Goal: Task Accomplishment & Management: Complete application form

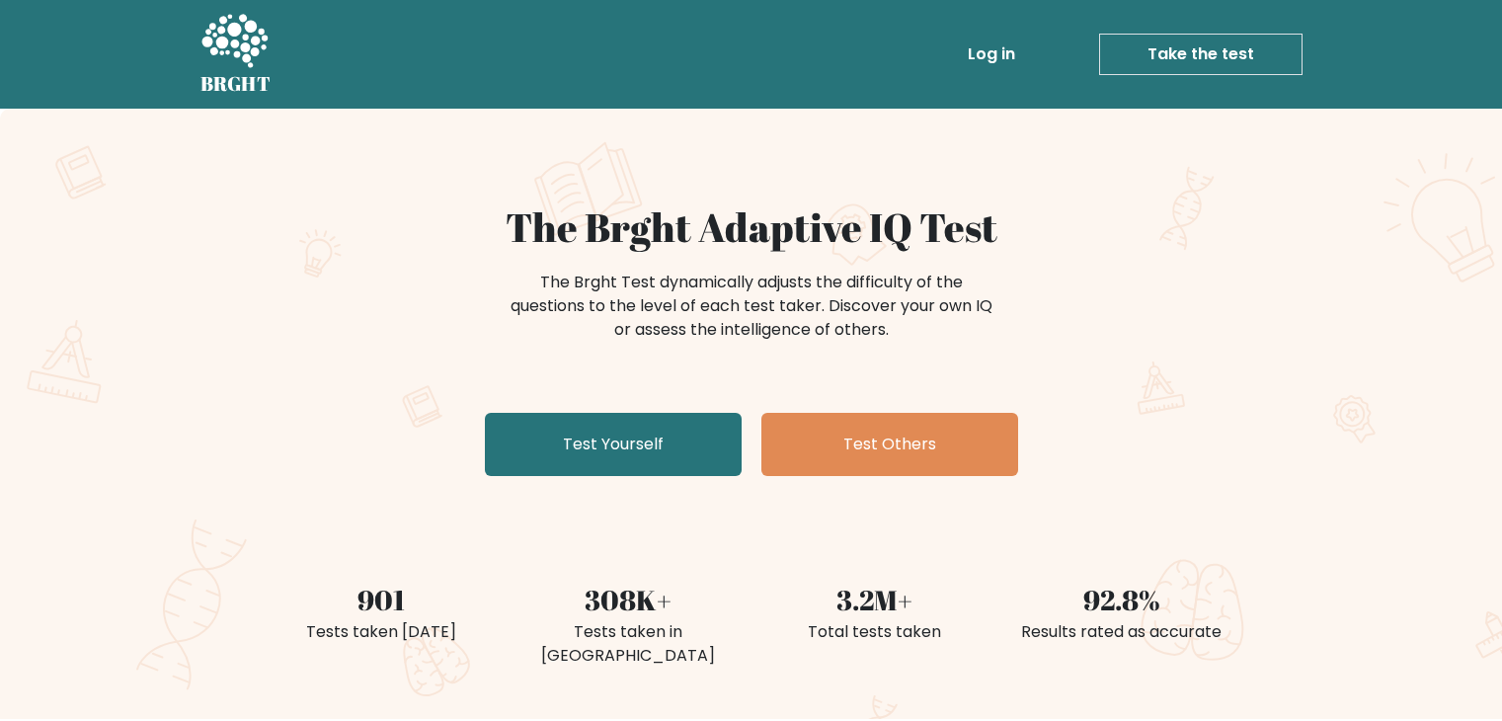
scroll to position [69, 0]
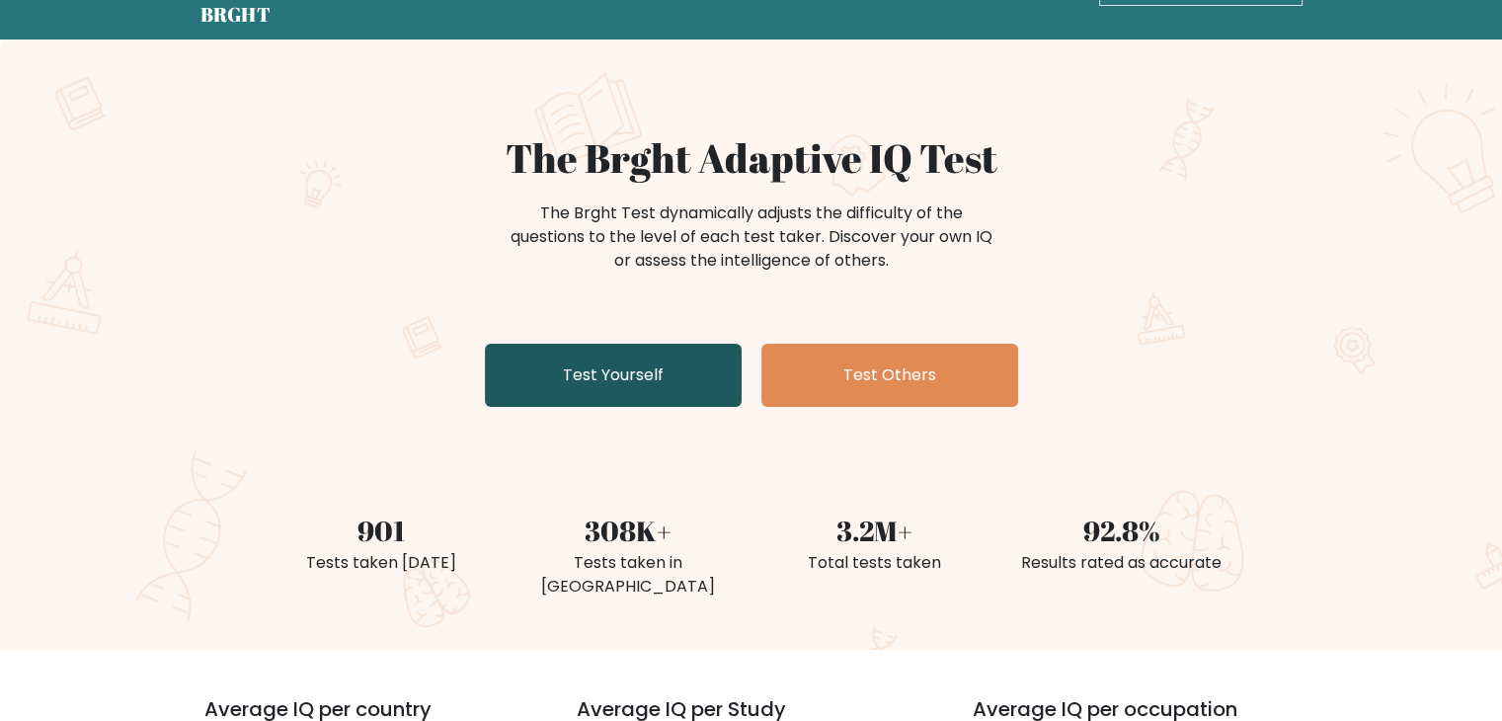
click at [654, 352] on link "Test Yourself" at bounding box center [613, 375] width 257 height 63
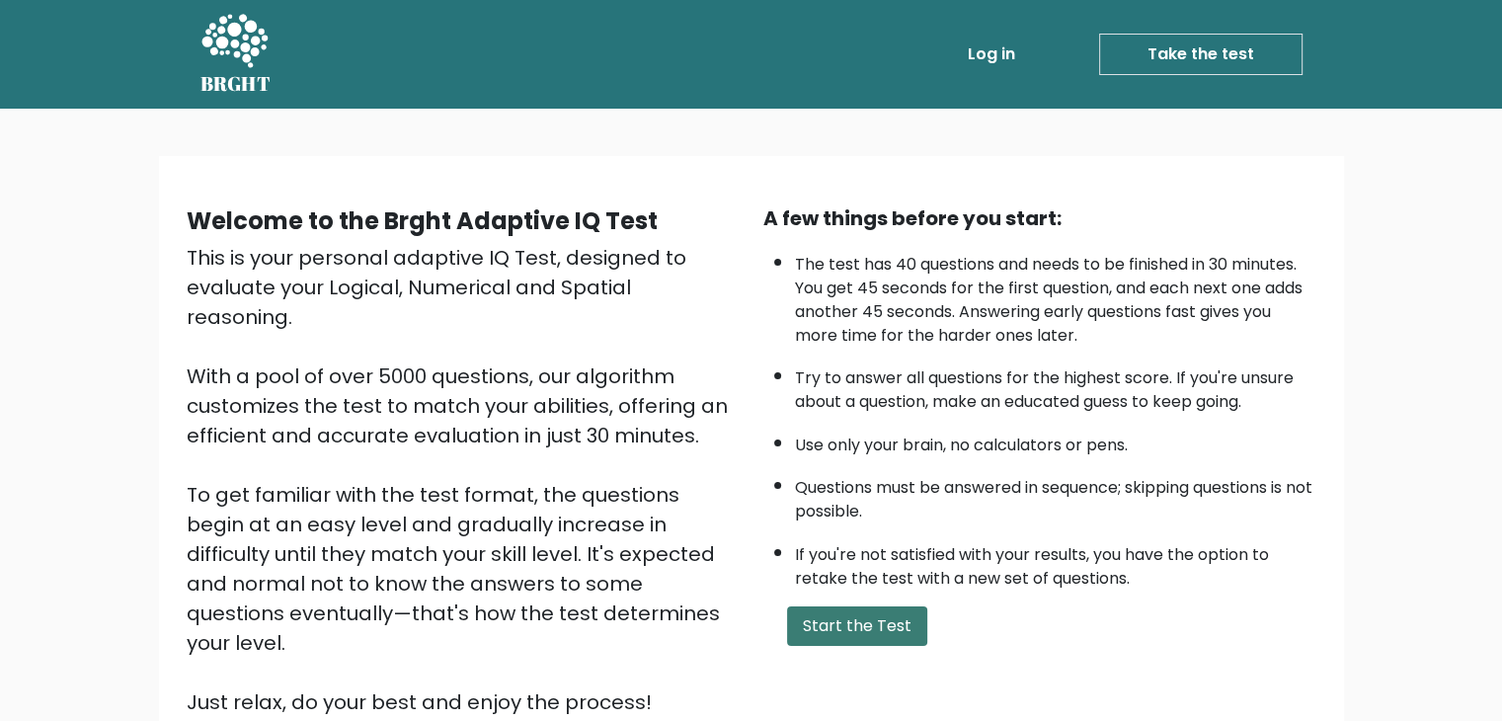
click at [889, 621] on button "Start the Test" at bounding box center [857, 625] width 140 height 39
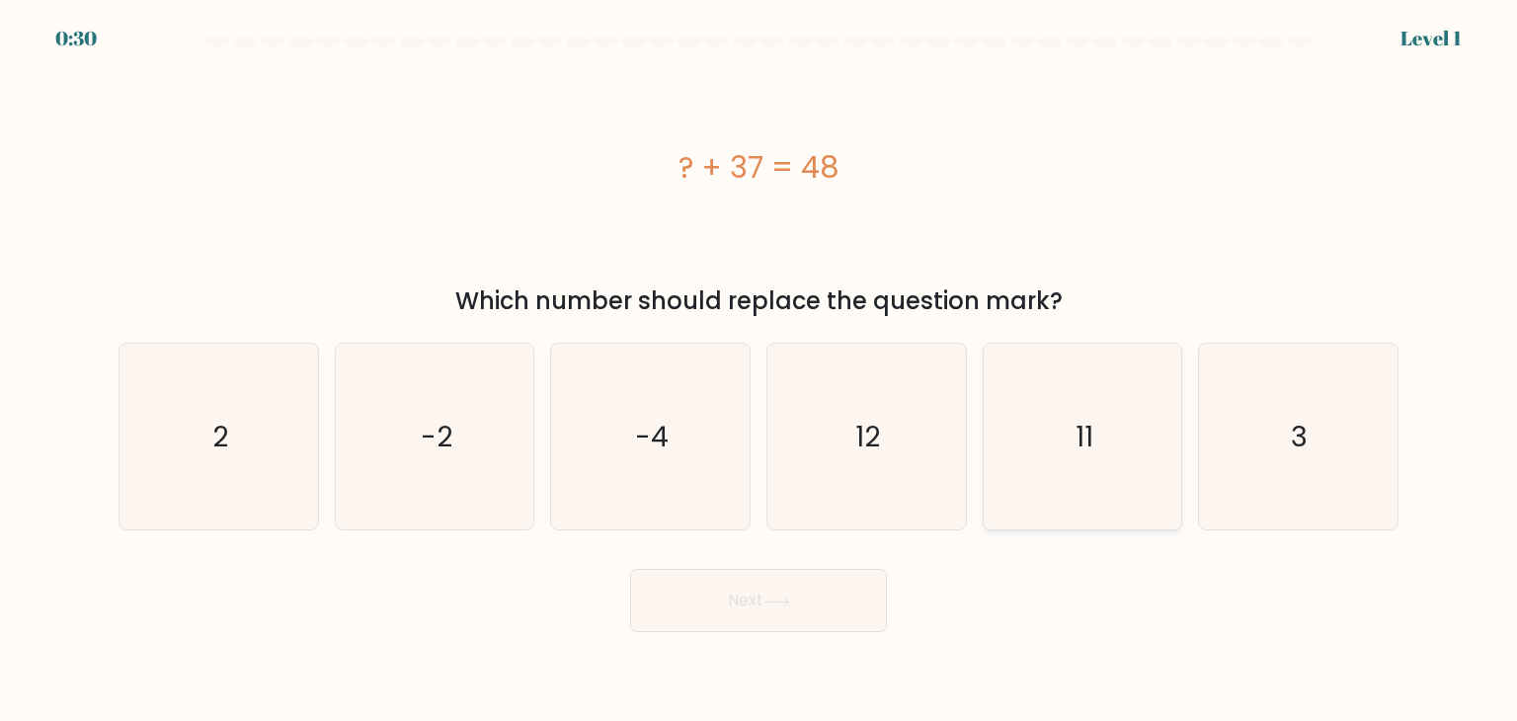
click at [1115, 417] on icon "11" at bounding box center [1082, 437] width 186 height 186
click at [759, 370] on input "e. 11" at bounding box center [758, 365] width 1 height 10
radio input "true"
click at [723, 621] on button "Next" at bounding box center [758, 600] width 257 height 63
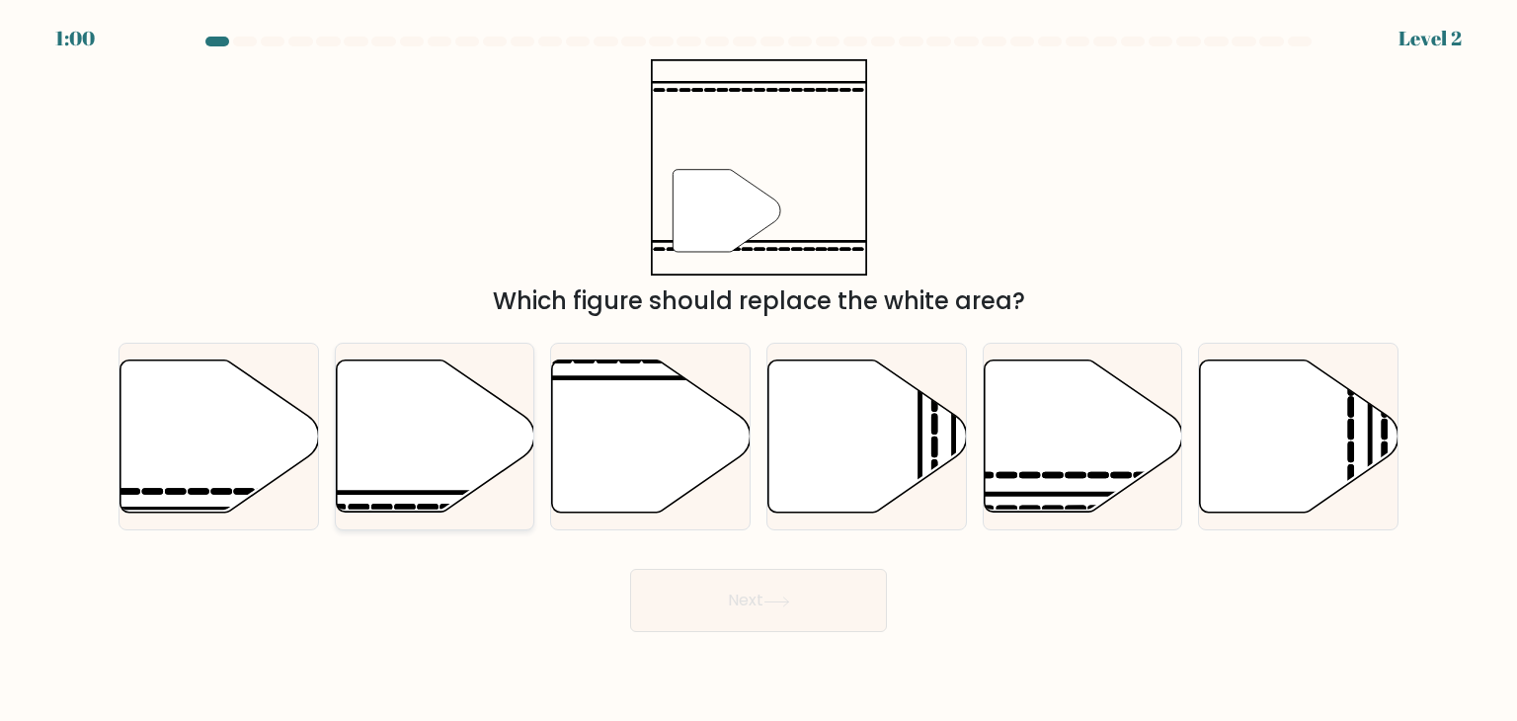
click at [438, 443] on icon at bounding box center [435, 436] width 198 height 152
click at [758, 370] on input "b." at bounding box center [758, 365] width 1 height 10
radio input "true"
click at [792, 609] on button "Next" at bounding box center [758, 600] width 257 height 63
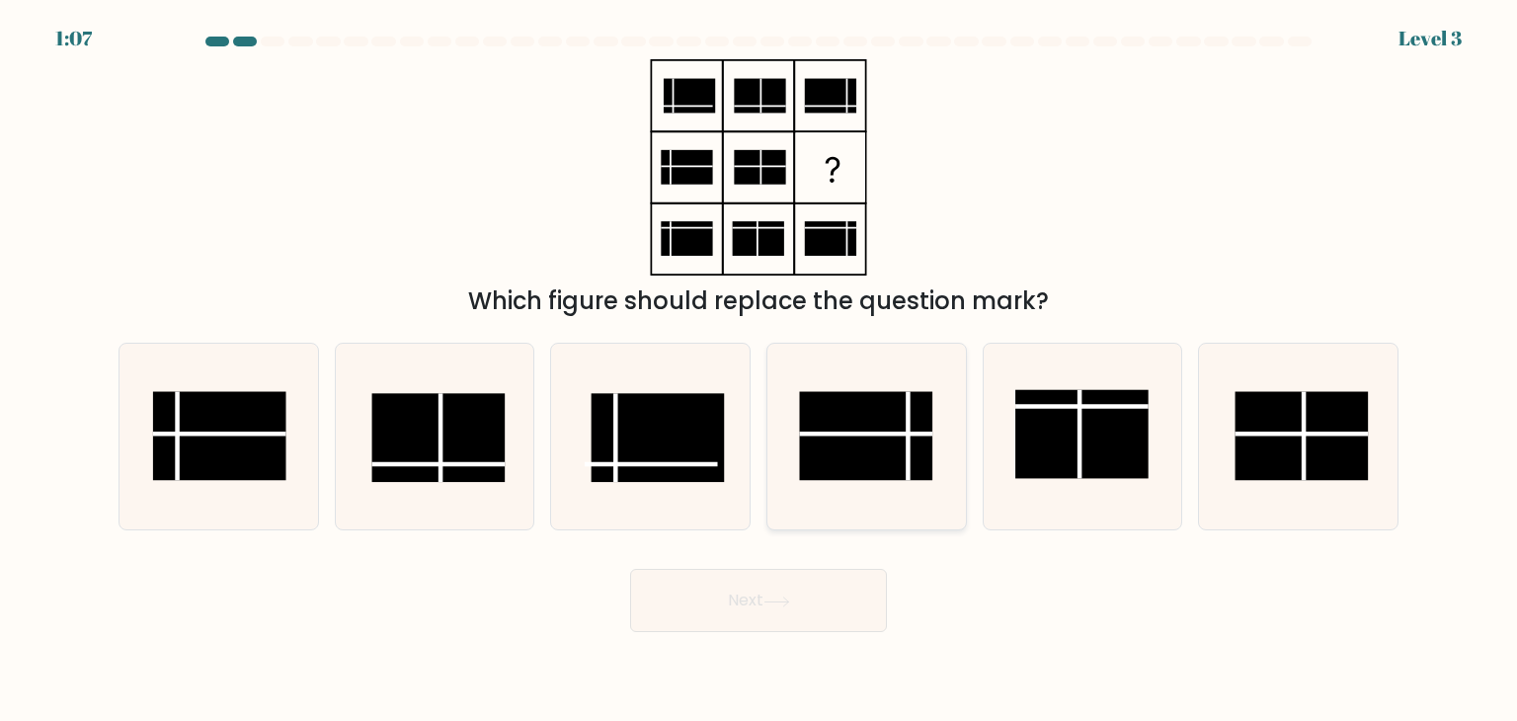
click at [910, 414] on rect at bounding box center [866, 436] width 133 height 89
click at [759, 370] on input "d." at bounding box center [758, 365] width 1 height 10
radio input "true"
click at [847, 629] on button "Next" at bounding box center [758, 600] width 257 height 63
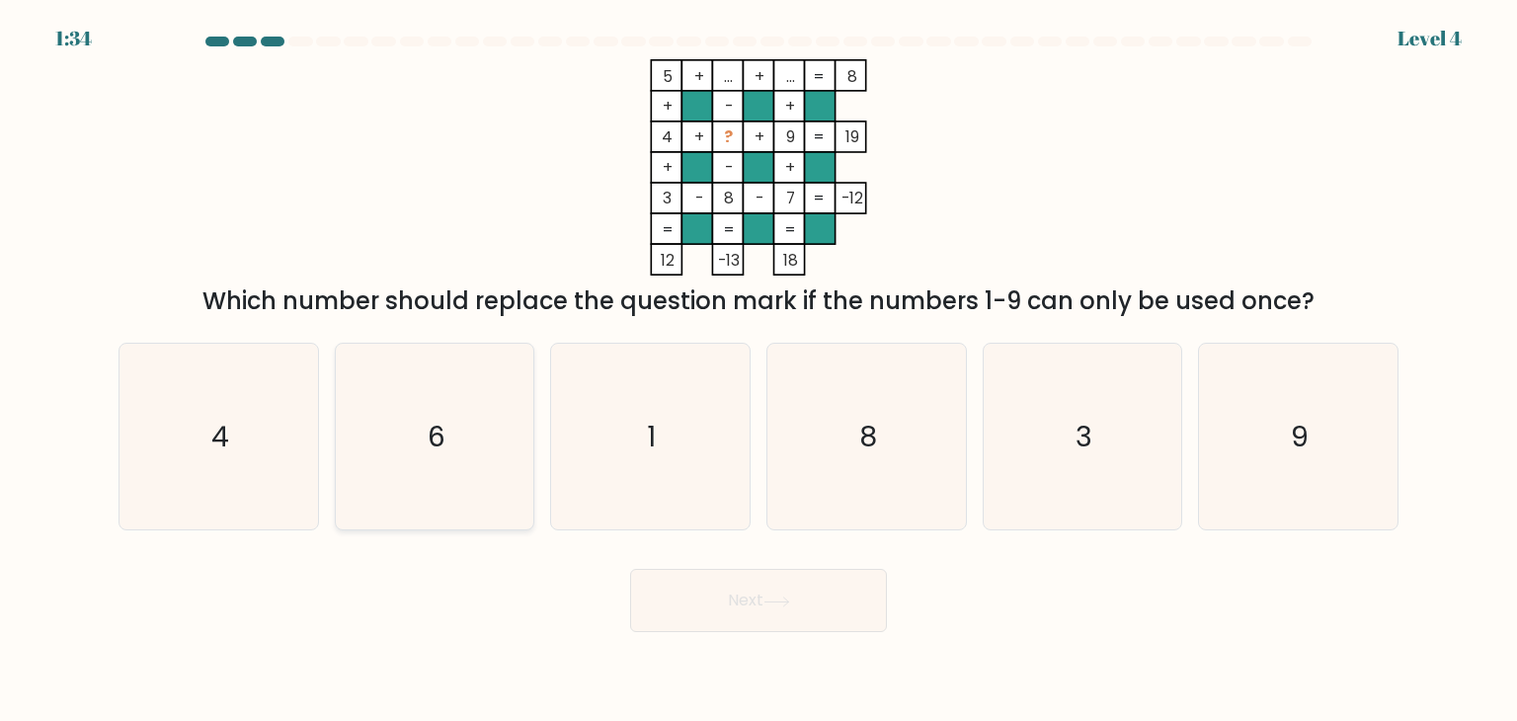
click at [378, 471] on icon "6" at bounding box center [435, 437] width 186 height 186
click at [758, 370] on input "b. 6" at bounding box center [758, 365] width 1 height 10
radio input "true"
click at [775, 585] on button "Next" at bounding box center [758, 600] width 257 height 63
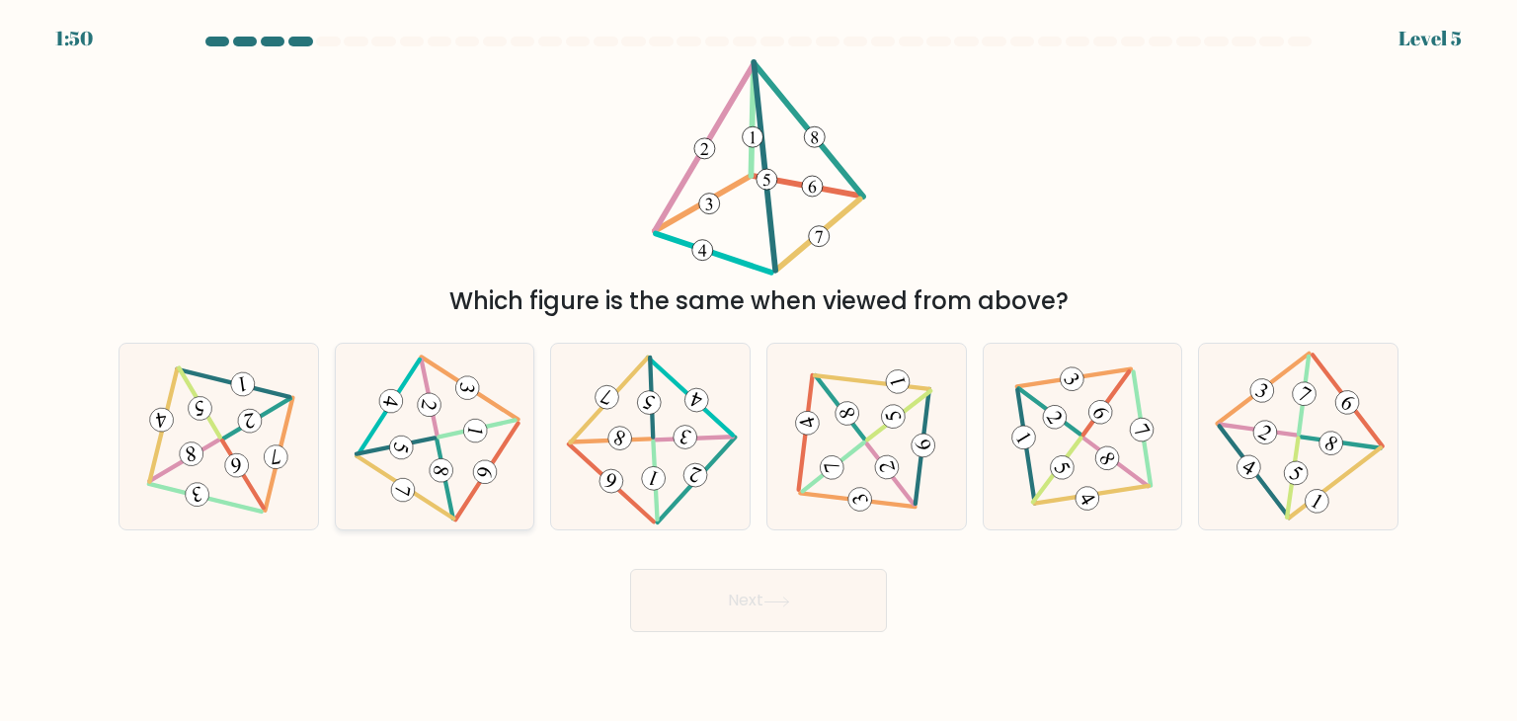
click at [450, 388] on icon at bounding box center [434, 436] width 152 height 149
click at [758, 370] on input "b." at bounding box center [758, 365] width 1 height 10
radio input "true"
click at [732, 594] on button "Next" at bounding box center [758, 600] width 257 height 63
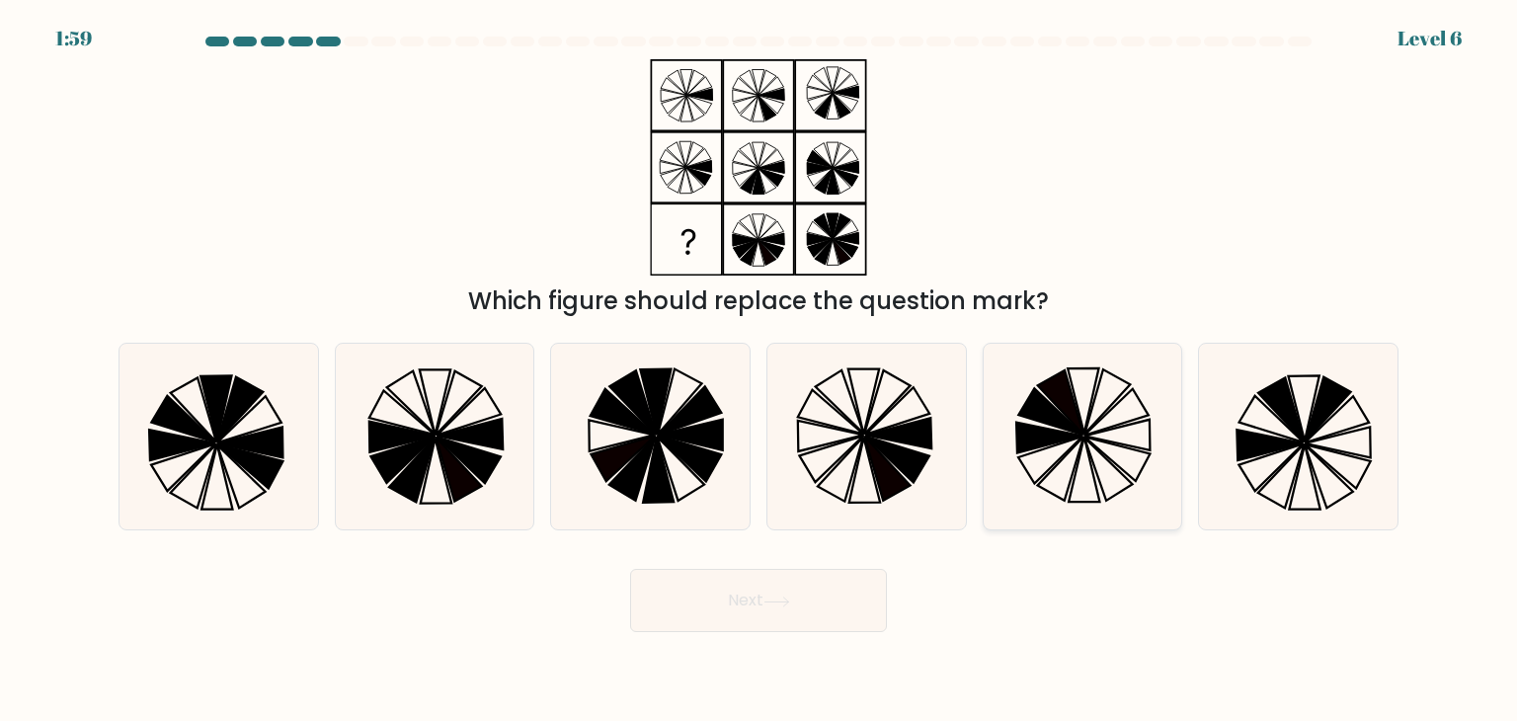
click at [1069, 435] on icon at bounding box center [1049, 438] width 66 height 31
click at [759, 370] on input "e." at bounding box center [758, 365] width 1 height 10
radio input "true"
click at [853, 487] on icon at bounding box center [866, 437] width 186 height 186
click at [759, 370] on input "d." at bounding box center [758, 365] width 1 height 10
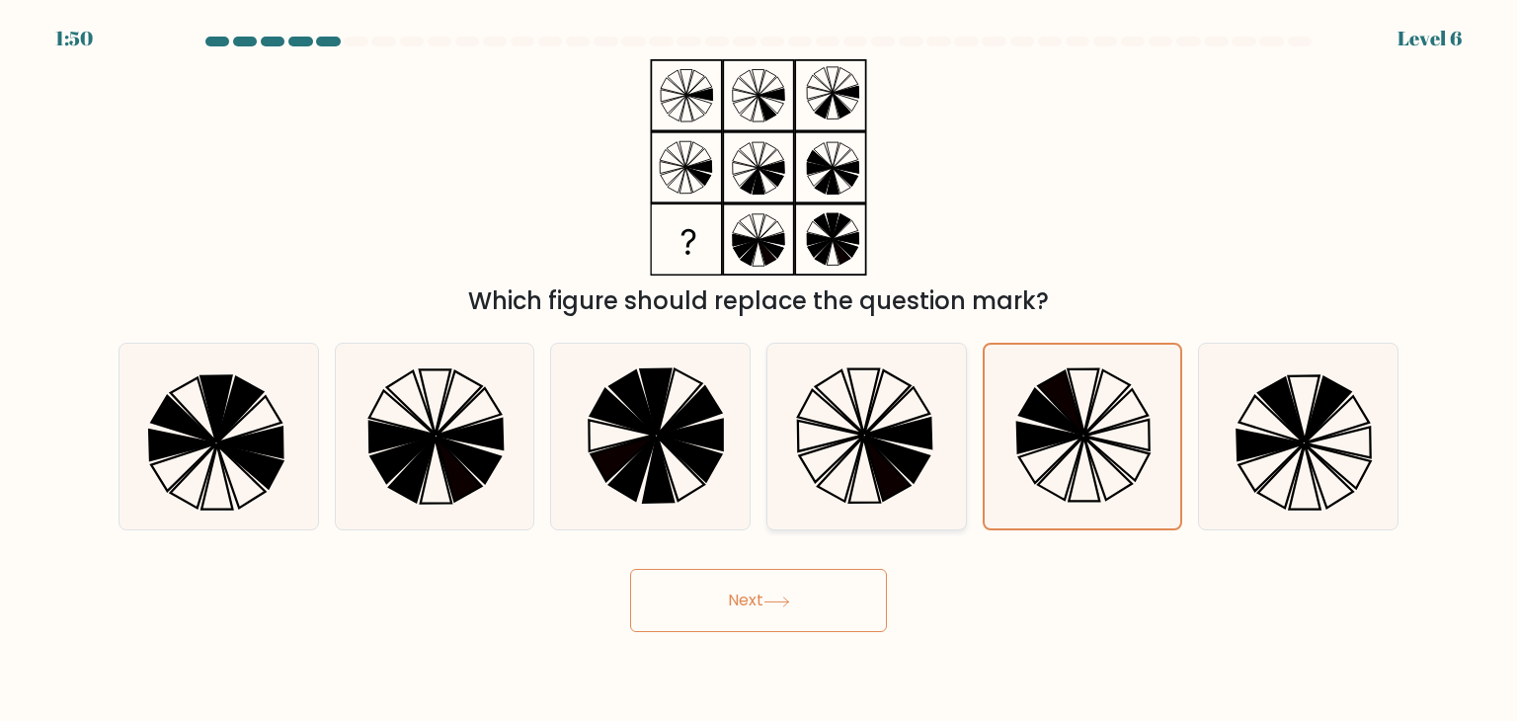
radio input "true"
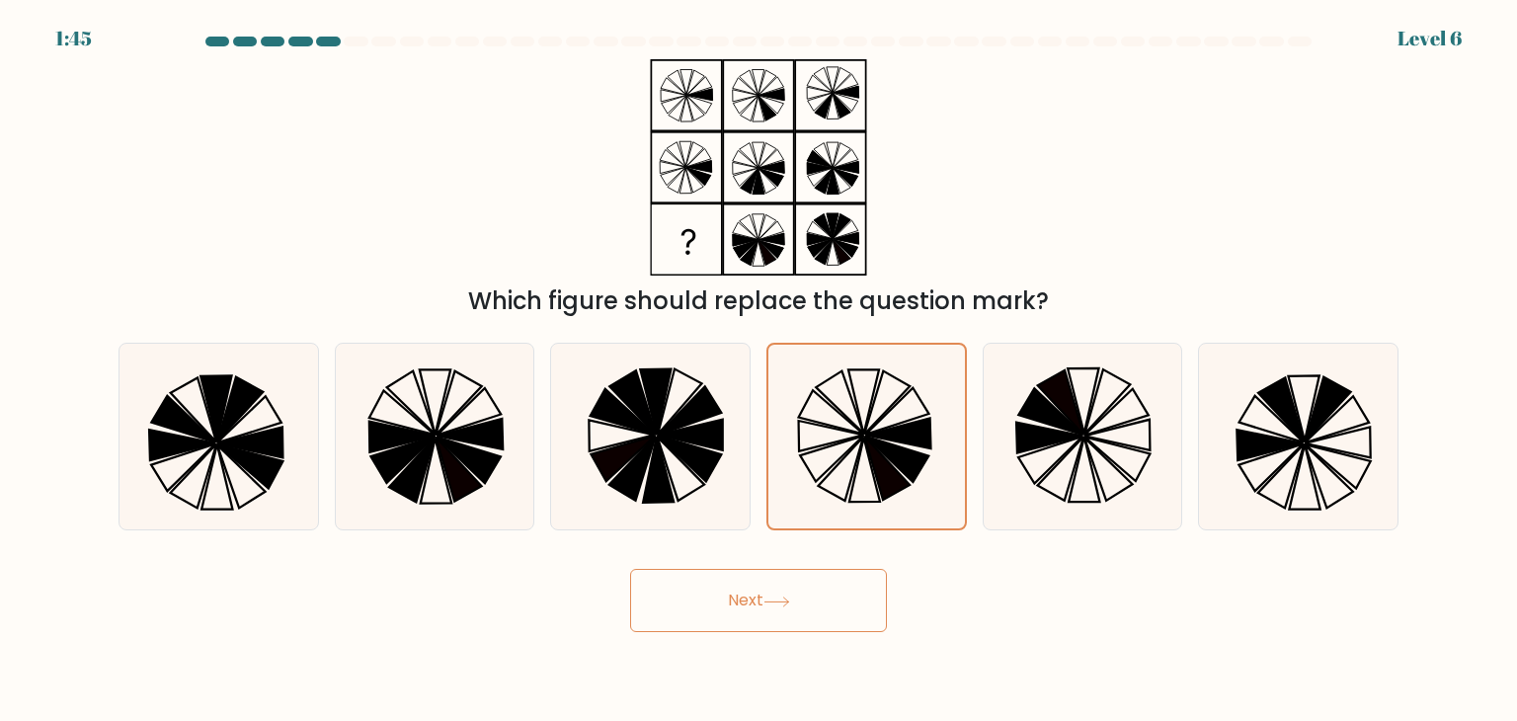
click at [802, 619] on button "Next" at bounding box center [758, 600] width 257 height 63
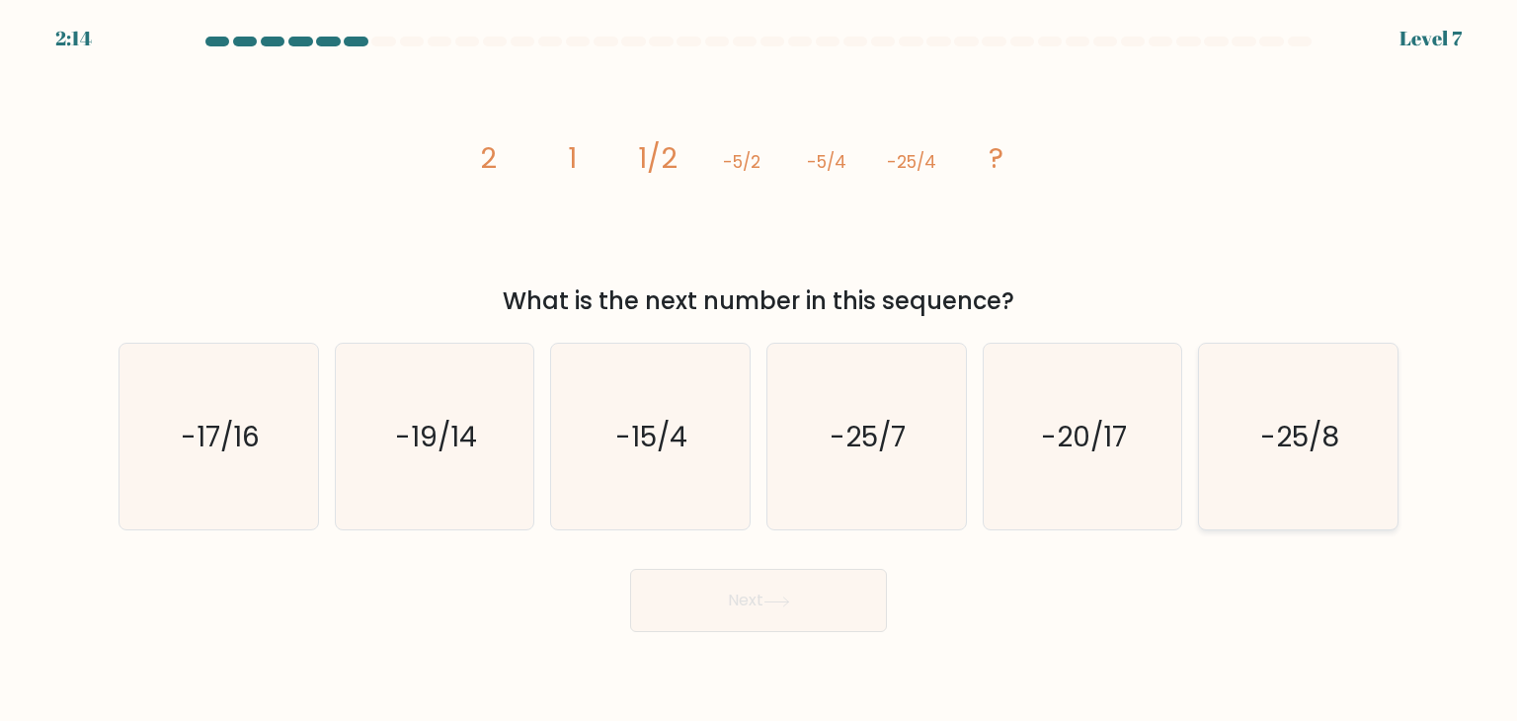
click at [1307, 446] on text "-25/8" at bounding box center [1299, 436] width 79 height 39
click at [759, 370] on input "f. -25/8" at bounding box center [758, 365] width 1 height 10
radio input "true"
click at [782, 618] on button "Next" at bounding box center [758, 600] width 257 height 63
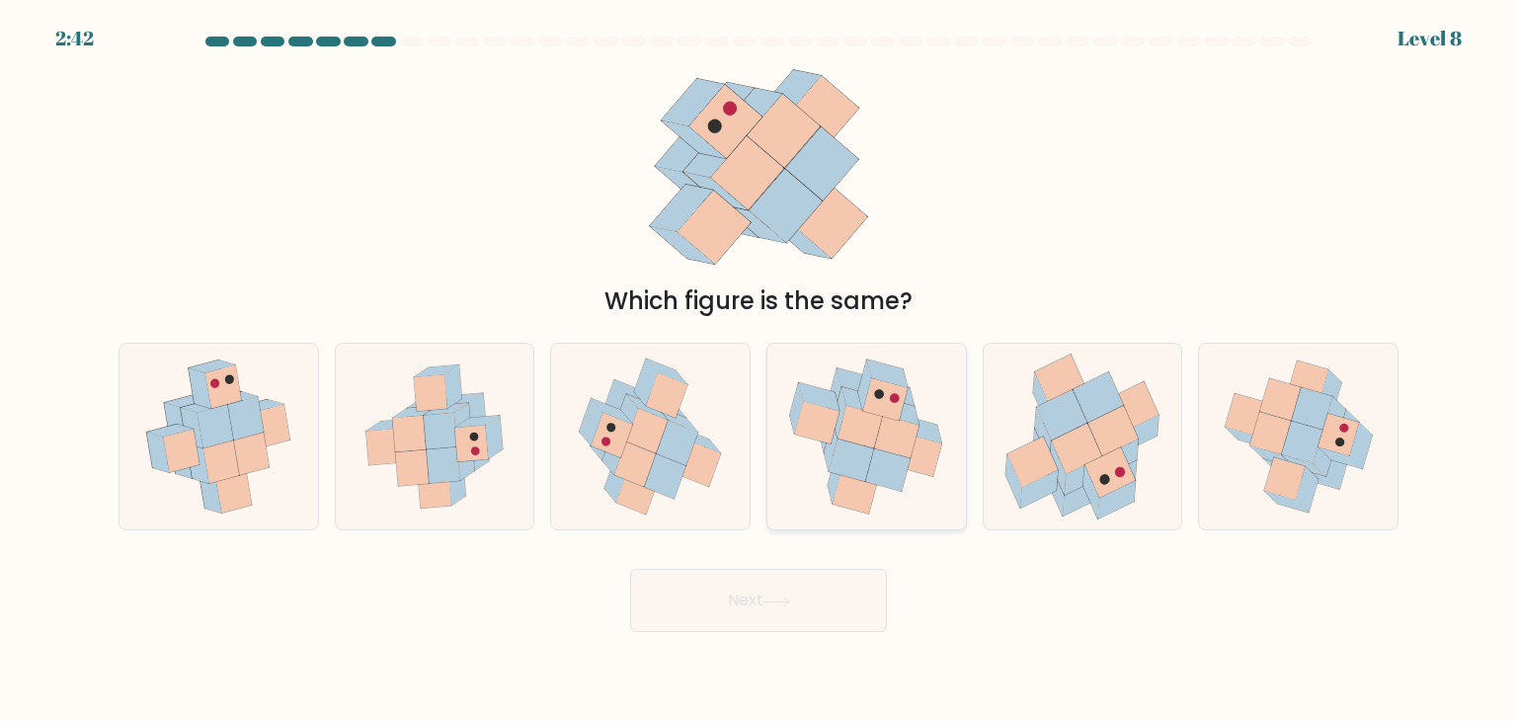
click at [853, 448] on icon at bounding box center [851, 460] width 44 height 42
click at [759, 370] on input "d." at bounding box center [758, 365] width 1 height 10
radio input "true"
click at [814, 636] on body "2:35 Level 8" at bounding box center [758, 360] width 1517 height 721
click at [801, 601] on button "Next" at bounding box center [758, 600] width 257 height 63
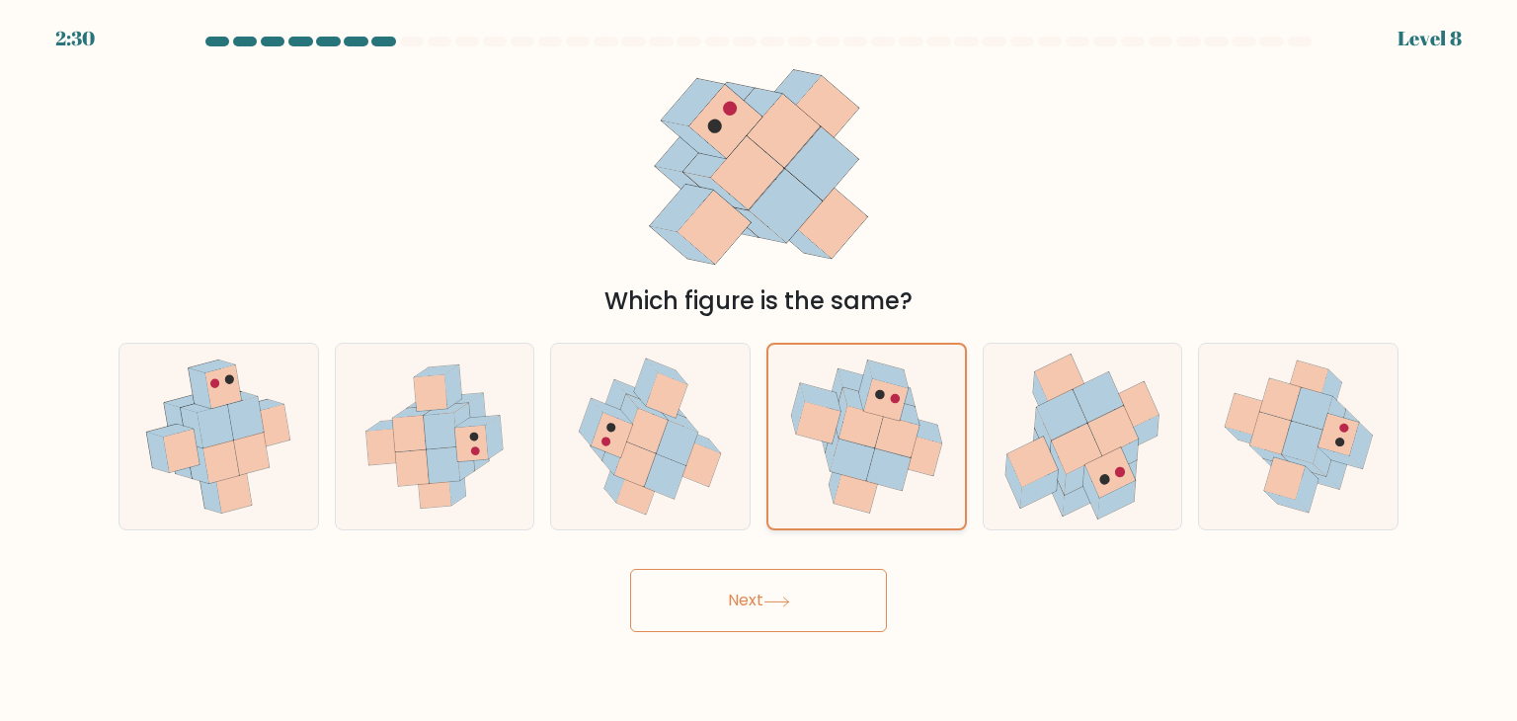
click at [798, 467] on icon at bounding box center [867, 437] width 194 height 184
click at [759, 370] on input "d." at bounding box center [758, 365] width 1 height 10
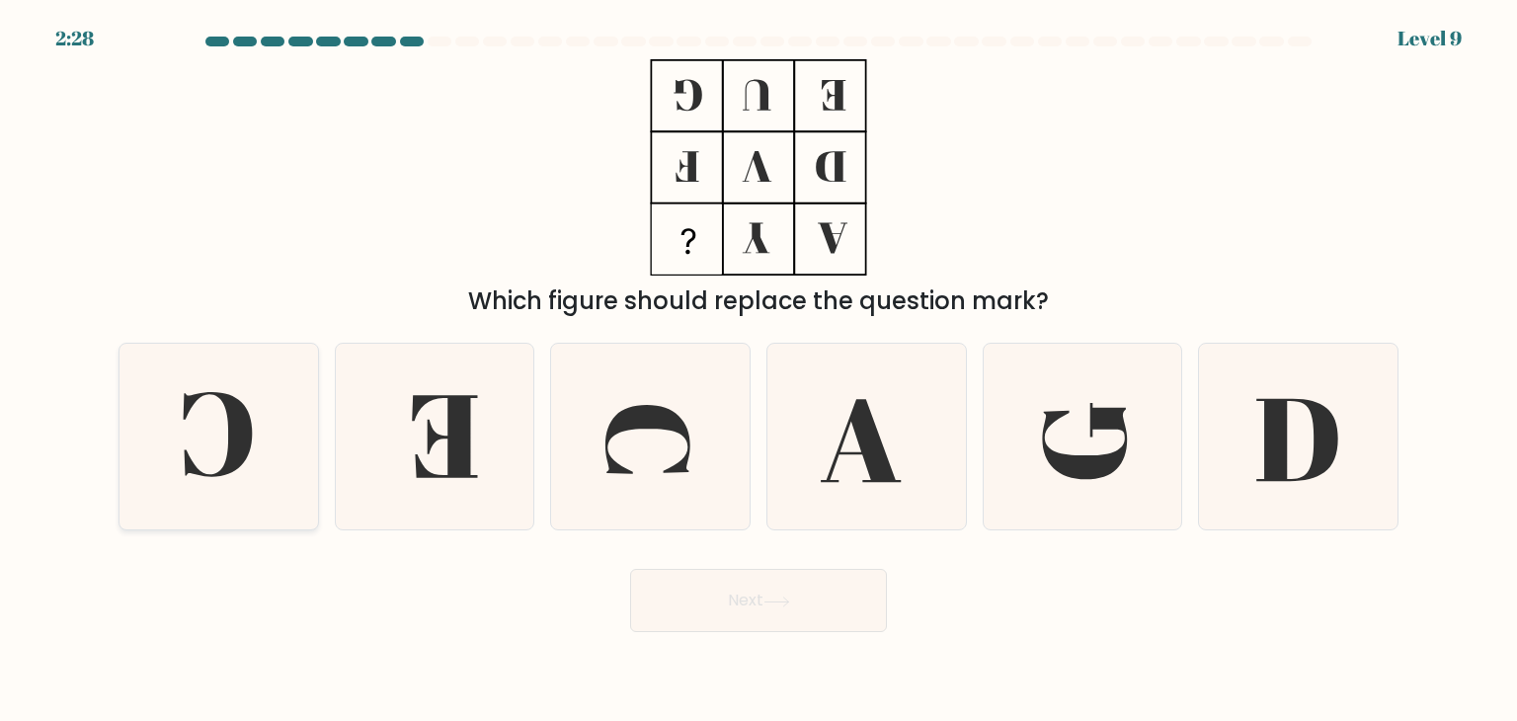
click at [292, 443] on icon at bounding box center [218, 437] width 186 height 186
click at [758, 370] on input "a." at bounding box center [758, 365] width 1 height 10
radio input "true"
click at [778, 596] on icon at bounding box center [776, 601] width 27 height 11
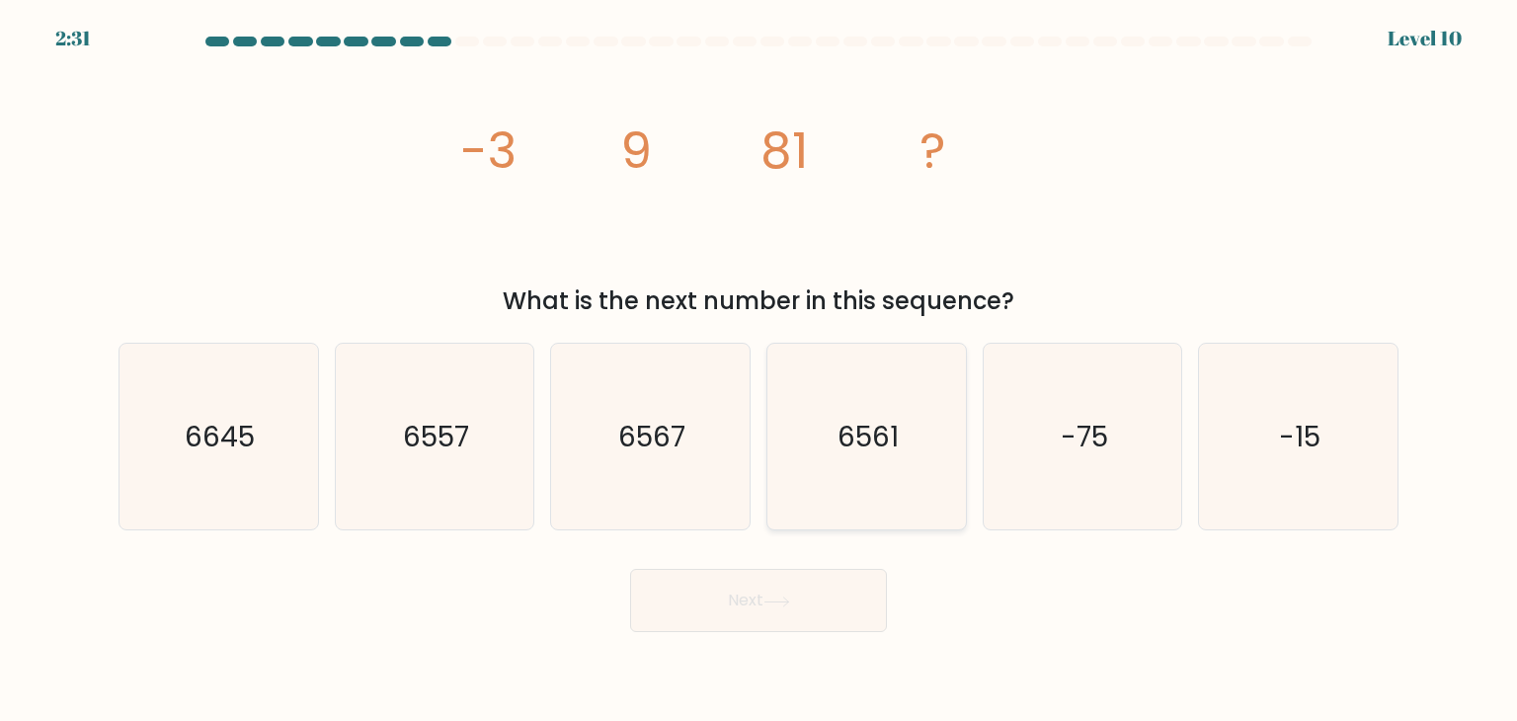
click at [904, 493] on icon "6561" at bounding box center [866, 437] width 186 height 186
click at [759, 370] on input "d. 6561" at bounding box center [758, 365] width 1 height 10
radio input "true"
click at [816, 598] on button "Next" at bounding box center [758, 600] width 257 height 63
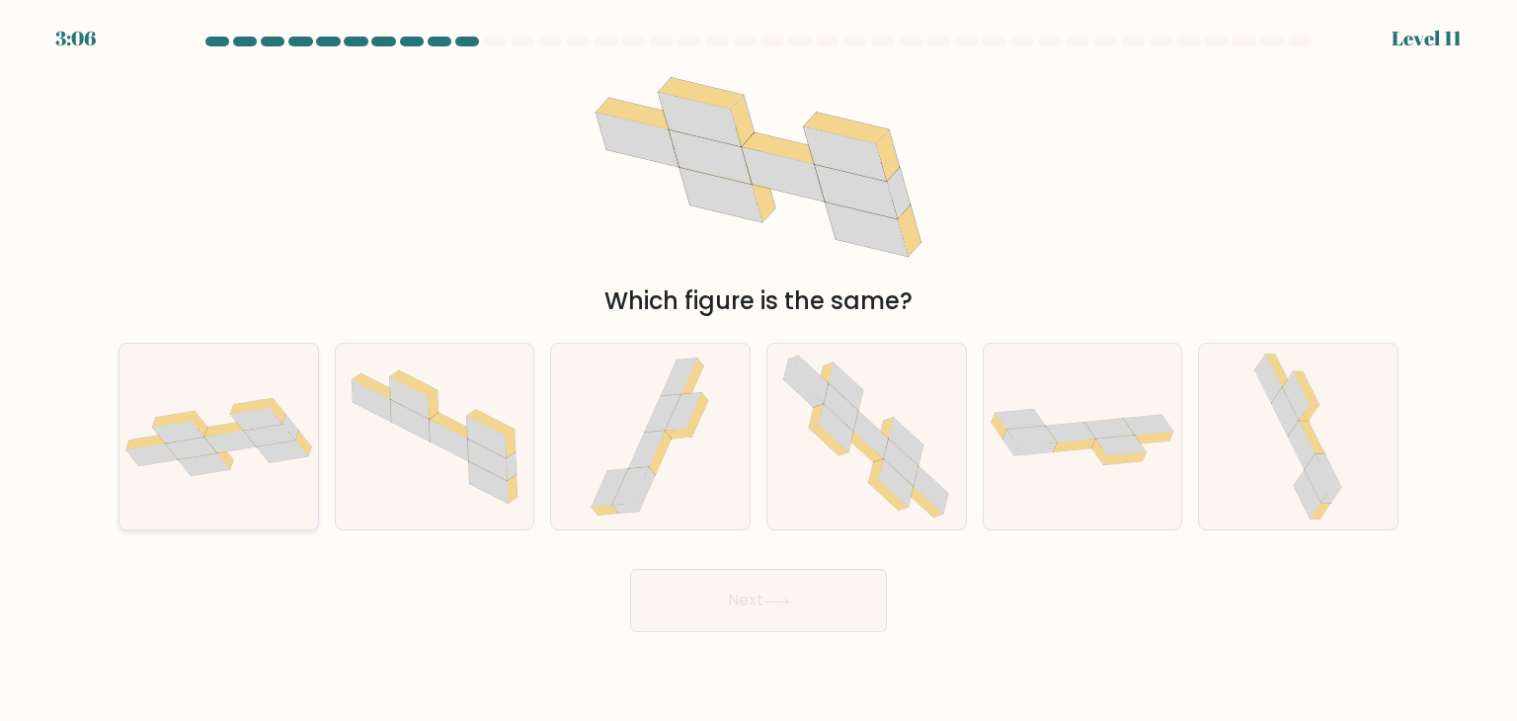
click at [136, 412] on icon at bounding box center [218, 437] width 198 height 78
click at [758, 370] on input "a." at bounding box center [758, 365] width 1 height 10
radio input "true"
click at [741, 603] on button "Next" at bounding box center [758, 600] width 257 height 63
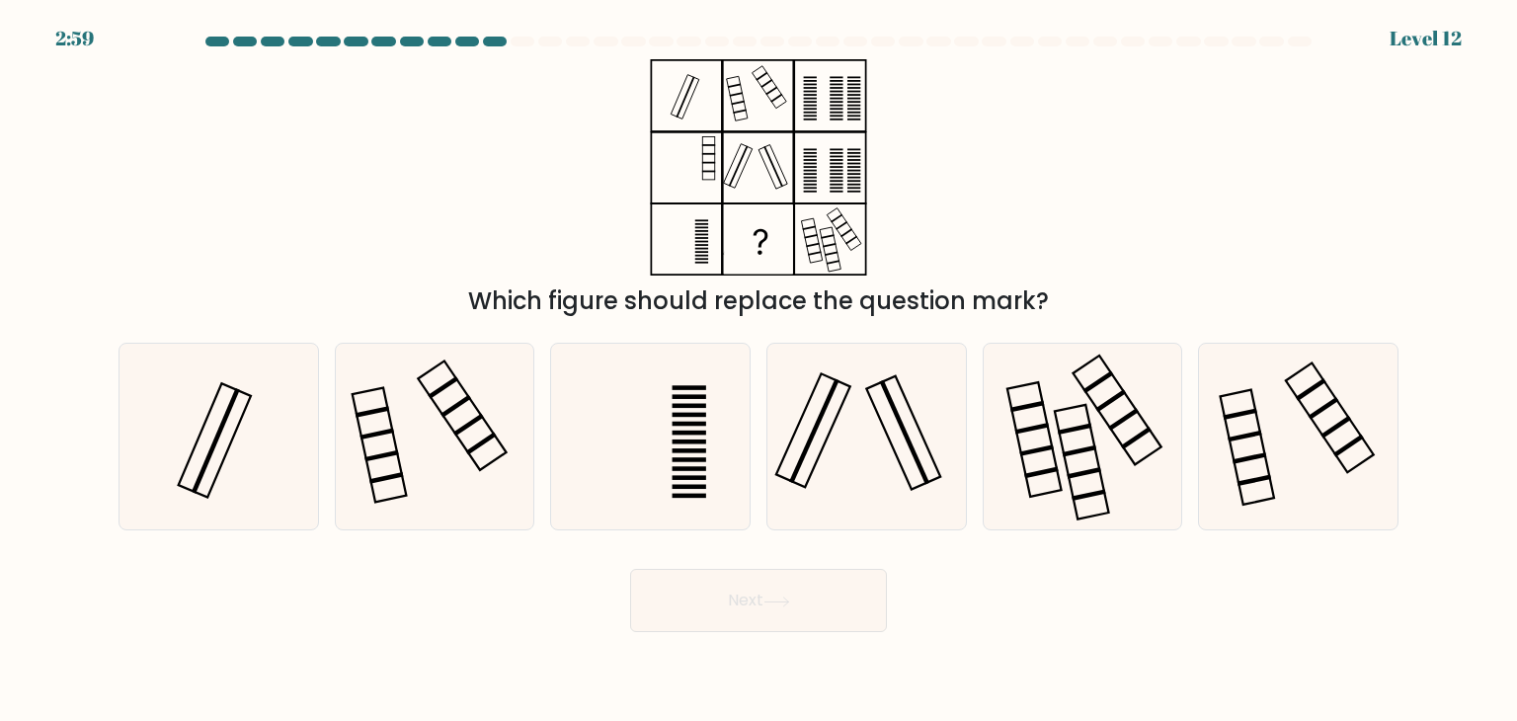
click at [743, 603] on button "Next" at bounding box center [758, 600] width 257 height 63
click at [700, 467] on rect at bounding box center [689, 469] width 34 height 5
click at [758, 370] on input "c." at bounding box center [758, 365] width 1 height 10
radio input "true"
click at [865, 451] on icon at bounding box center [866, 437] width 186 height 186
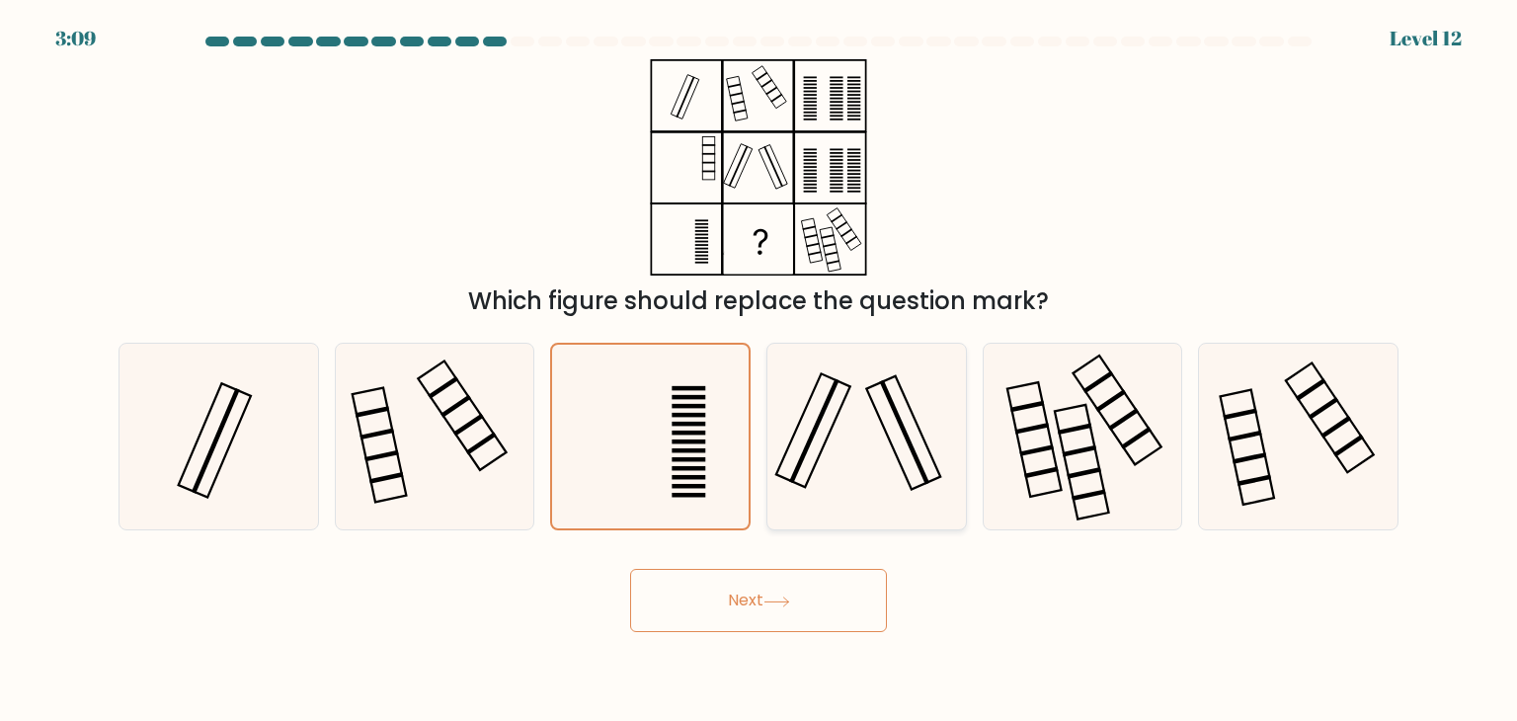
click at [759, 370] on input "d." at bounding box center [758, 365] width 1 height 10
radio input "true"
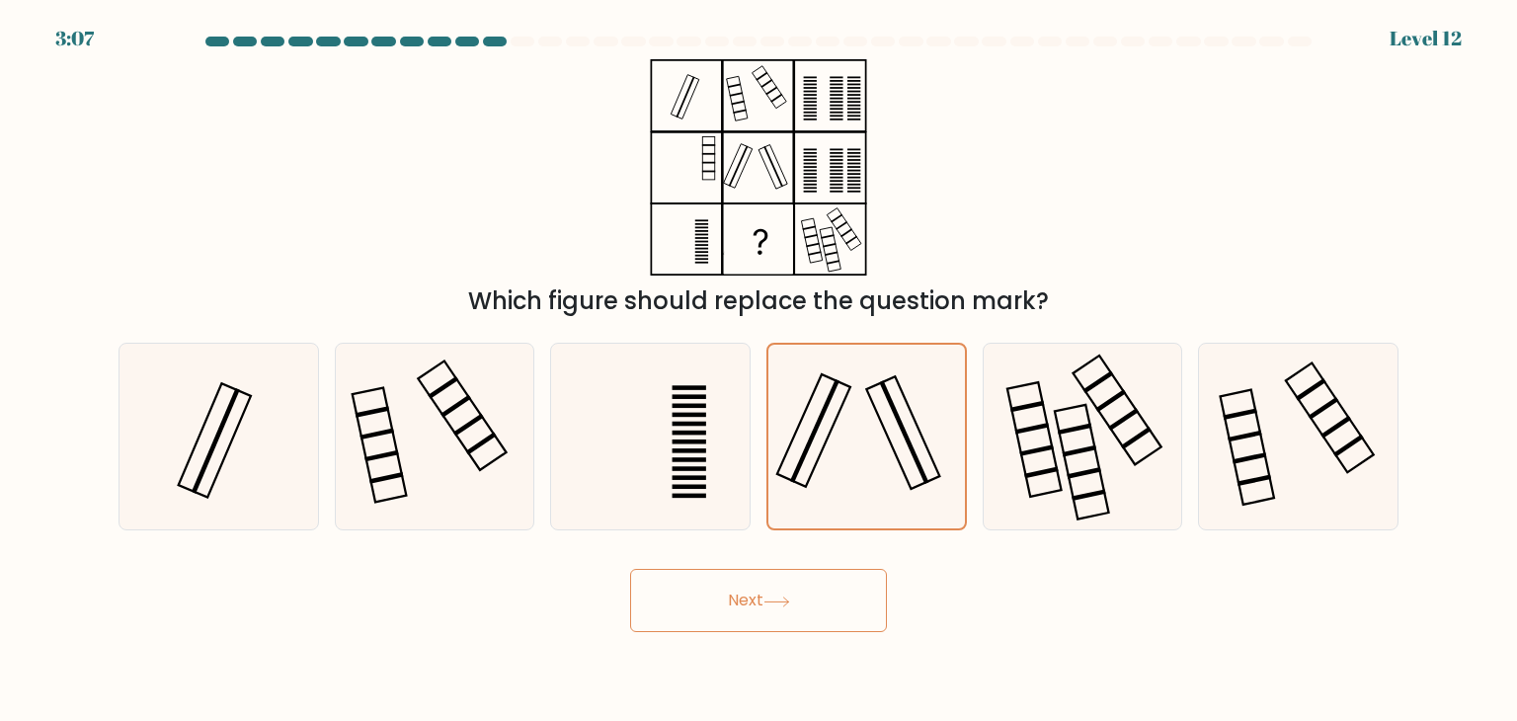
click at [761, 613] on button "Next" at bounding box center [758, 600] width 257 height 63
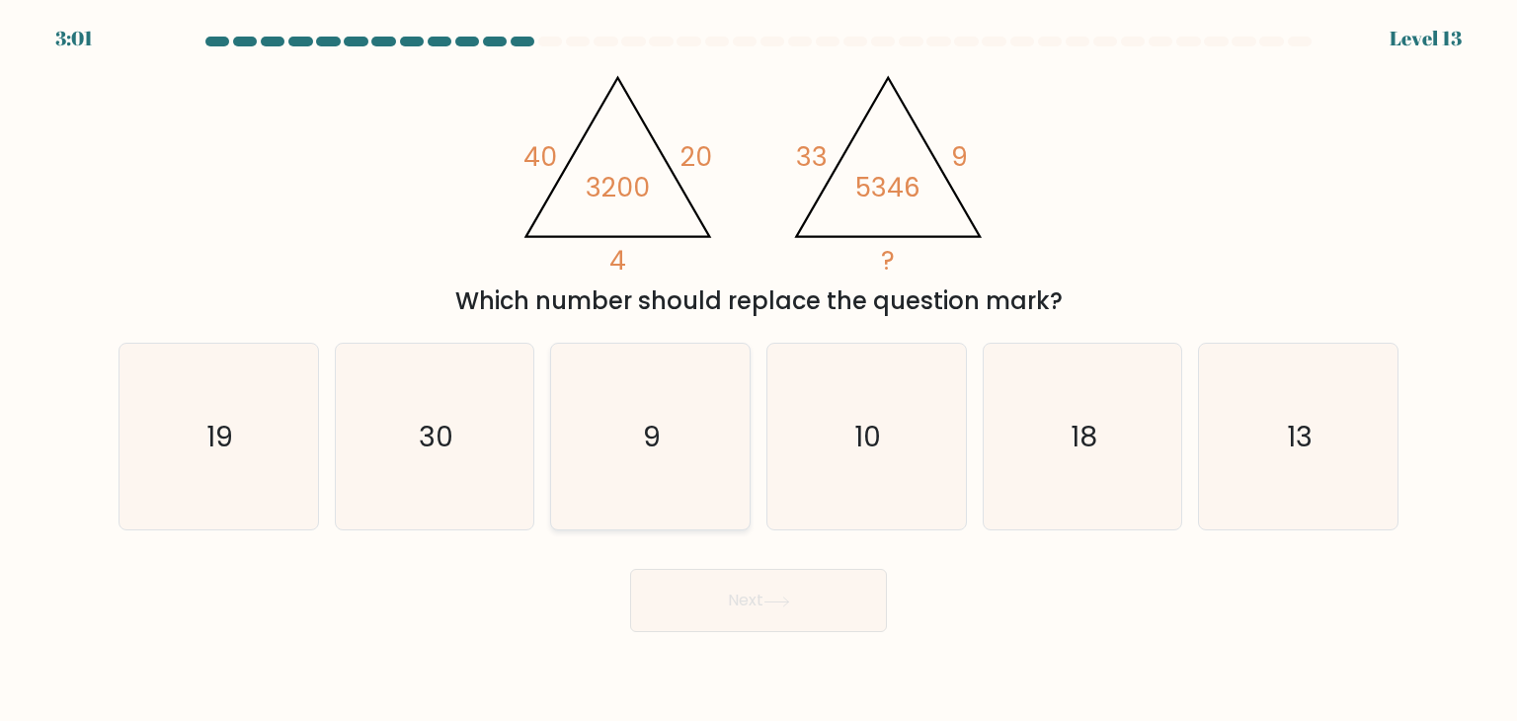
click at [666, 412] on icon "9" at bounding box center [650, 437] width 186 height 186
click at [758, 370] on input "c. 9" at bounding box center [758, 365] width 1 height 10
radio input "true"
click at [894, 464] on icon "10" at bounding box center [866, 437] width 186 height 186
click at [759, 370] on input "d. 10" at bounding box center [758, 365] width 1 height 10
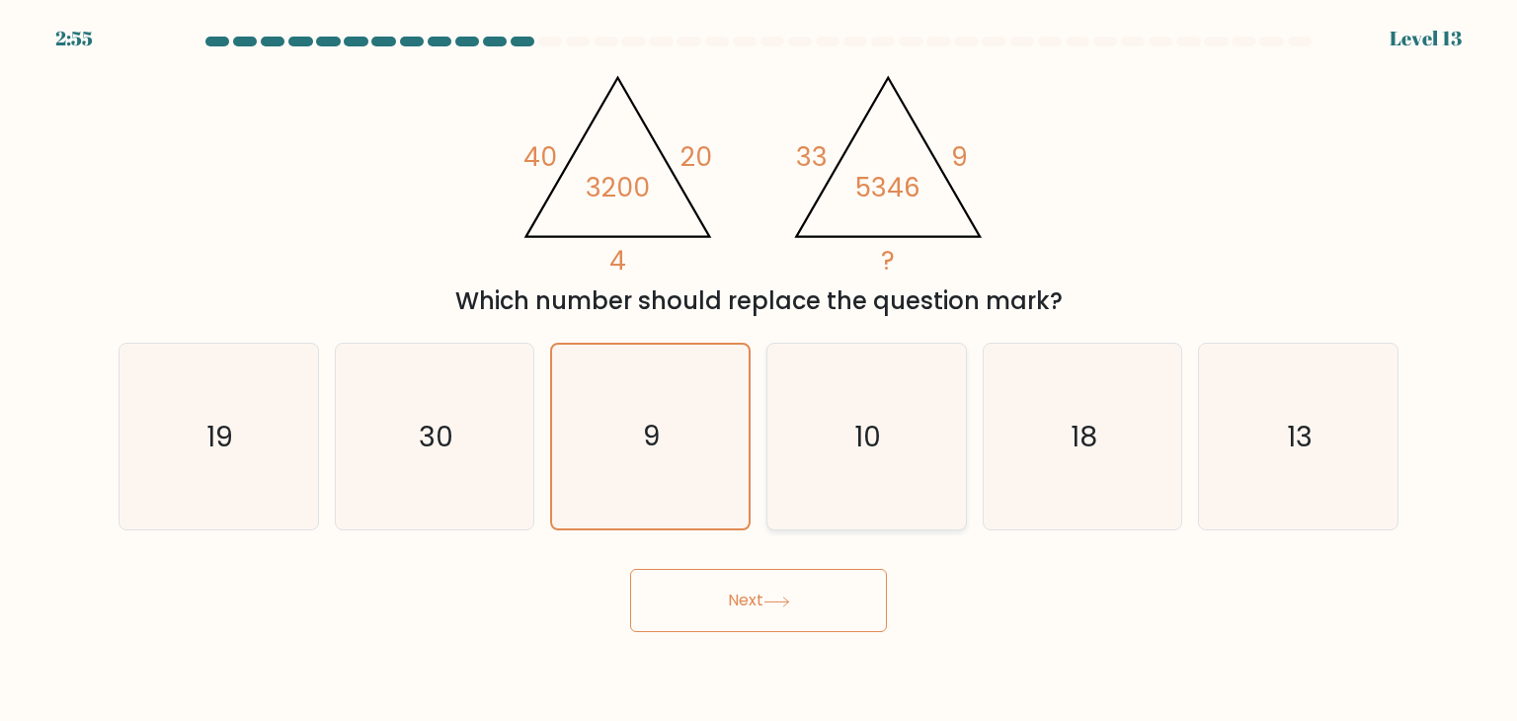
radio input "true"
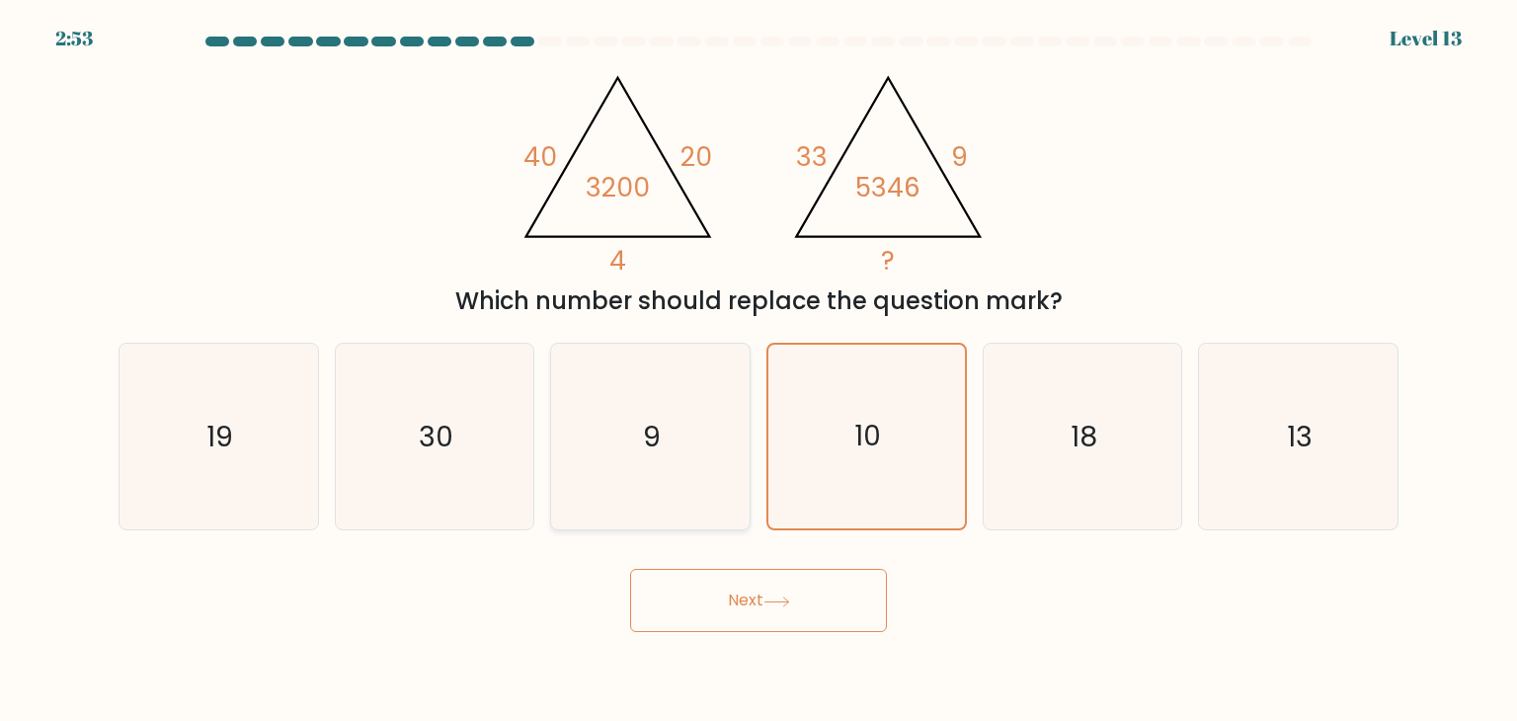
click at [668, 489] on icon "9" at bounding box center [650, 437] width 186 height 186
click at [758, 370] on input "c. 9" at bounding box center [758, 365] width 1 height 10
radio input "true"
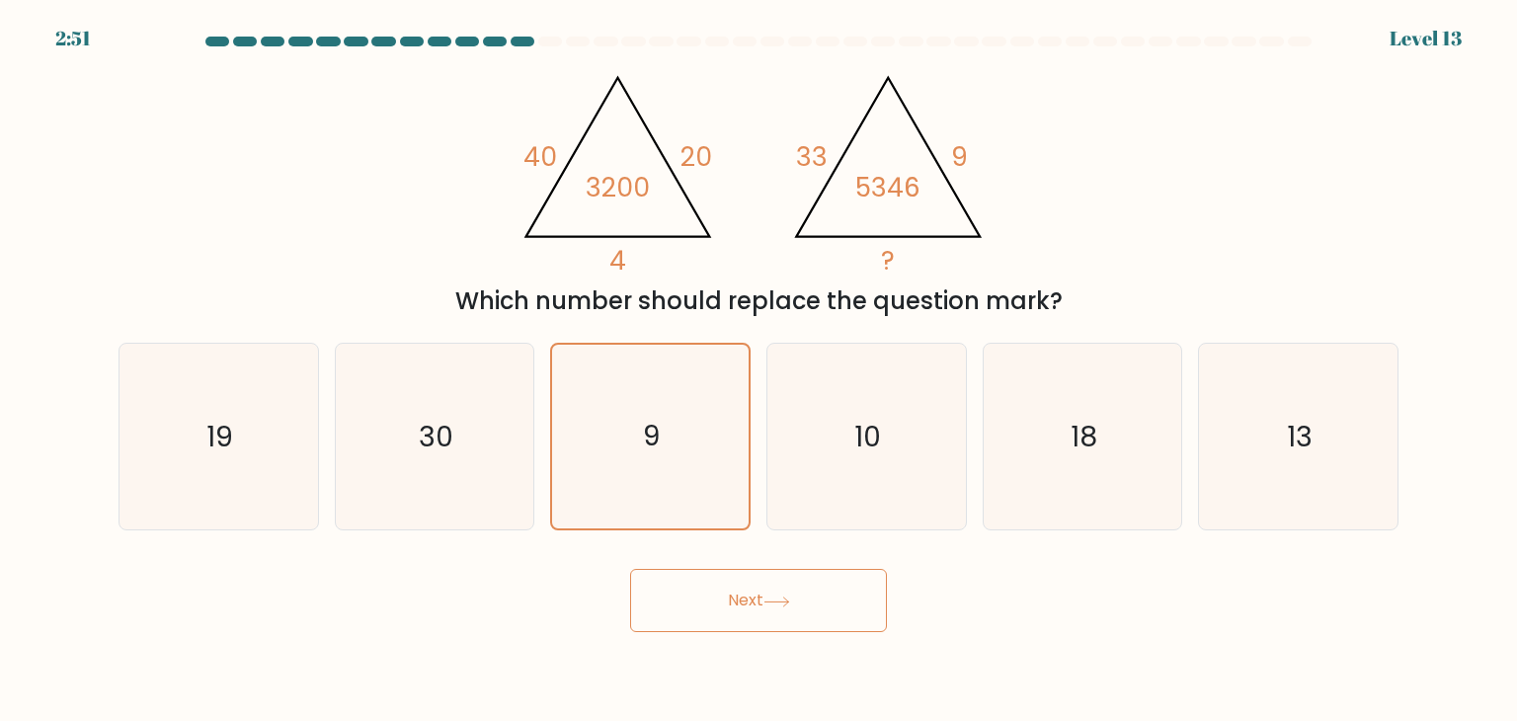
click at [818, 601] on button "Next" at bounding box center [758, 600] width 257 height 63
click at [746, 602] on button "Next" at bounding box center [758, 600] width 257 height 63
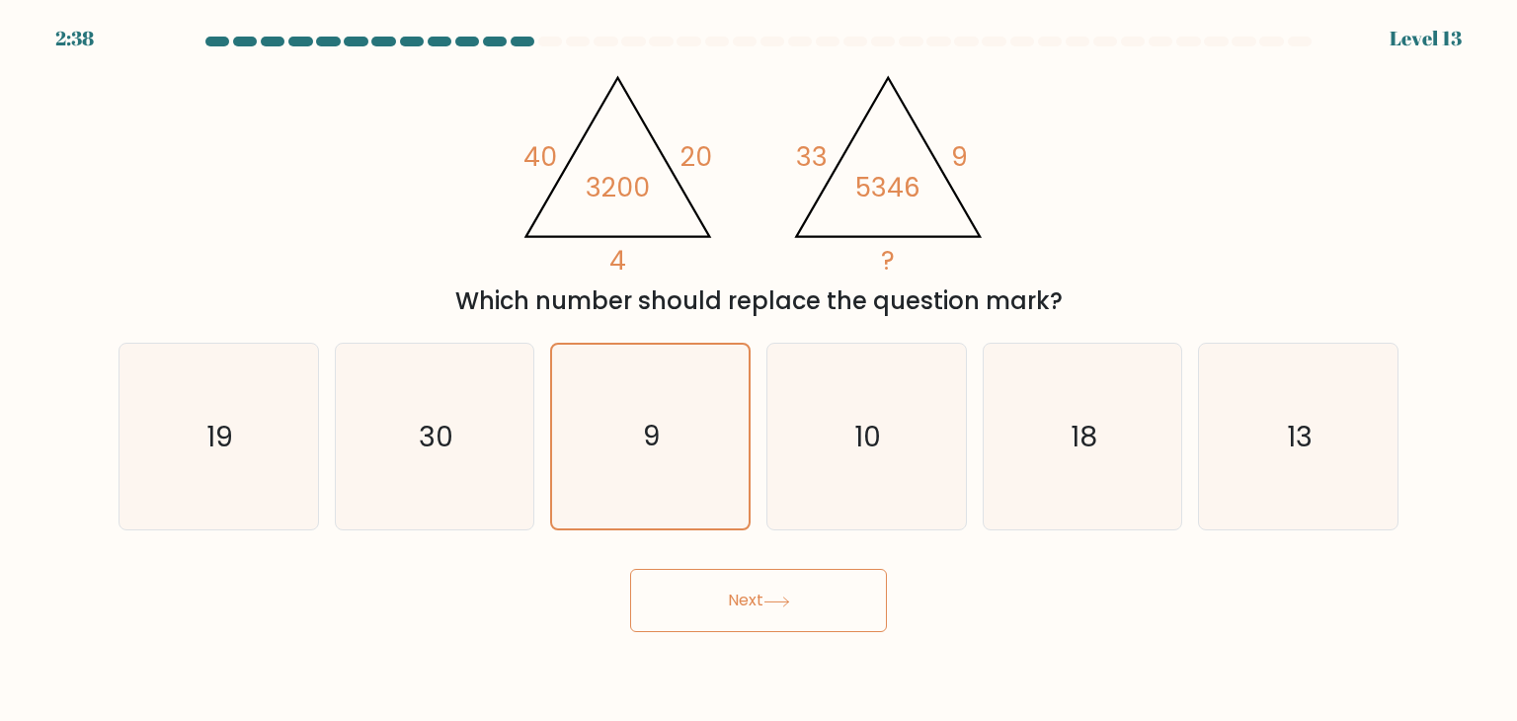
click at [746, 602] on button "Next" at bounding box center [758, 600] width 257 height 63
click at [862, 411] on icon "10" at bounding box center [866, 437] width 186 height 186
click at [759, 370] on input "d. 10" at bounding box center [758, 365] width 1 height 10
radio input "true"
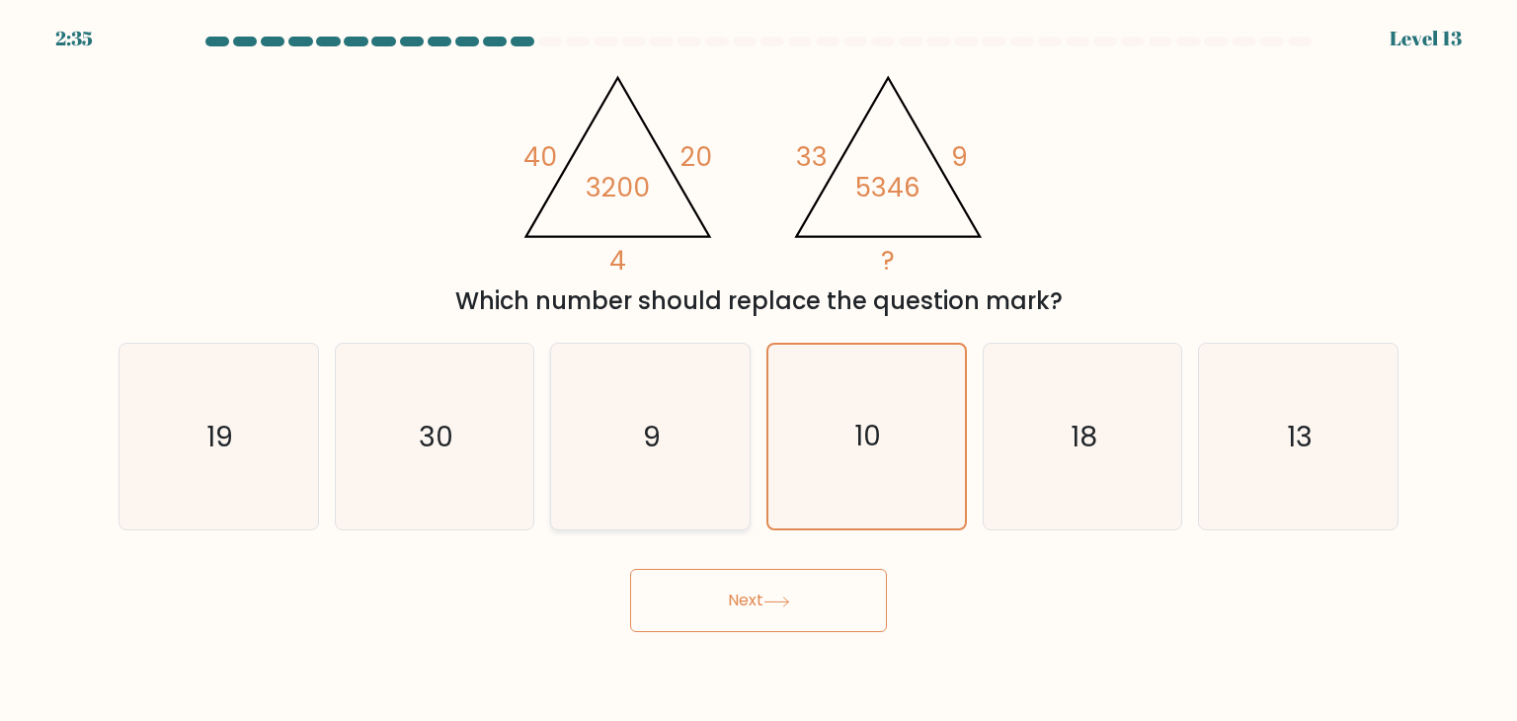
click at [719, 422] on icon "9" at bounding box center [650, 437] width 186 height 186
click at [758, 370] on input "c. 9" at bounding box center [758, 365] width 1 height 10
radio input "true"
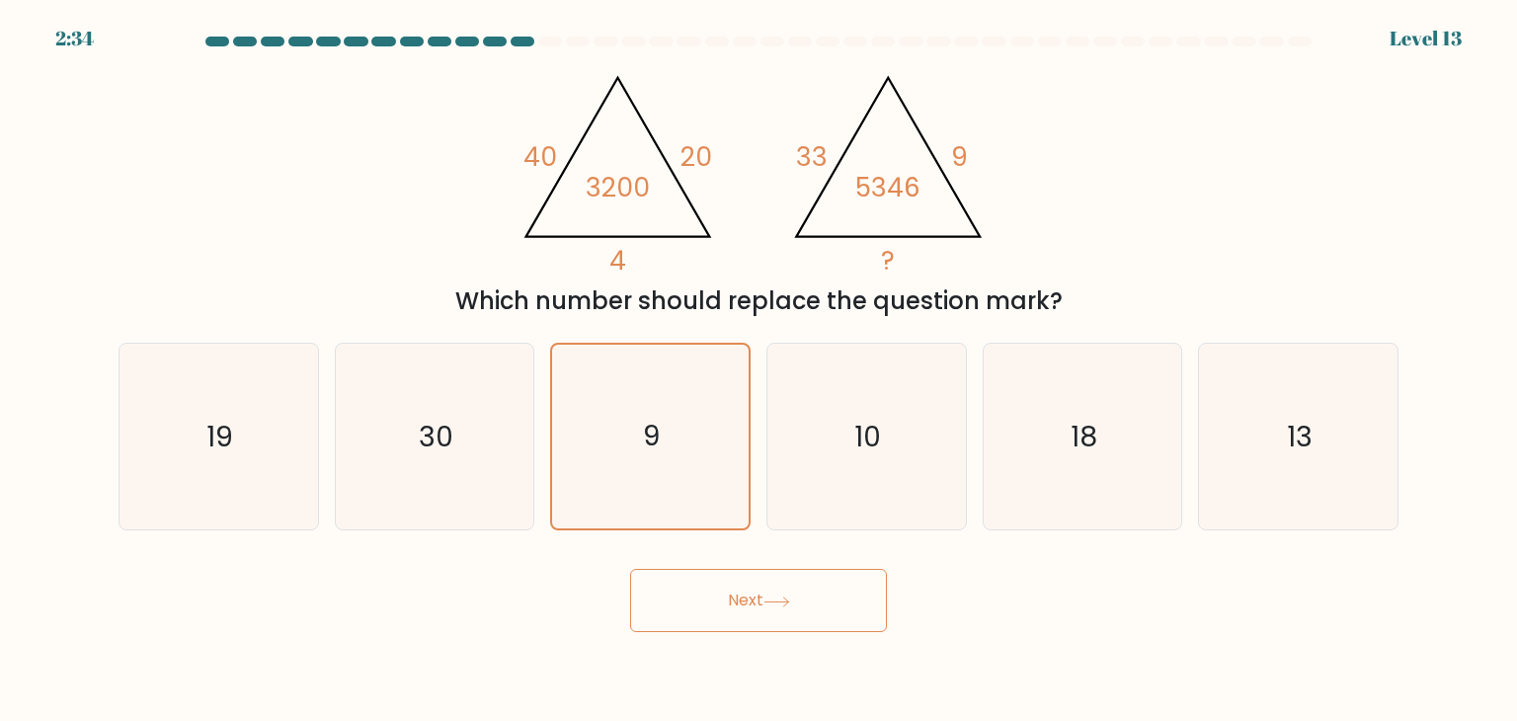
click at [758, 597] on button "Next" at bounding box center [758, 600] width 257 height 63
click at [865, 467] on icon "10" at bounding box center [866, 437] width 186 height 186
click at [759, 370] on input "d. 10" at bounding box center [758, 365] width 1 height 10
radio input "true"
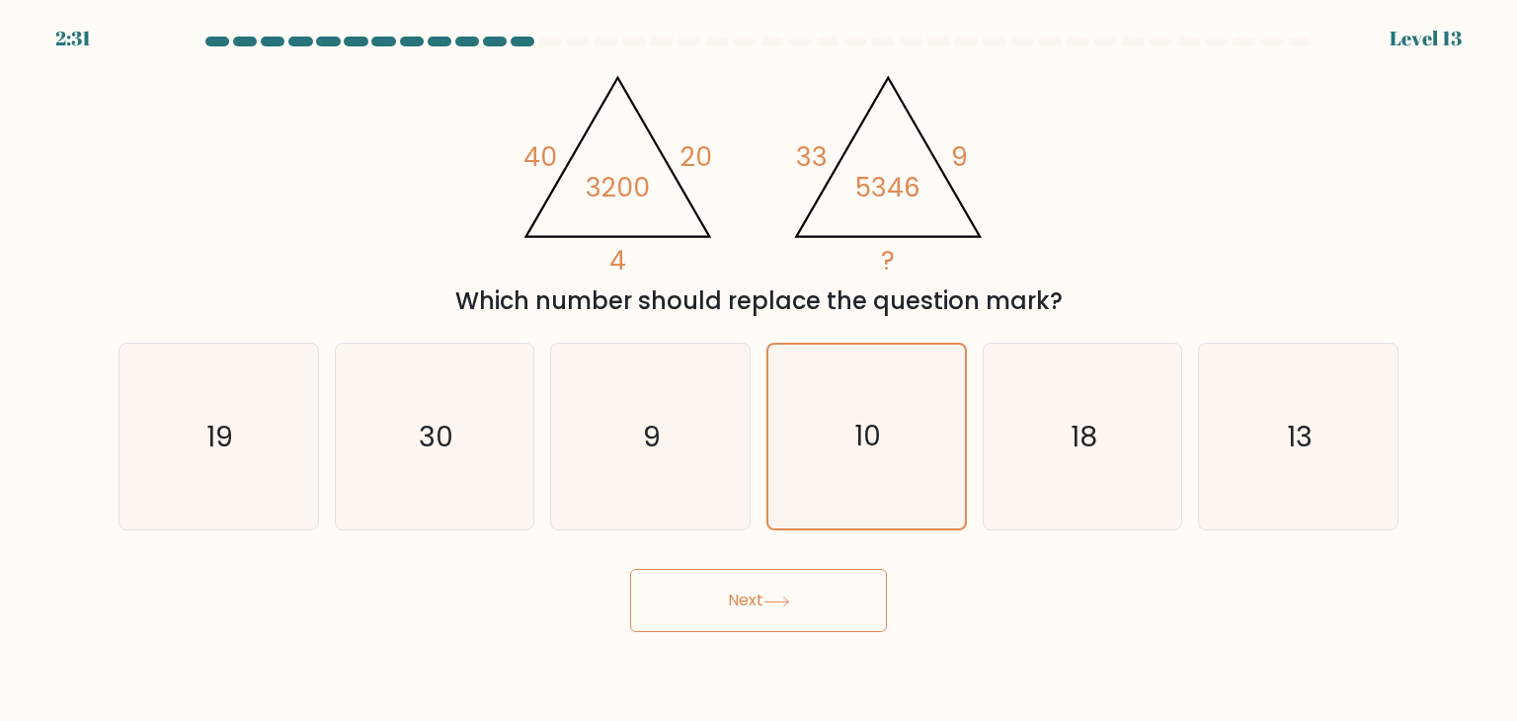
click at [814, 584] on button "Next" at bounding box center [758, 600] width 257 height 63
click at [738, 604] on button "Next" at bounding box center [758, 600] width 257 height 63
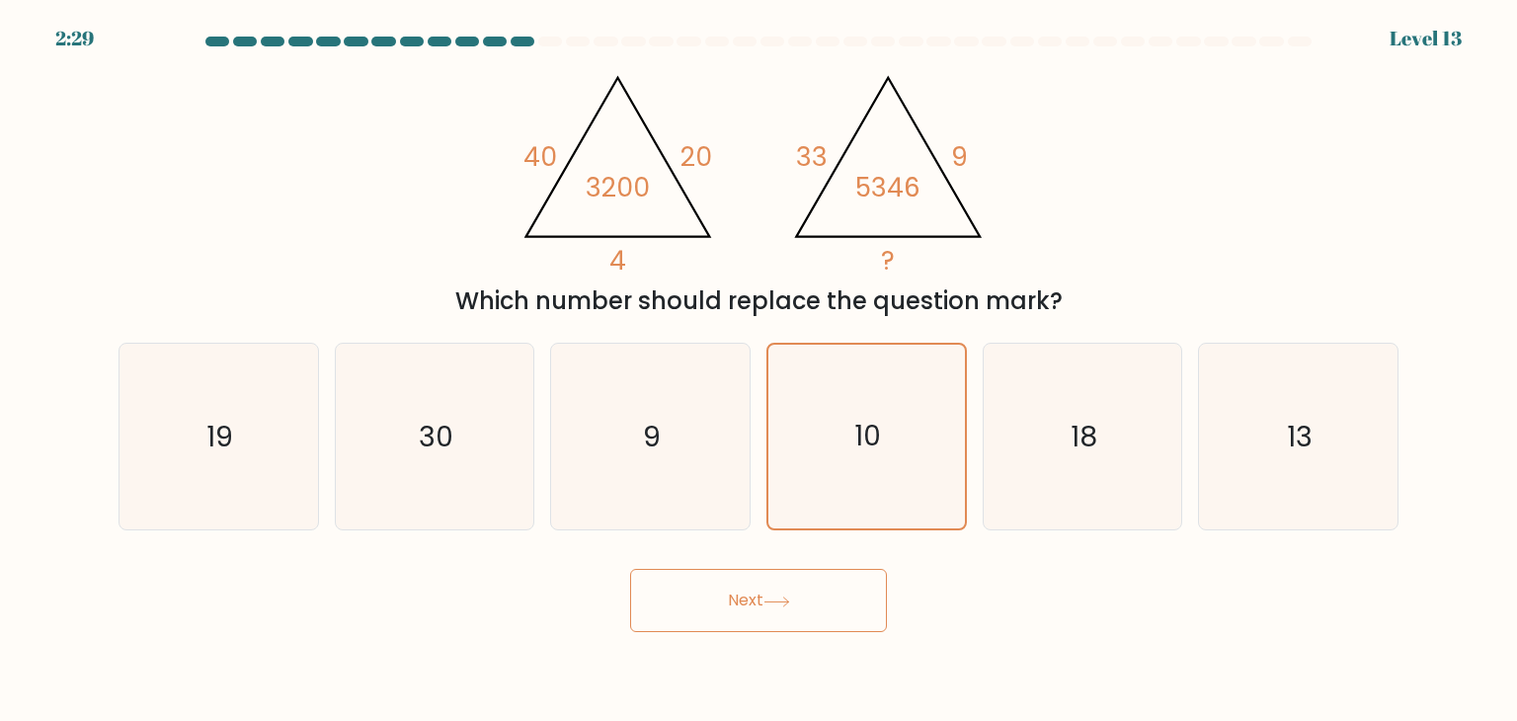
click at [738, 604] on button "Next" at bounding box center [758, 600] width 257 height 63
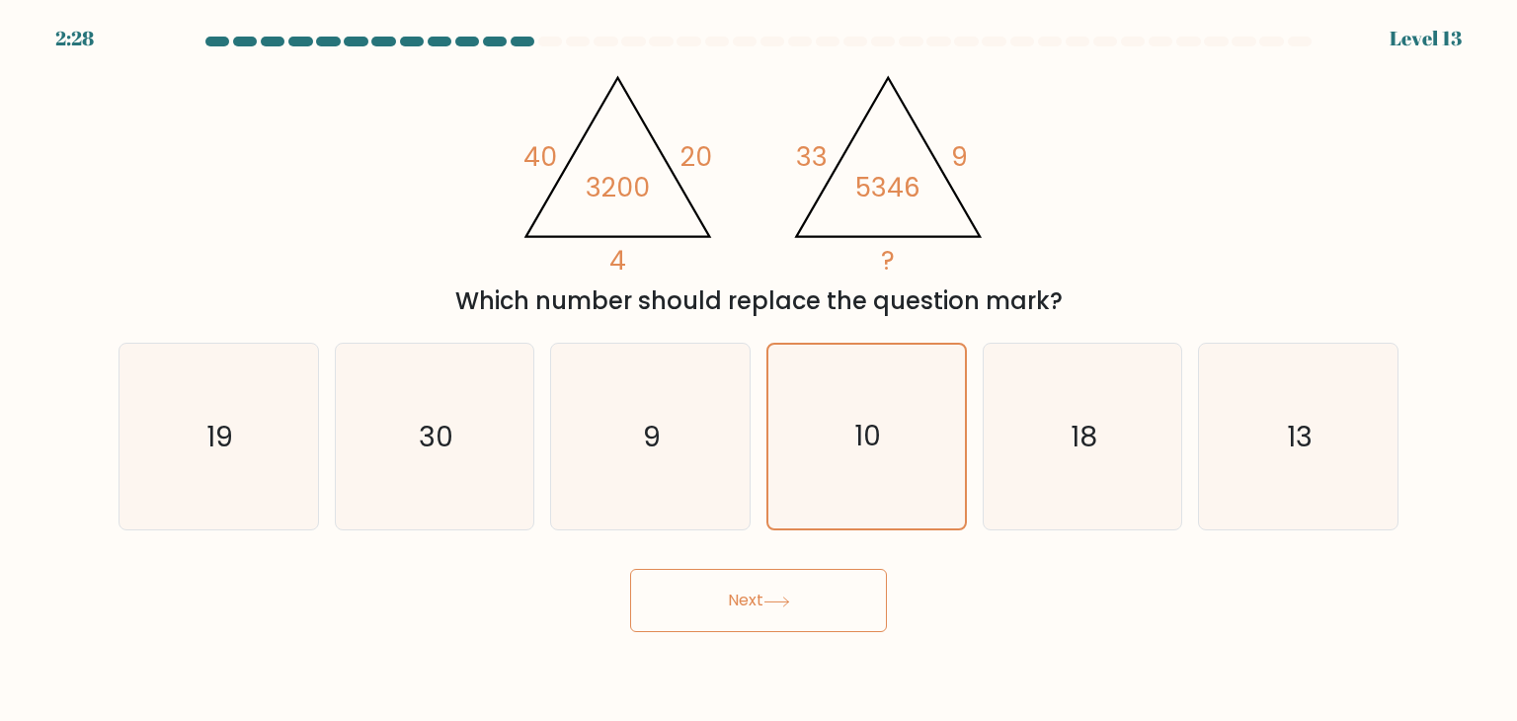
click at [738, 604] on button "Next" at bounding box center [758, 600] width 257 height 63
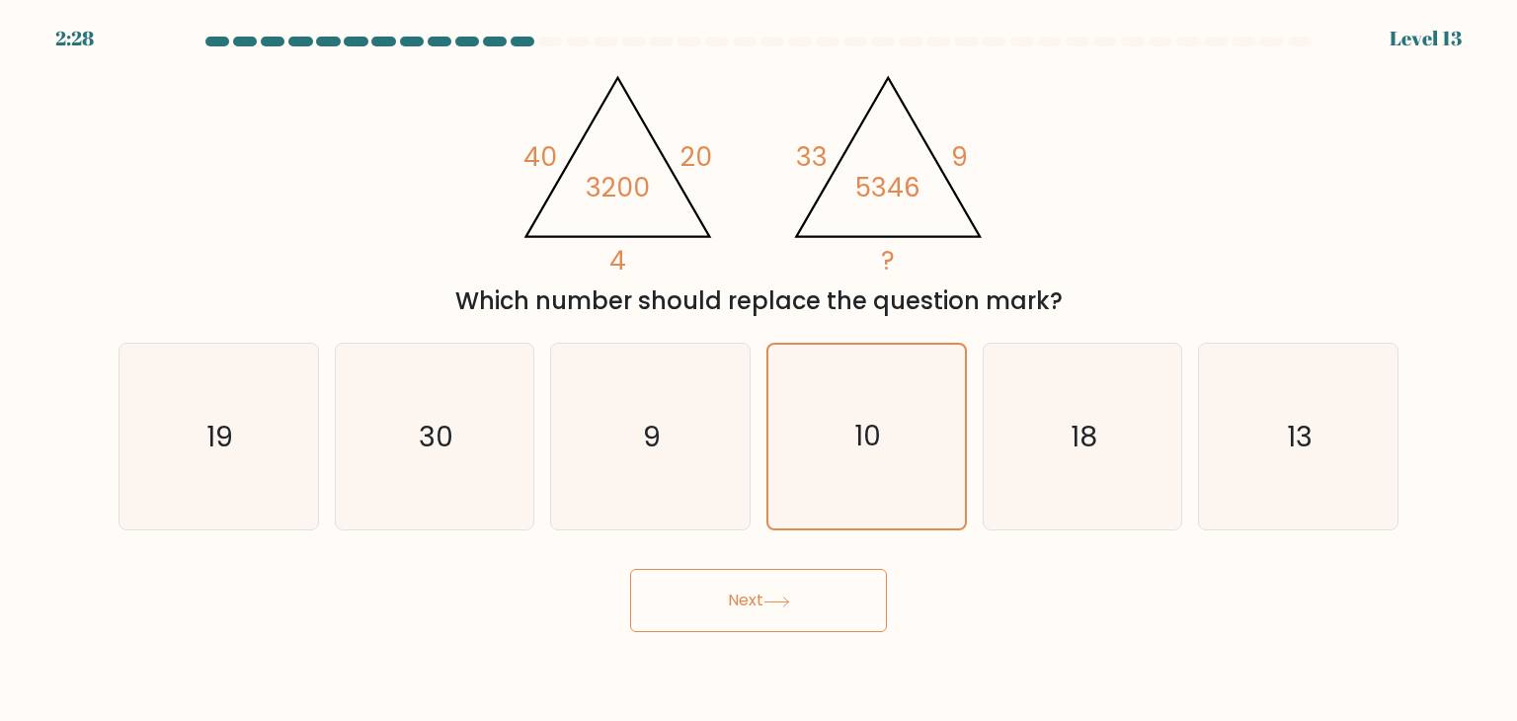
click at [738, 604] on button "Next" at bounding box center [758, 600] width 257 height 63
click at [659, 505] on icon "9" at bounding box center [650, 437] width 186 height 186
click at [758, 370] on input "c. 9" at bounding box center [758, 365] width 1 height 10
radio input "true"
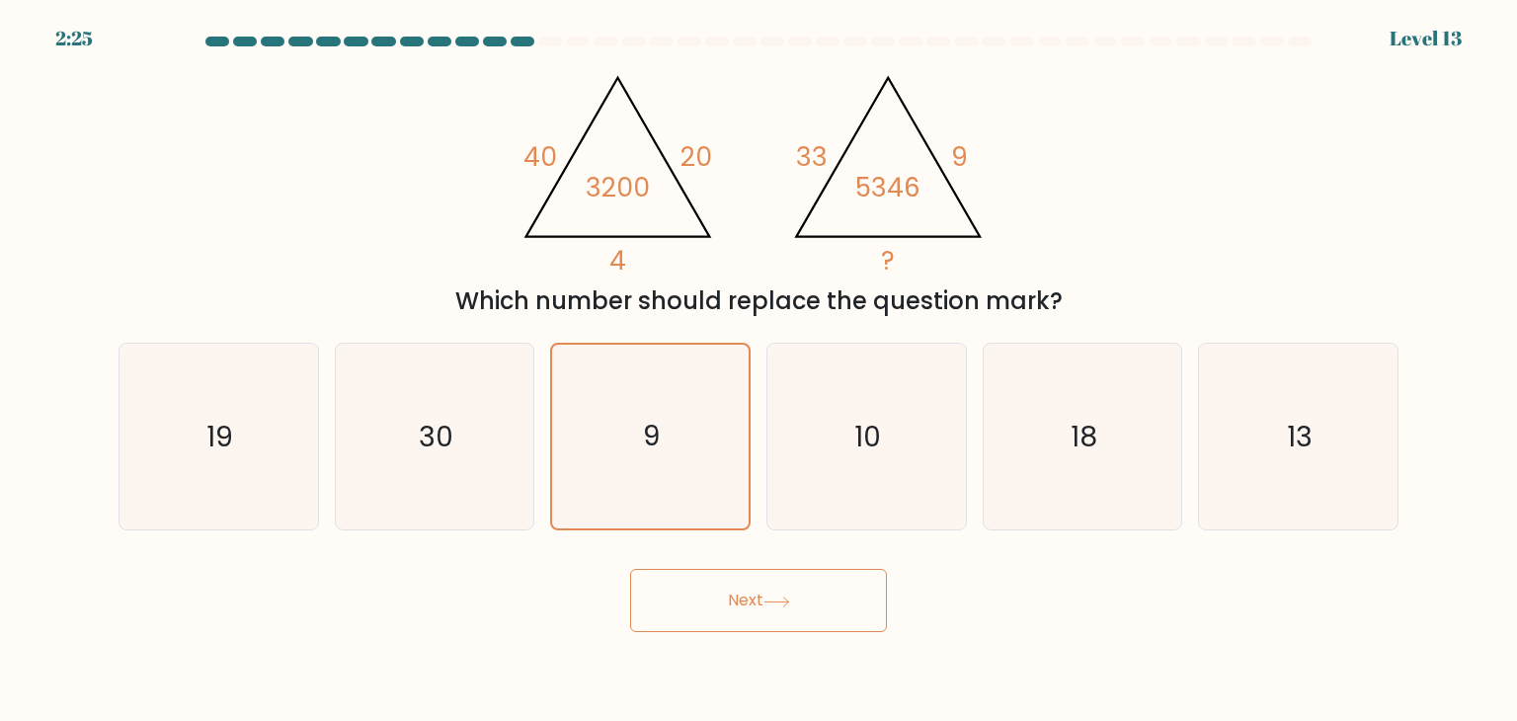
click at [711, 596] on button "Next" at bounding box center [758, 600] width 257 height 63
click at [749, 596] on button "Next" at bounding box center [758, 600] width 257 height 63
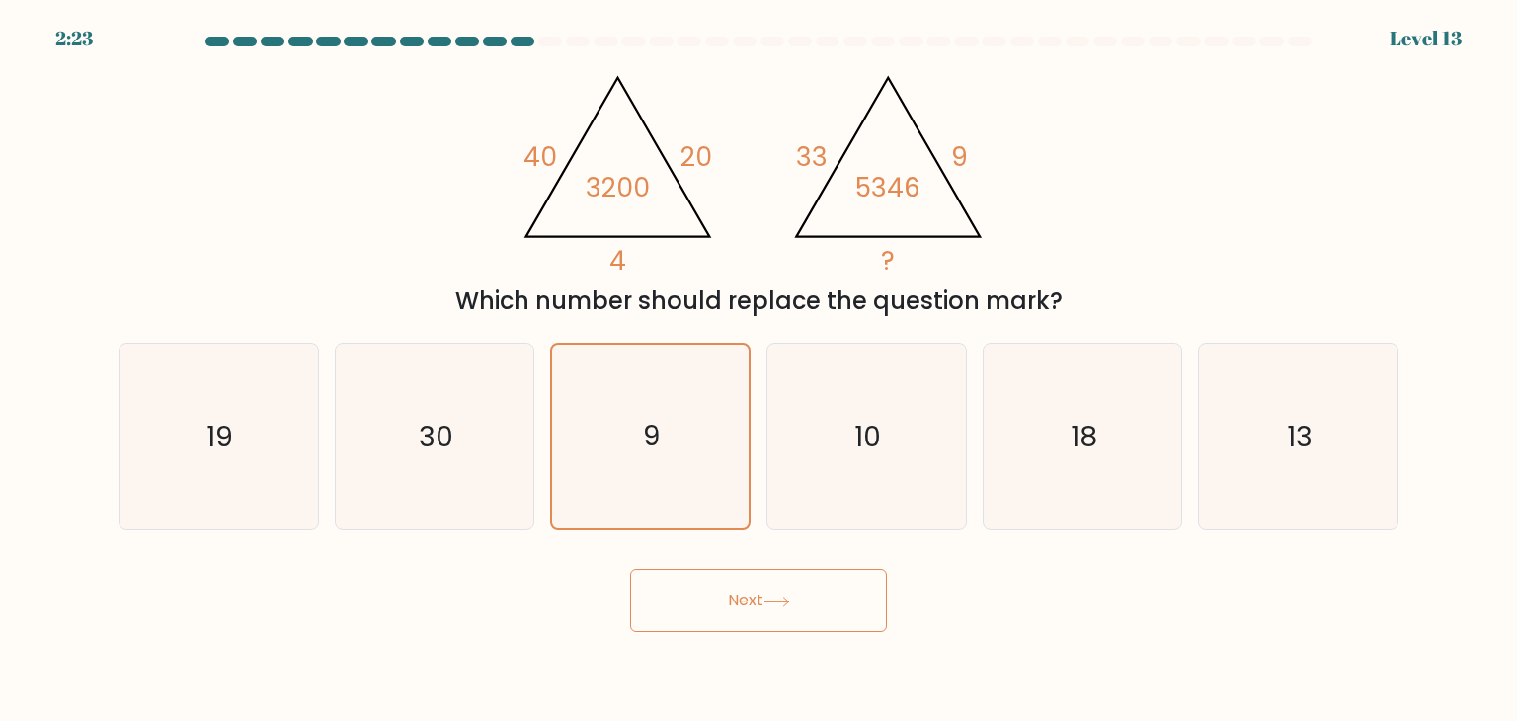
click at [749, 596] on button "Next" at bounding box center [758, 600] width 257 height 63
click at [746, 596] on button "Next" at bounding box center [758, 600] width 257 height 63
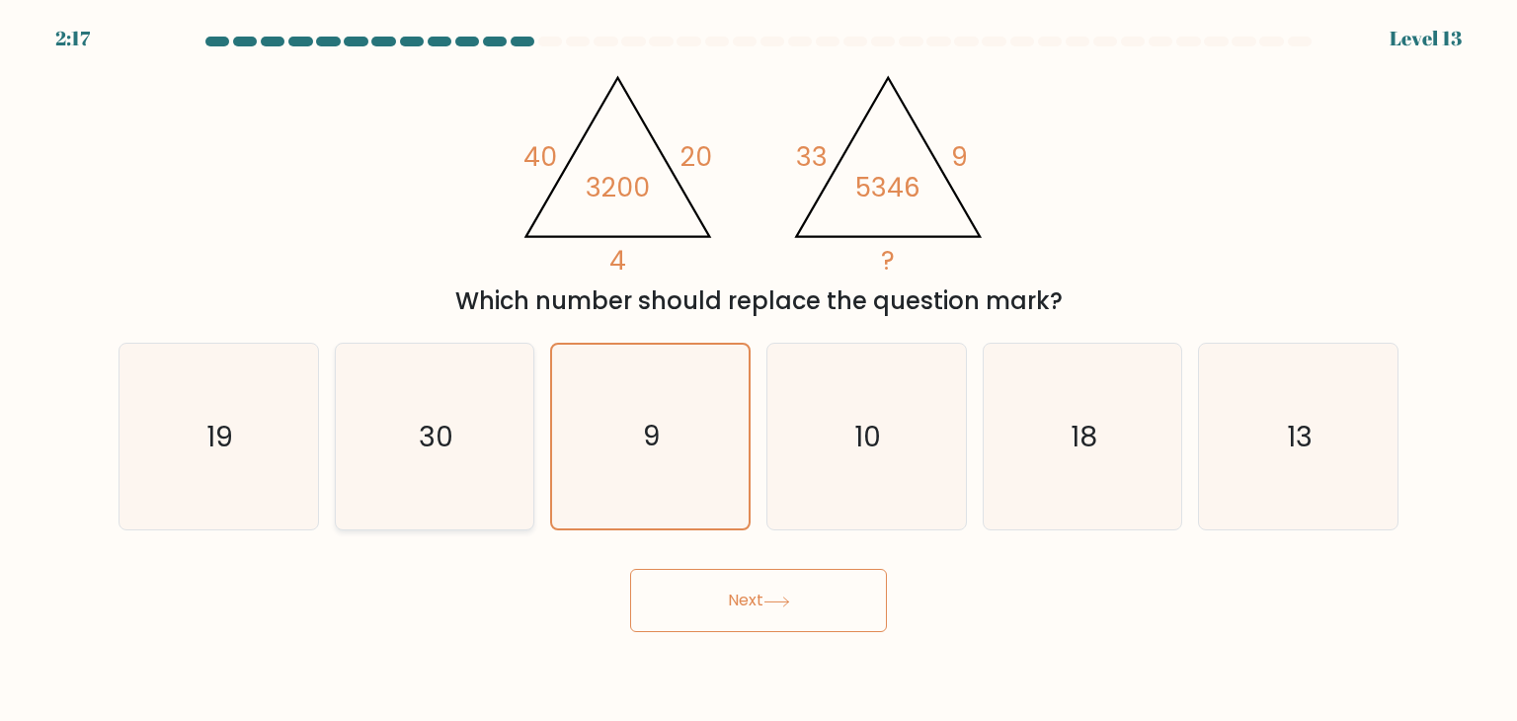
click at [490, 479] on icon "30" at bounding box center [435, 437] width 186 height 186
click at [758, 370] on input "b. 30" at bounding box center [758, 365] width 1 height 10
radio input "true"
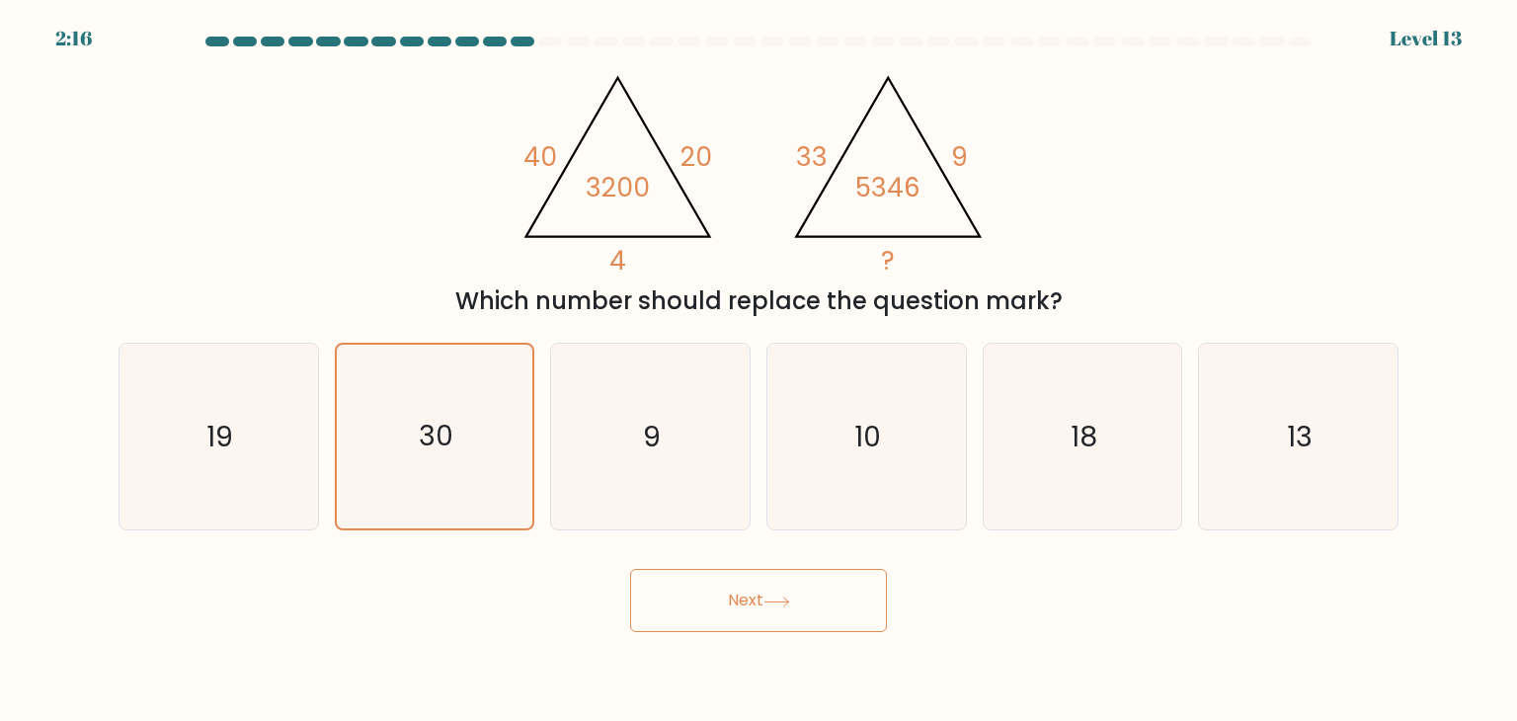
click at [689, 593] on button "Next" at bounding box center [758, 600] width 257 height 63
click at [234, 463] on icon "19" at bounding box center [218, 437] width 186 height 186
click at [758, 370] on input "a. 19" at bounding box center [758, 365] width 1 height 10
radio input "true"
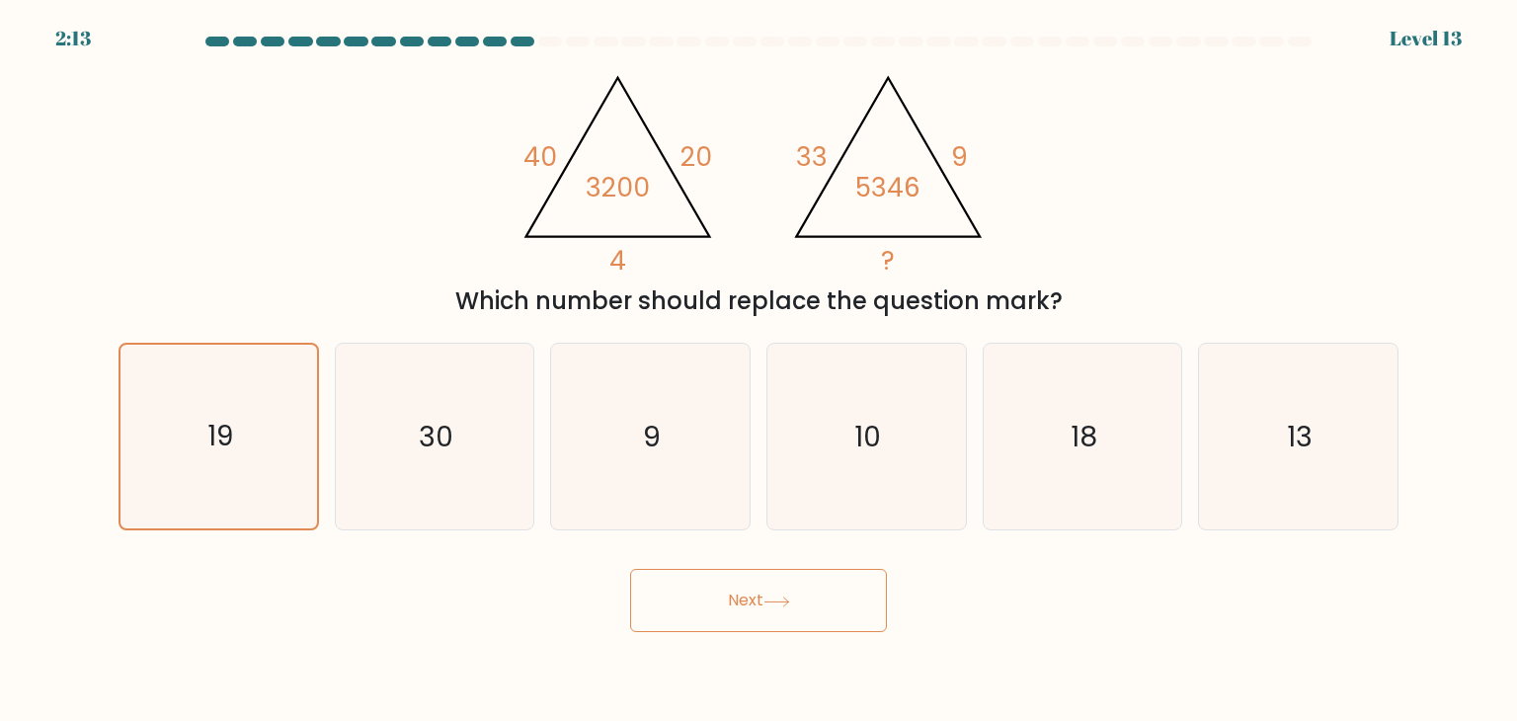
click at [748, 588] on button "Next" at bounding box center [758, 600] width 257 height 63
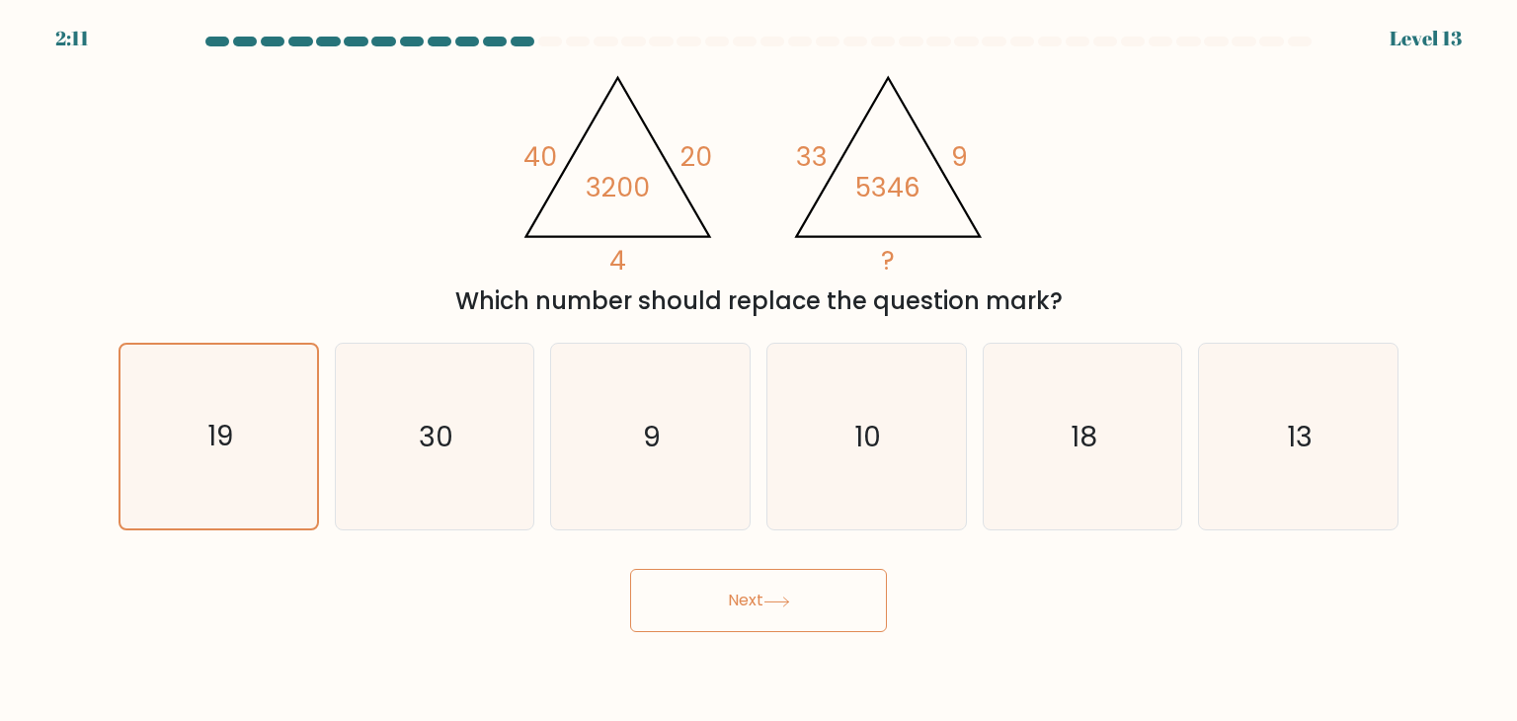
click at [748, 588] on button "Next" at bounding box center [758, 600] width 257 height 63
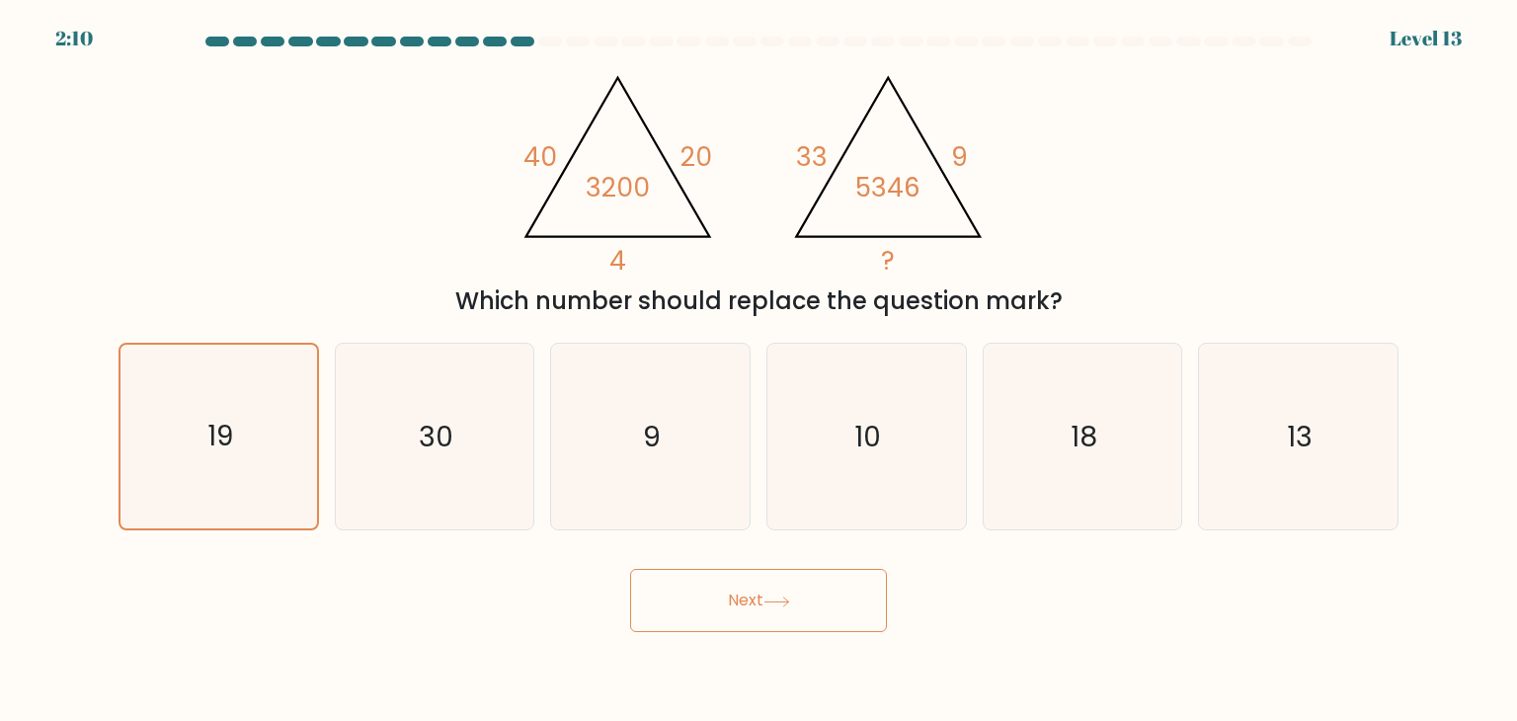
click at [748, 588] on button "Next" at bounding box center [758, 600] width 257 height 63
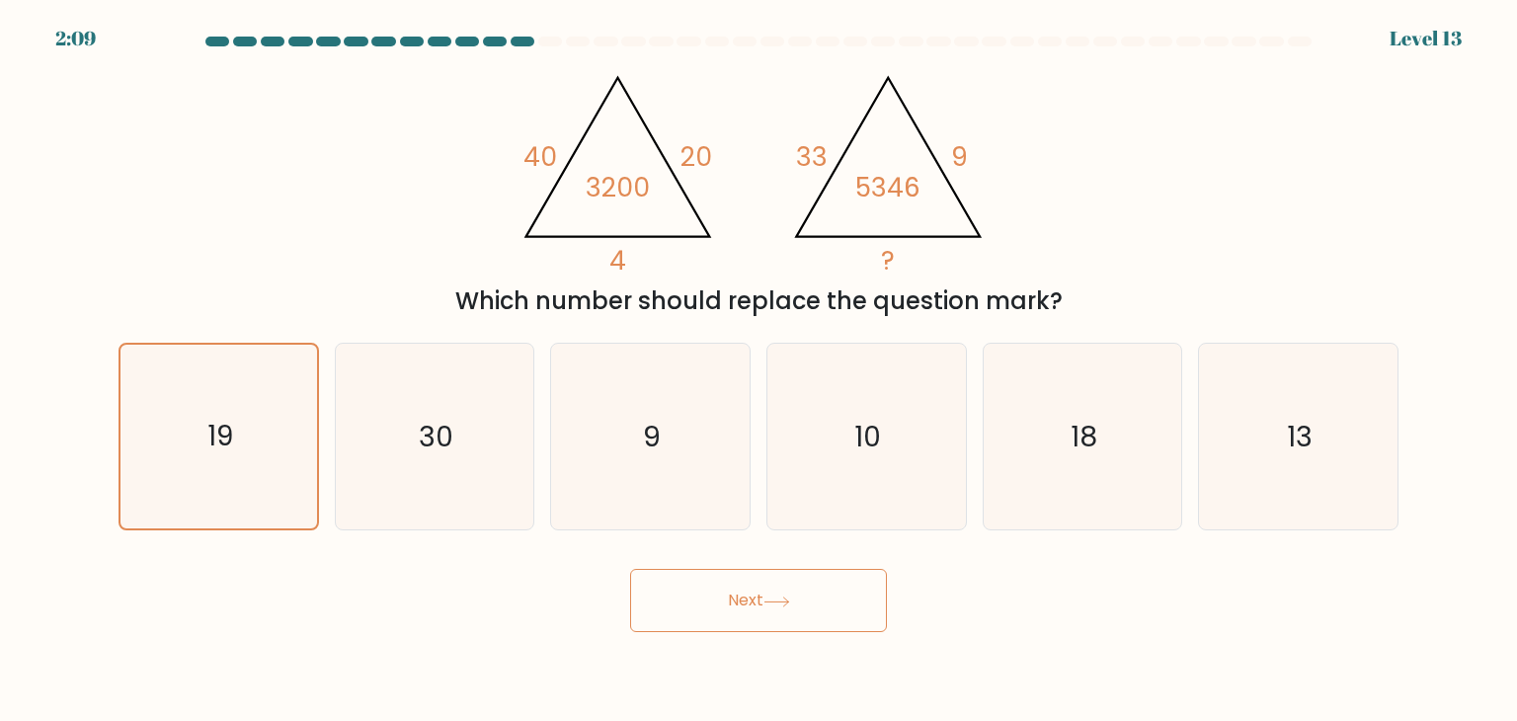
click at [748, 588] on button "Next" at bounding box center [758, 600] width 257 height 63
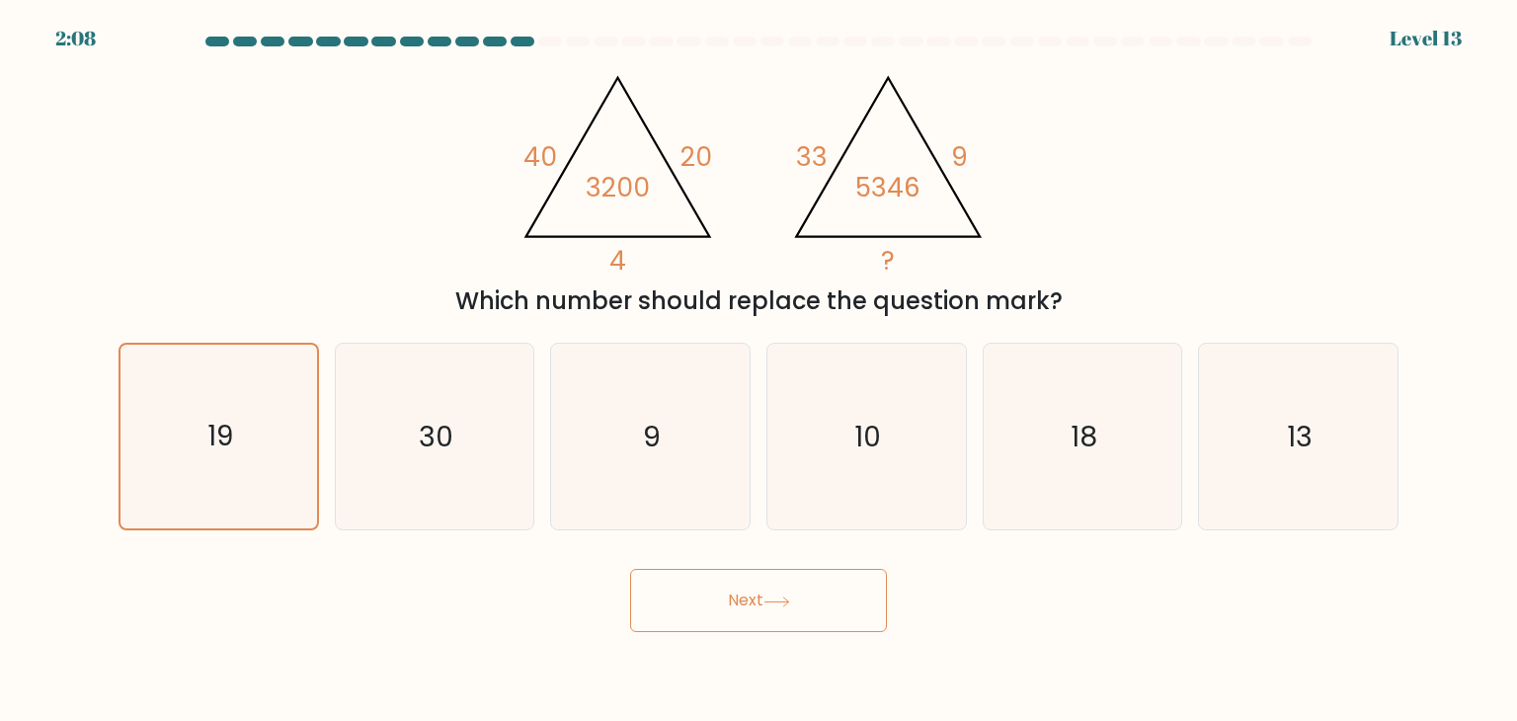
click at [748, 588] on button "Next" at bounding box center [758, 600] width 257 height 63
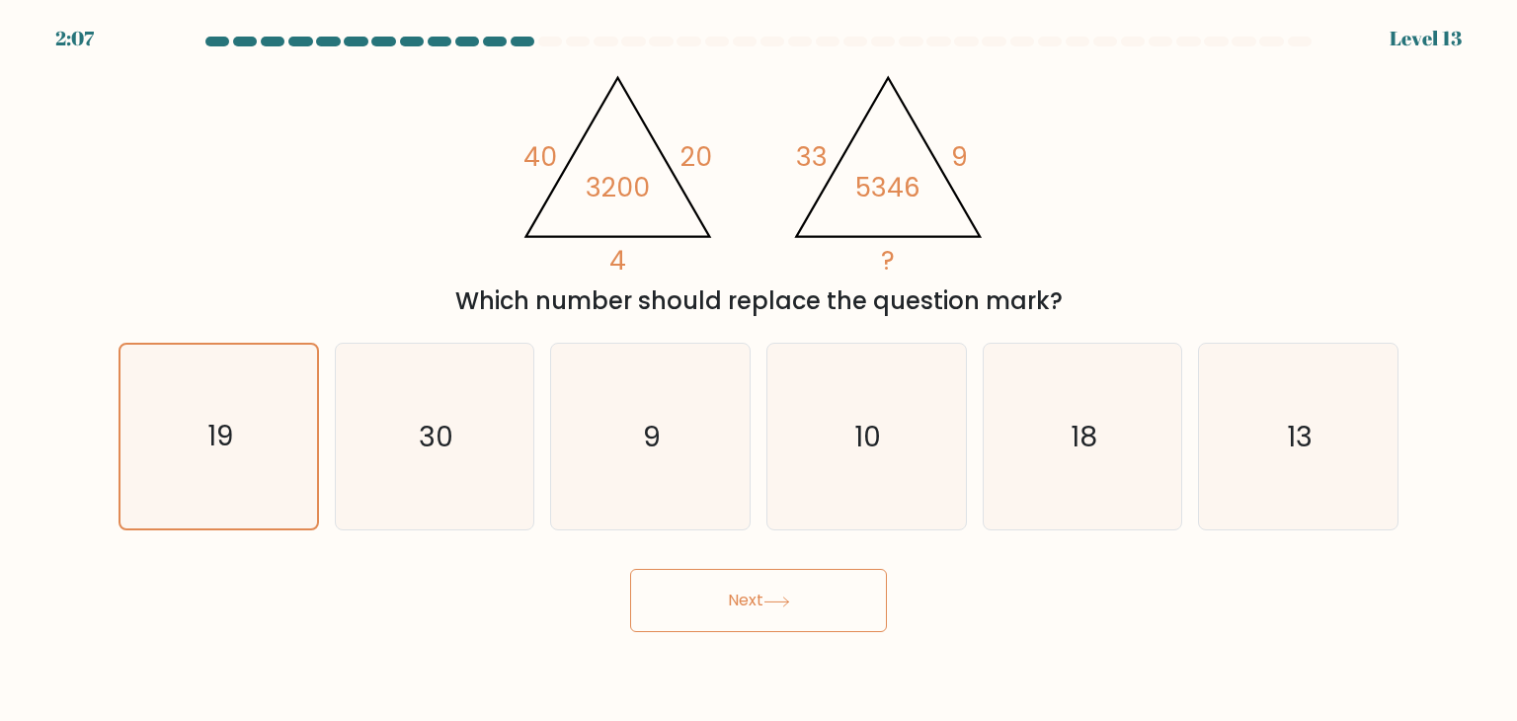
click at [748, 588] on button "Next" at bounding box center [758, 600] width 257 height 63
drag, startPoint x: 748, startPoint y: 588, endPoint x: 679, endPoint y: 486, distance: 123.8
click at [679, 486] on icon "9" at bounding box center [650, 437] width 186 height 186
click at [758, 370] on input "c. 9" at bounding box center [758, 365] width 1 height 10
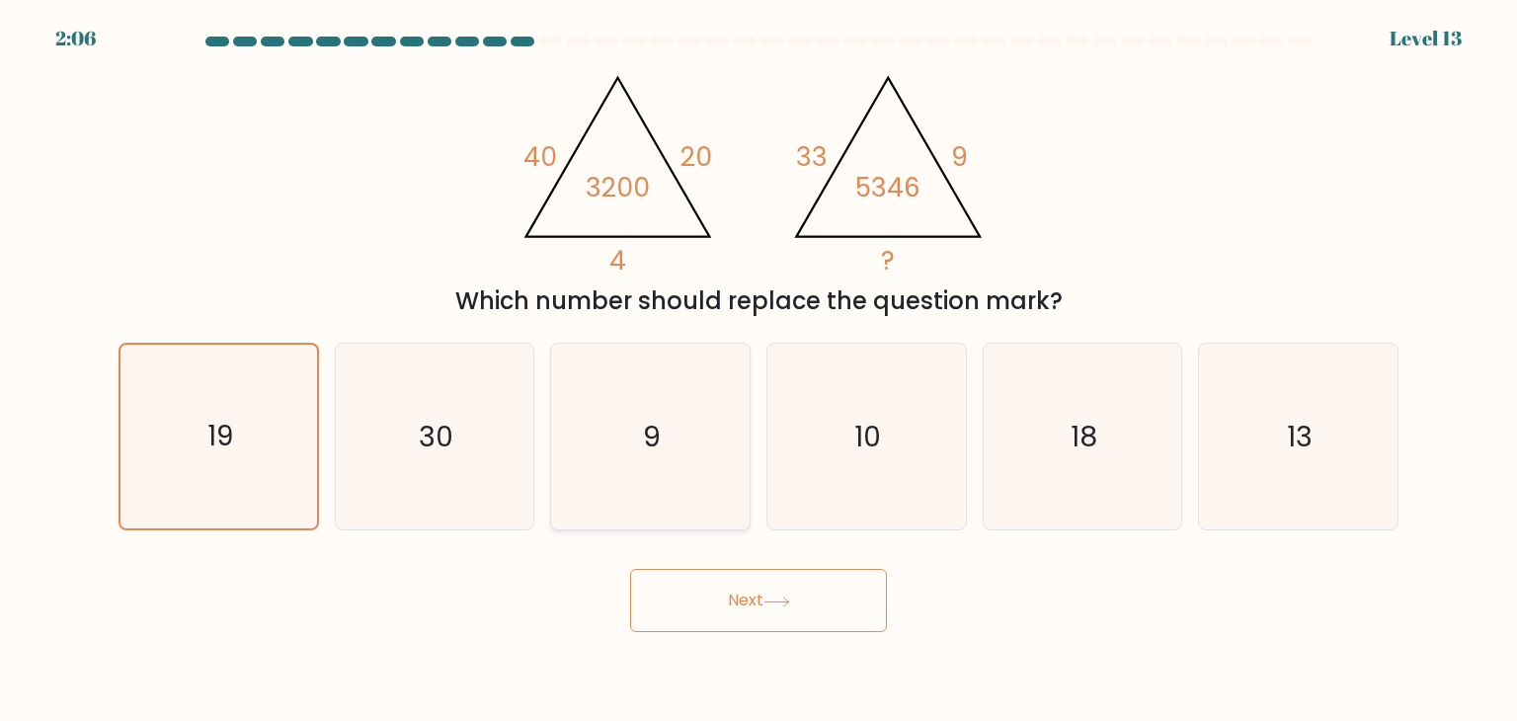
radio input "true"
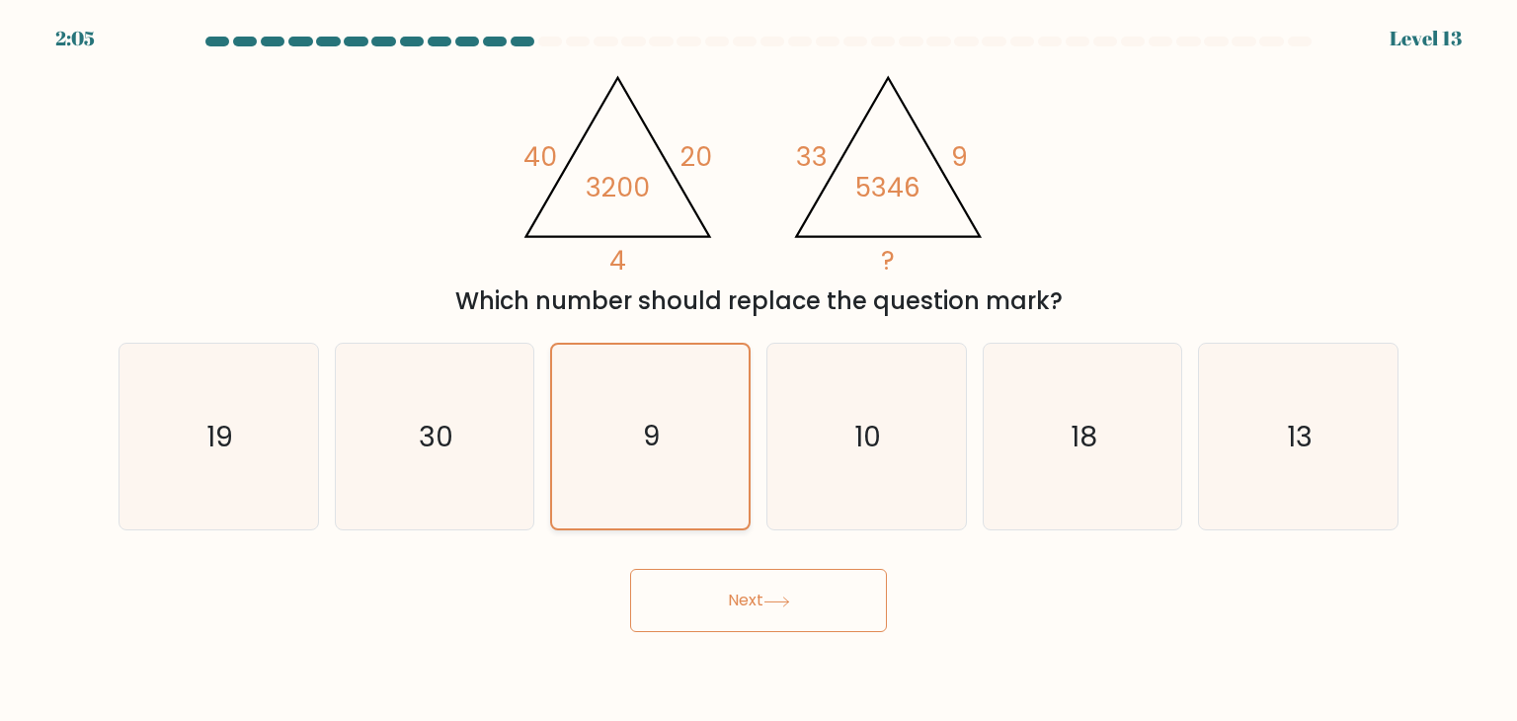
click at [679, 486] on icon "9" at bounding box center [650, 437] width 184 height 184
click at [758, 370] on input "c. 9" at bounding box center [758, 365] width 1 height 10
click at [736, 613] on button "Next" at bounding box center [758, 600] width 257 height 63
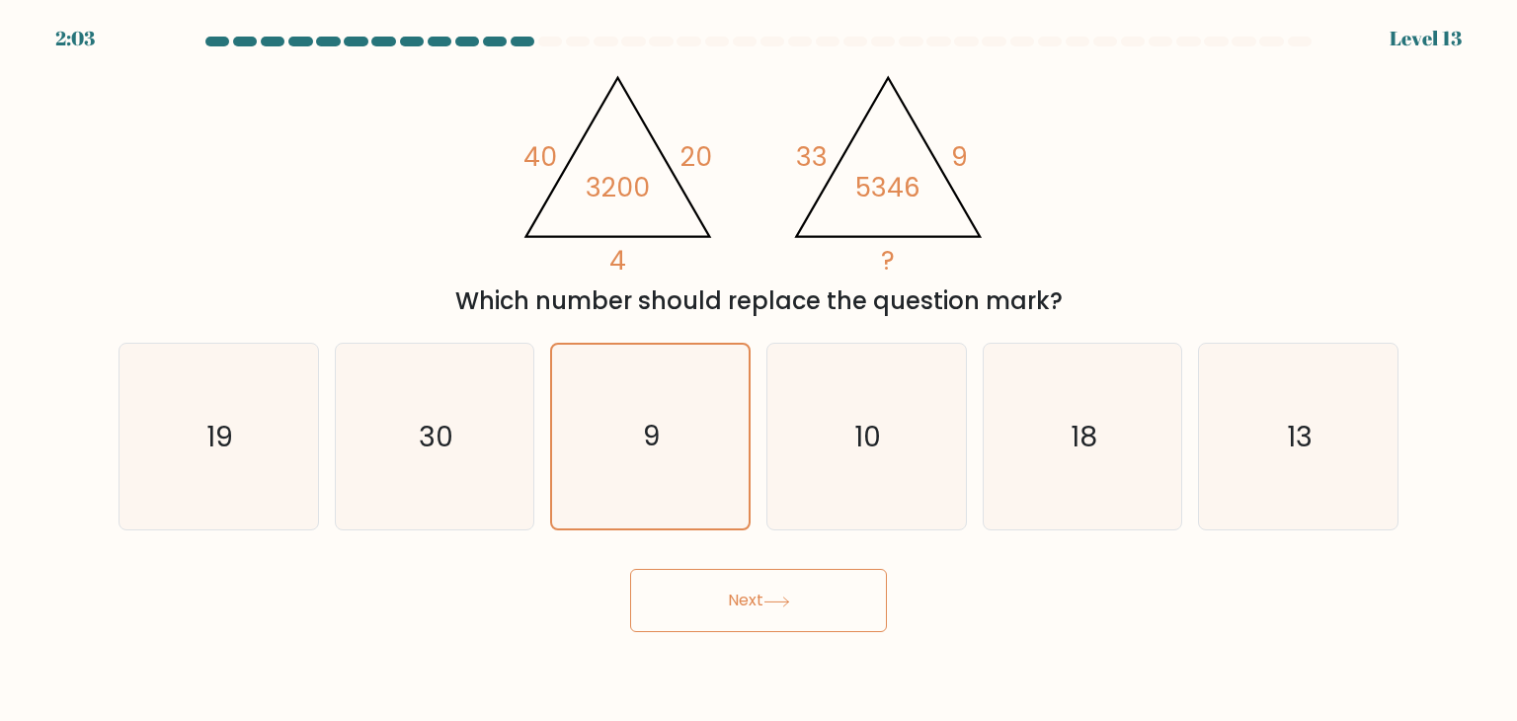
click at [736, 613] on button "Next" at bounding box center [758, 600] width 257 height 63
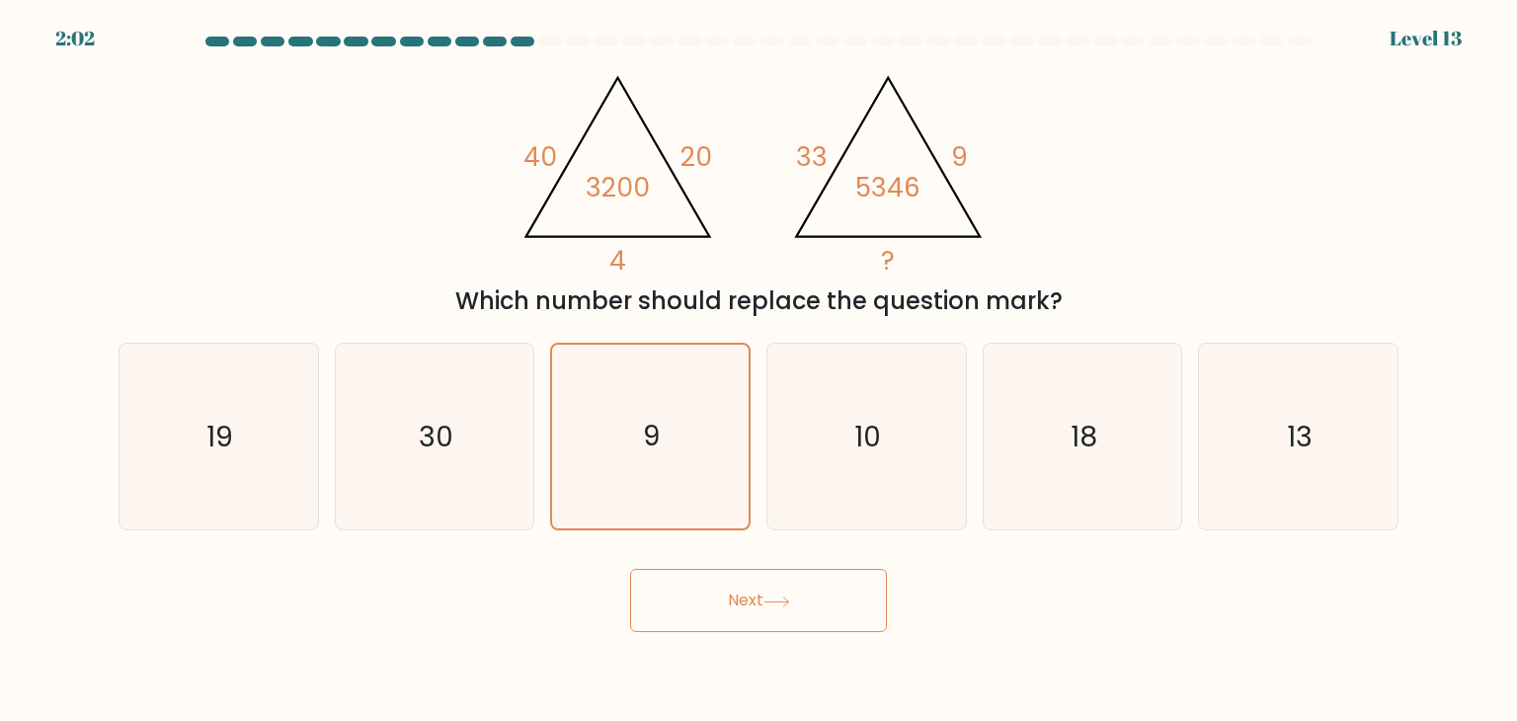
click at [736, 613] on button "Next" at bounding box center [758, 600] width 257 height 63
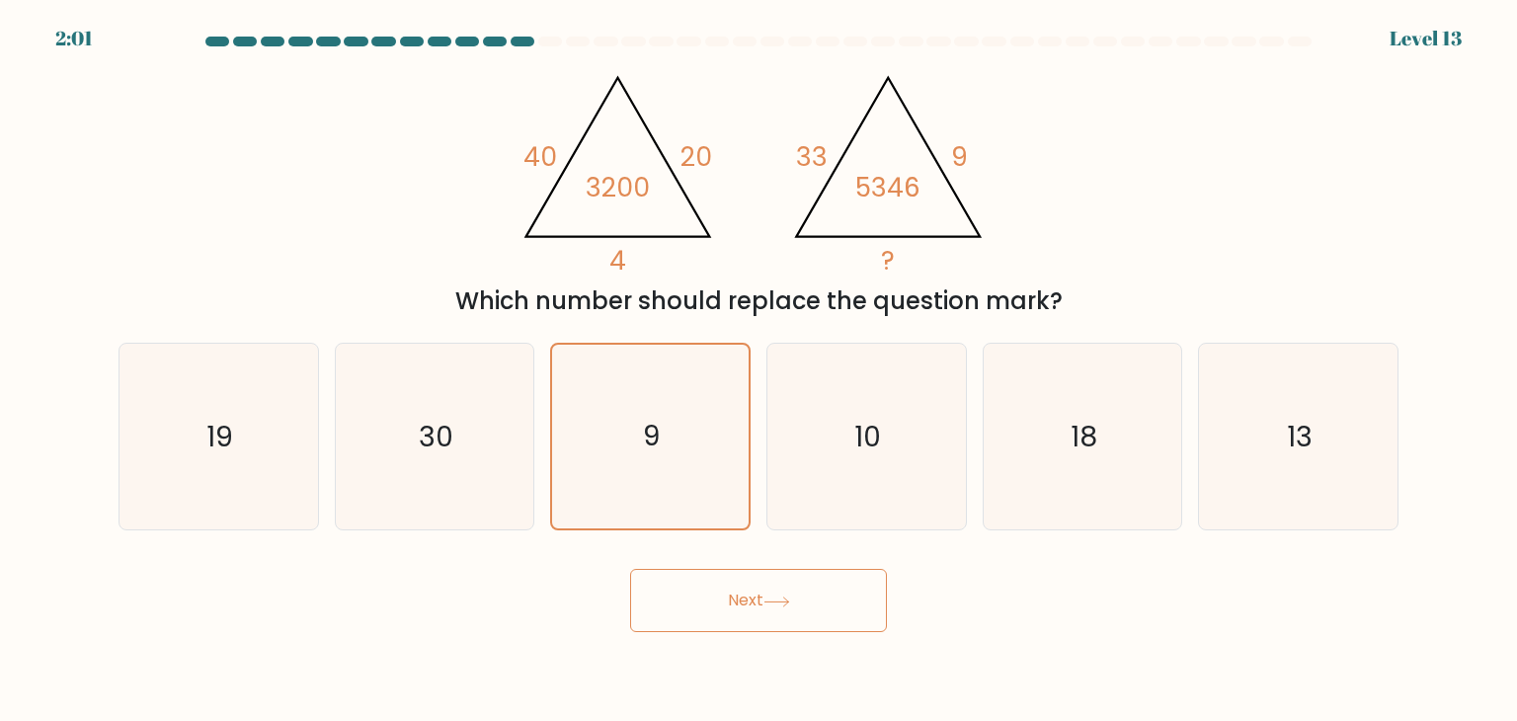
click at [736, 613] on button "Next" at bounding box center [758, 600] width 257 height 63
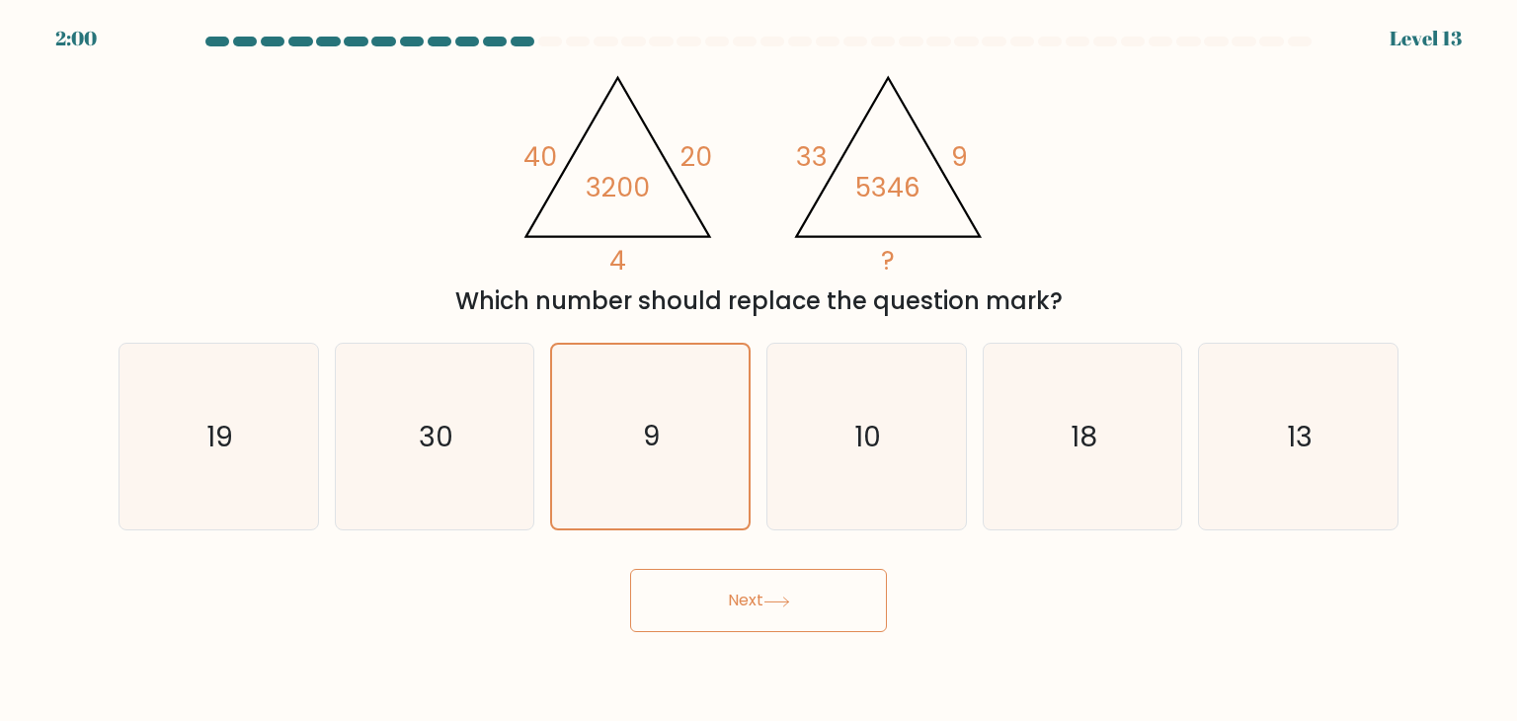
click at [736, 613] on button "Next" at bounding box center [758, 600] width 257 height 63
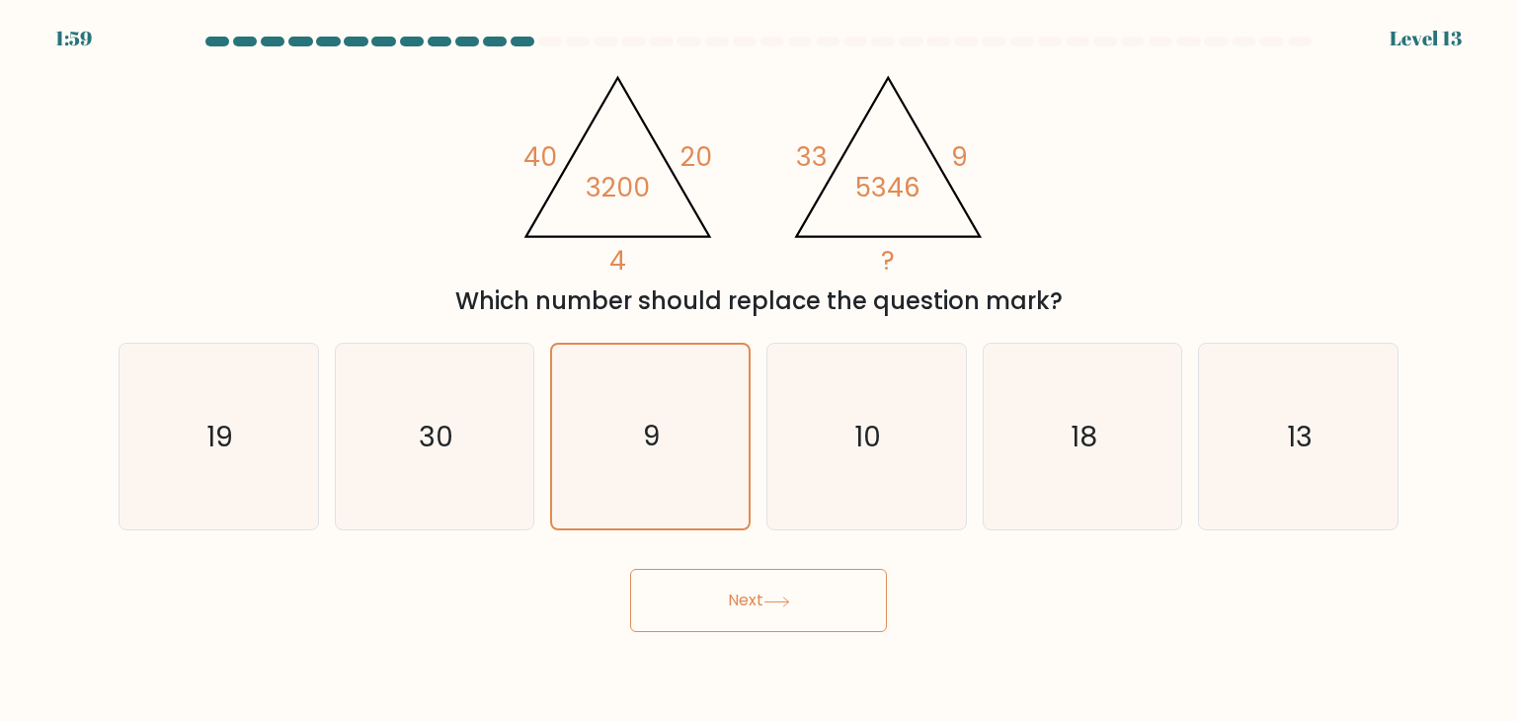
click at [736, 613] on button "Next" at bounding box center [758, 600] width 257 height 63
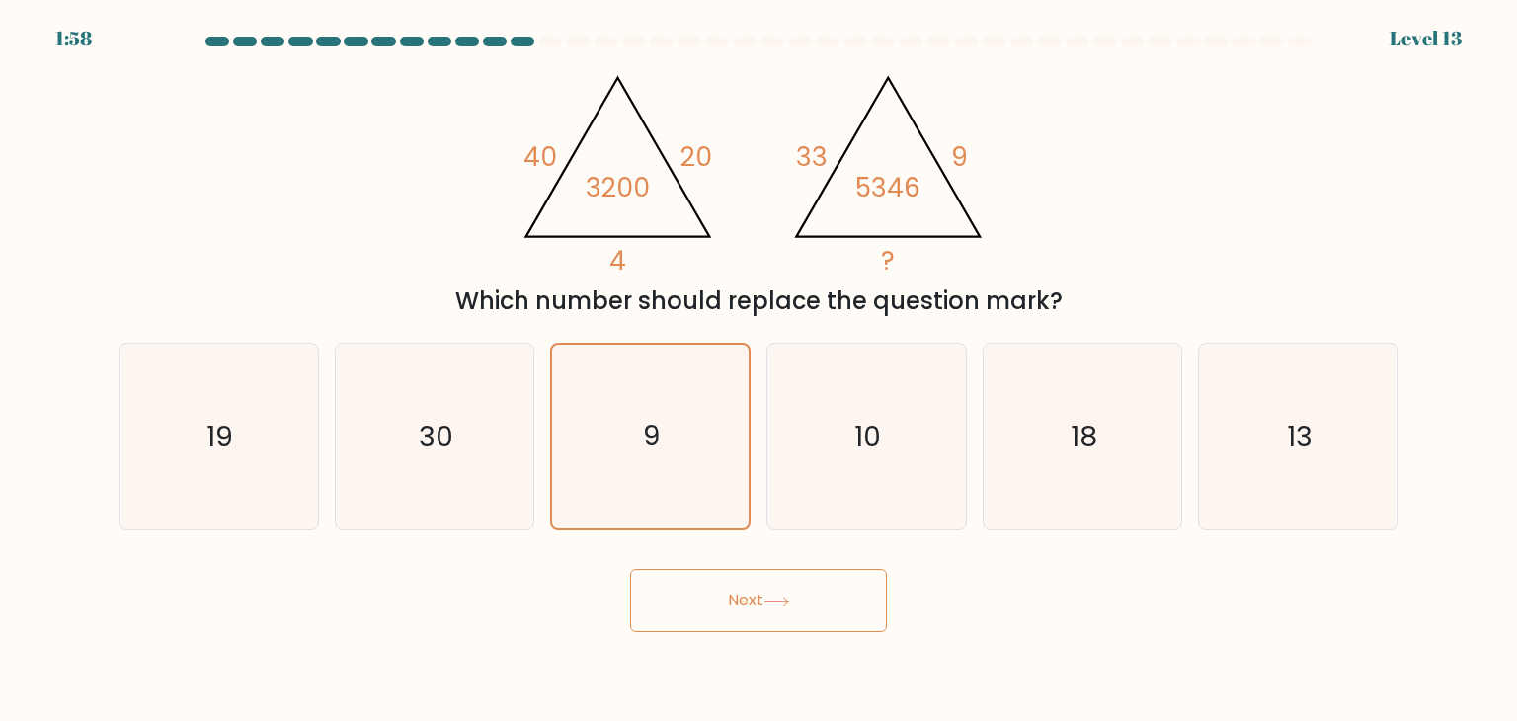
click at [736, 613] on button "Next" at bounding box center [758, 600] width 257 height 63
drag, startPoint x: 736, startPoint y: 613, endPoint x: 884, endPoint y: 447, distance: 222.4
click at [884, 447] on form at bounding box center [758, 334] width 1517 height 595
click at [884, 447] on icon "10" at bounding box center [866, 437] width 186 height 186
click at [759, 370] on input "d. 10" at bounding box center [758, 365] width 1 height 10
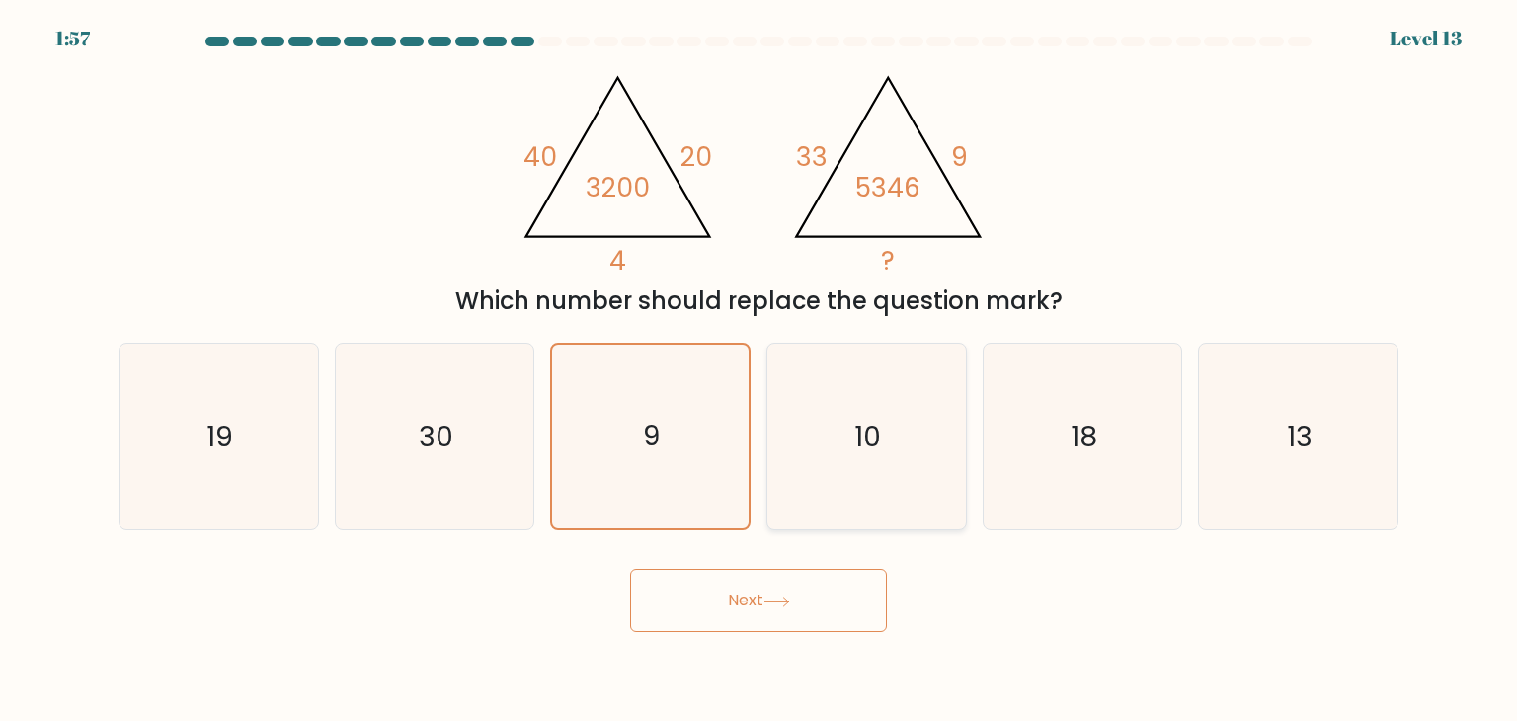
radio input "true"
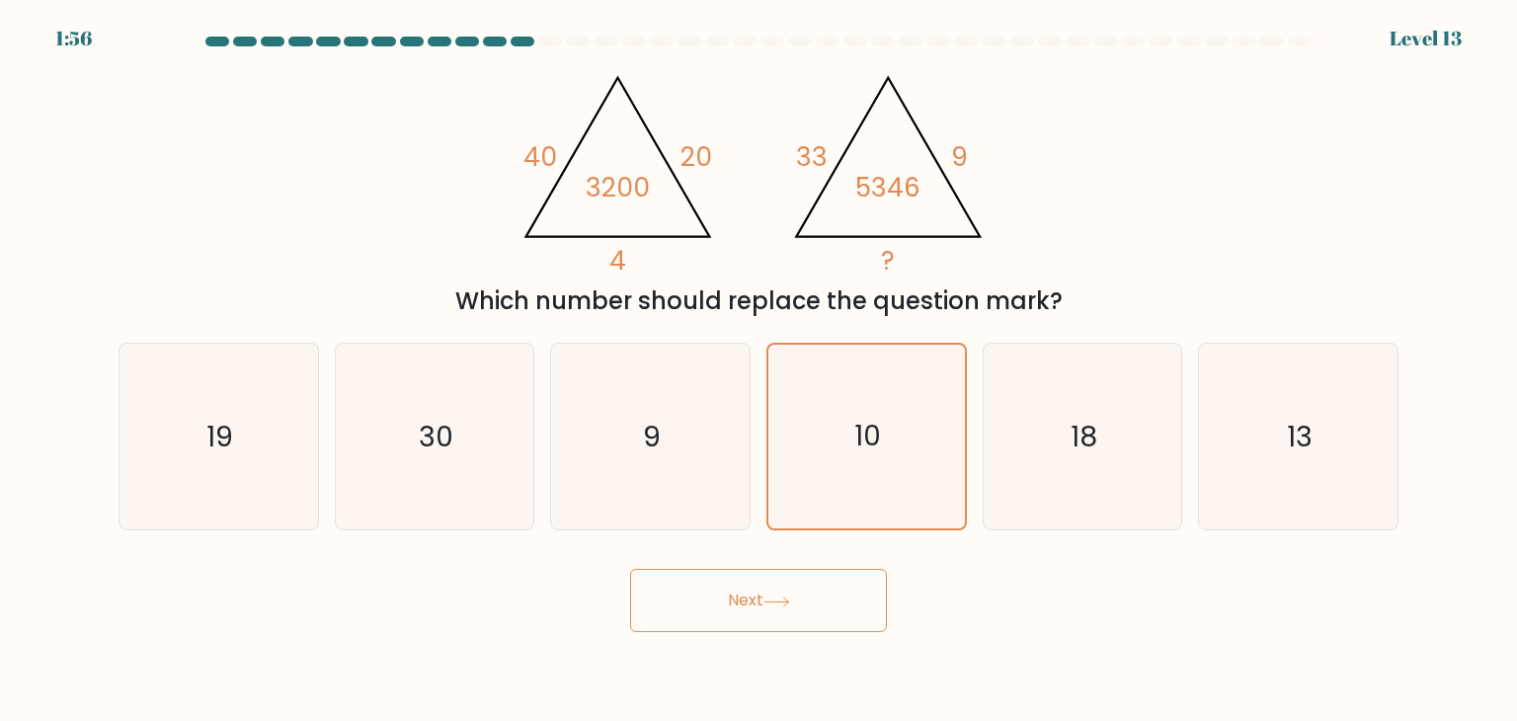
click at [831, 586] on button "Next" at bounding box center [758, 600] width 257 height 63
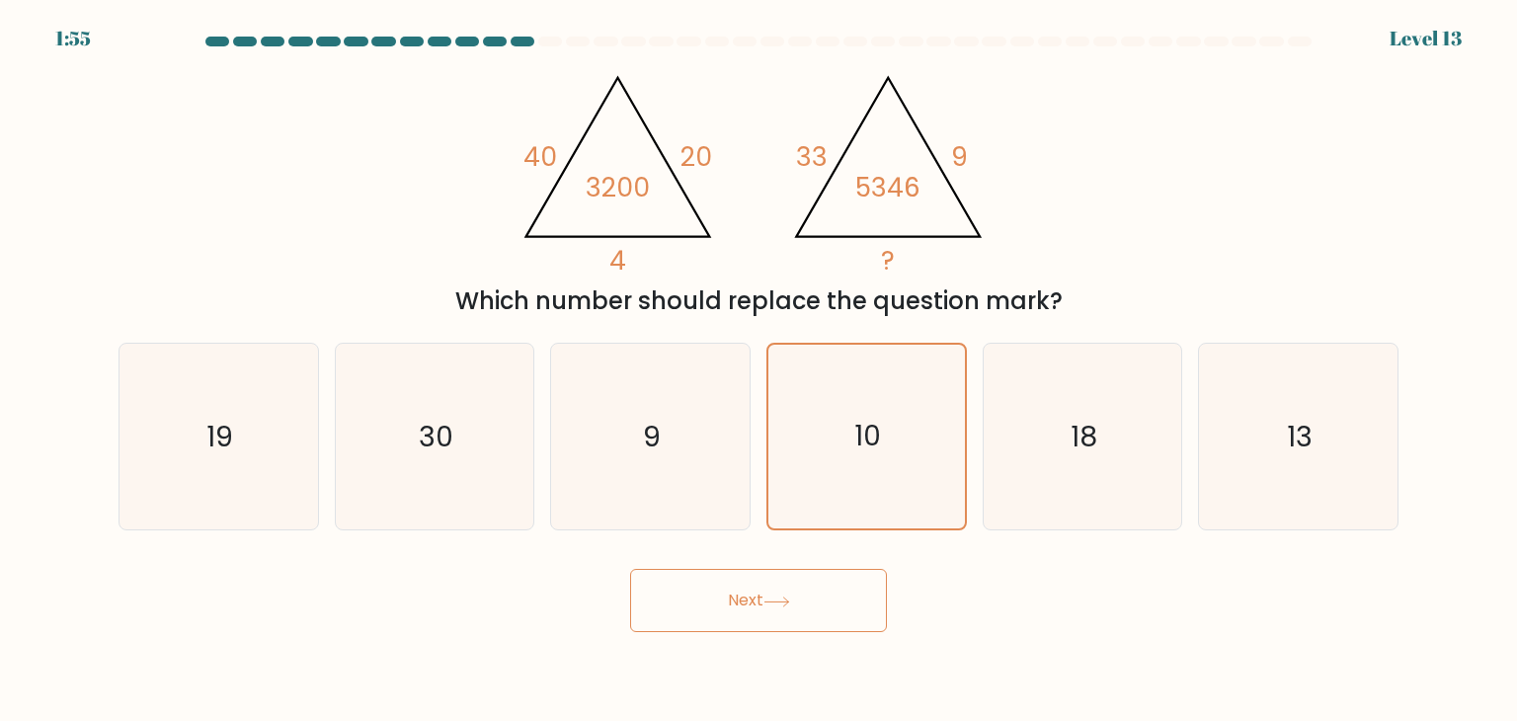
click at [831, 586] on button "Next" at bounding box center [758, 600] width 257 height 63
drag, startPoint x: 831, startPoint y: 586, endPoint x: 1094, endPoint y: 412, distance: 315.5
click at [1094, 412] on form at bounding box center [758, 334] width 1517 height 595
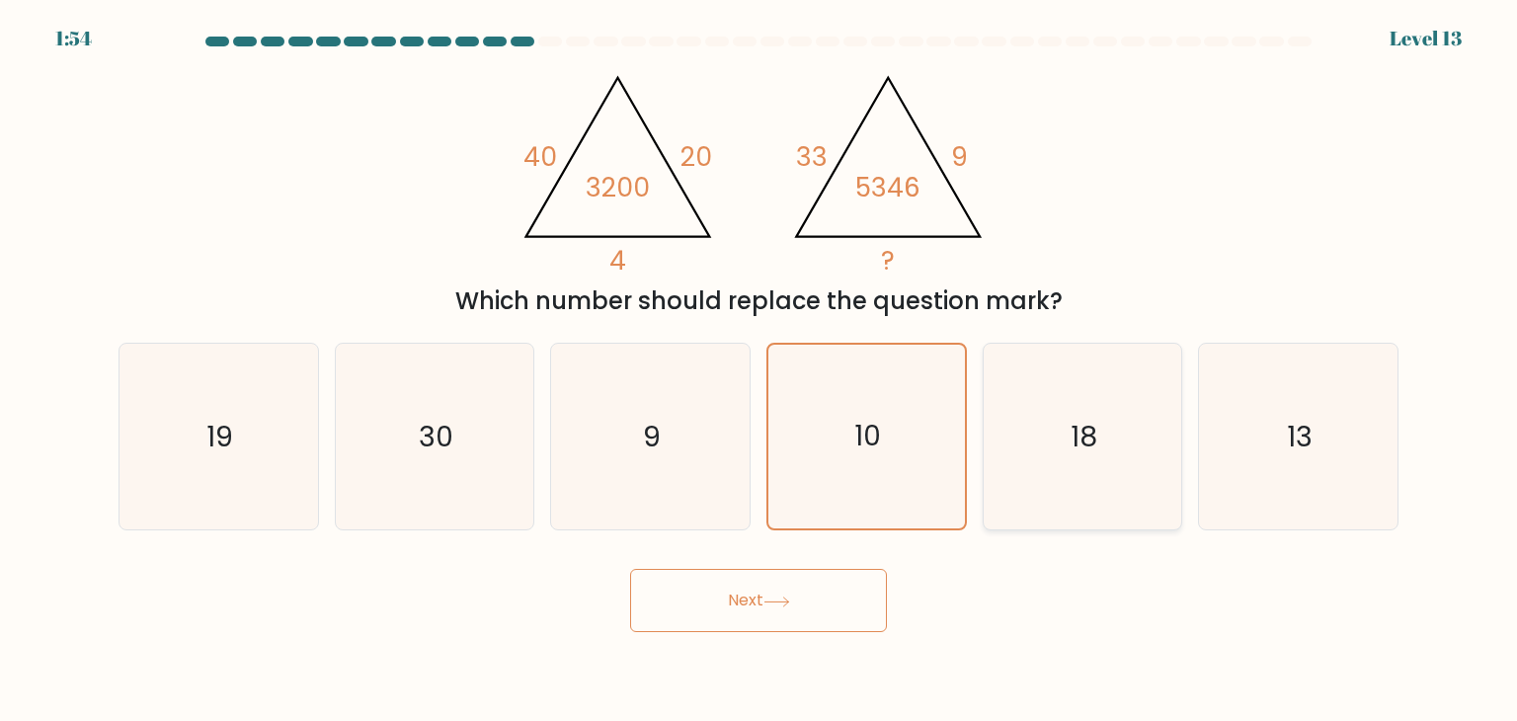
click at [1094, 412] on icon "18" at bounding box center [1082, 437] width 186 height 186
click at [759, 370] on input "e. 18" at bounding box center [758, 365] width 1 height 10
radio input "true"
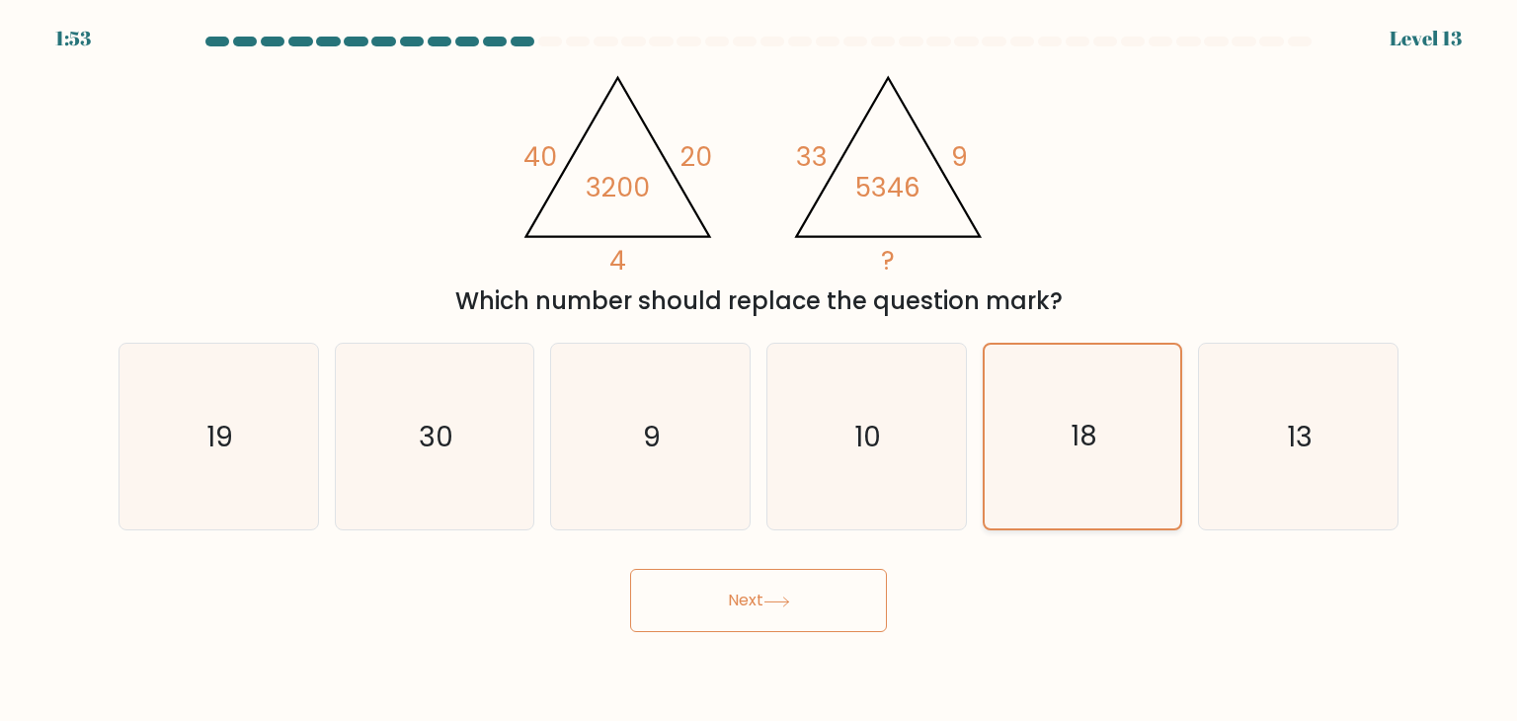
click at [1094, 412] on icon "18" at bounding box center [1082, 437] width 184 height 184
click at [759, 370] on input "e. 18" at bounding box center [758, 365] width 1 height 10
click at [1094, 412] on icon "18" at bounding box center [1082, 437] width 184 height 184
click at [759, 370] on input "e. 18" at bounding box center [758, 365] width 1 height 10
click at [1094, 412] on icon "18" at bounding box center [1082, 437] width 184 height 184
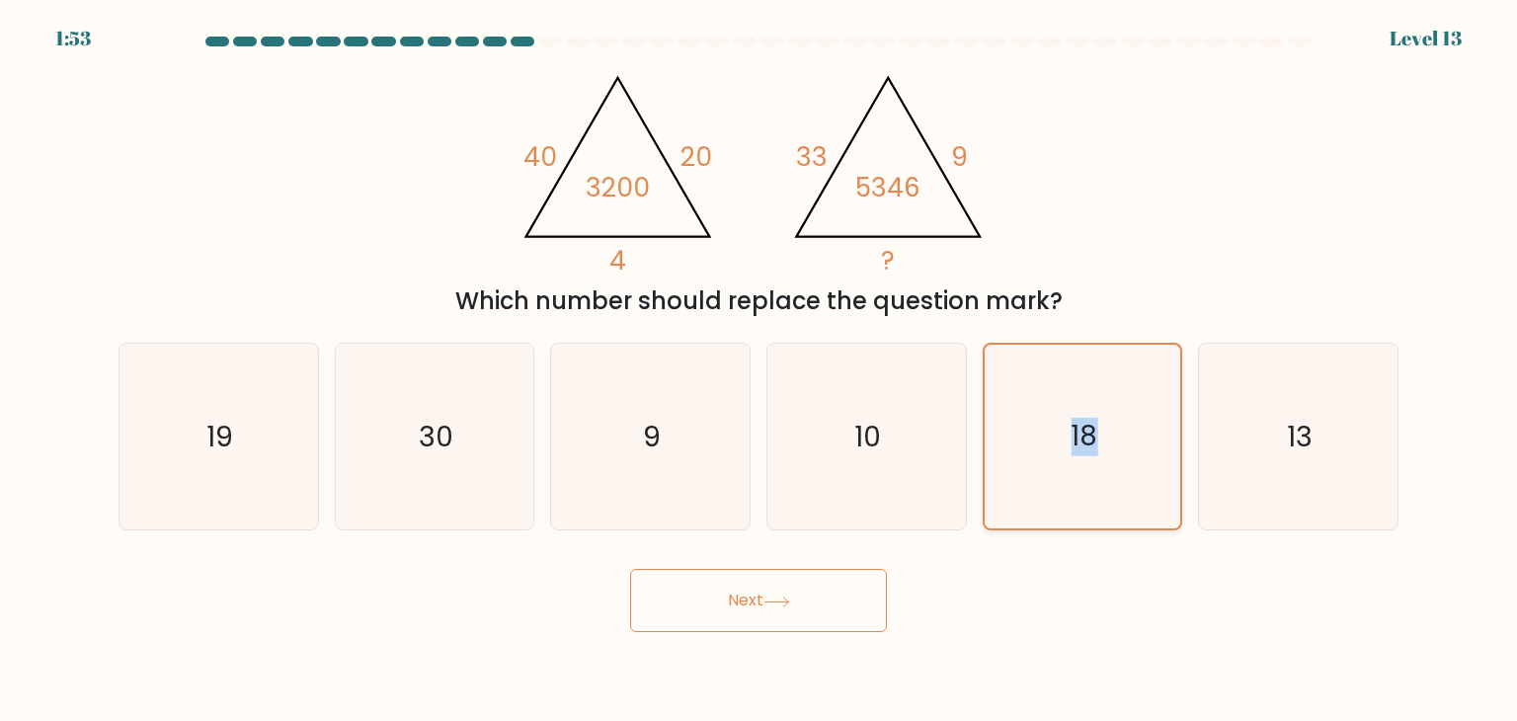
click at [759, 370] on input "e. 18" at bounding box center [758, 365] width 1 height 10
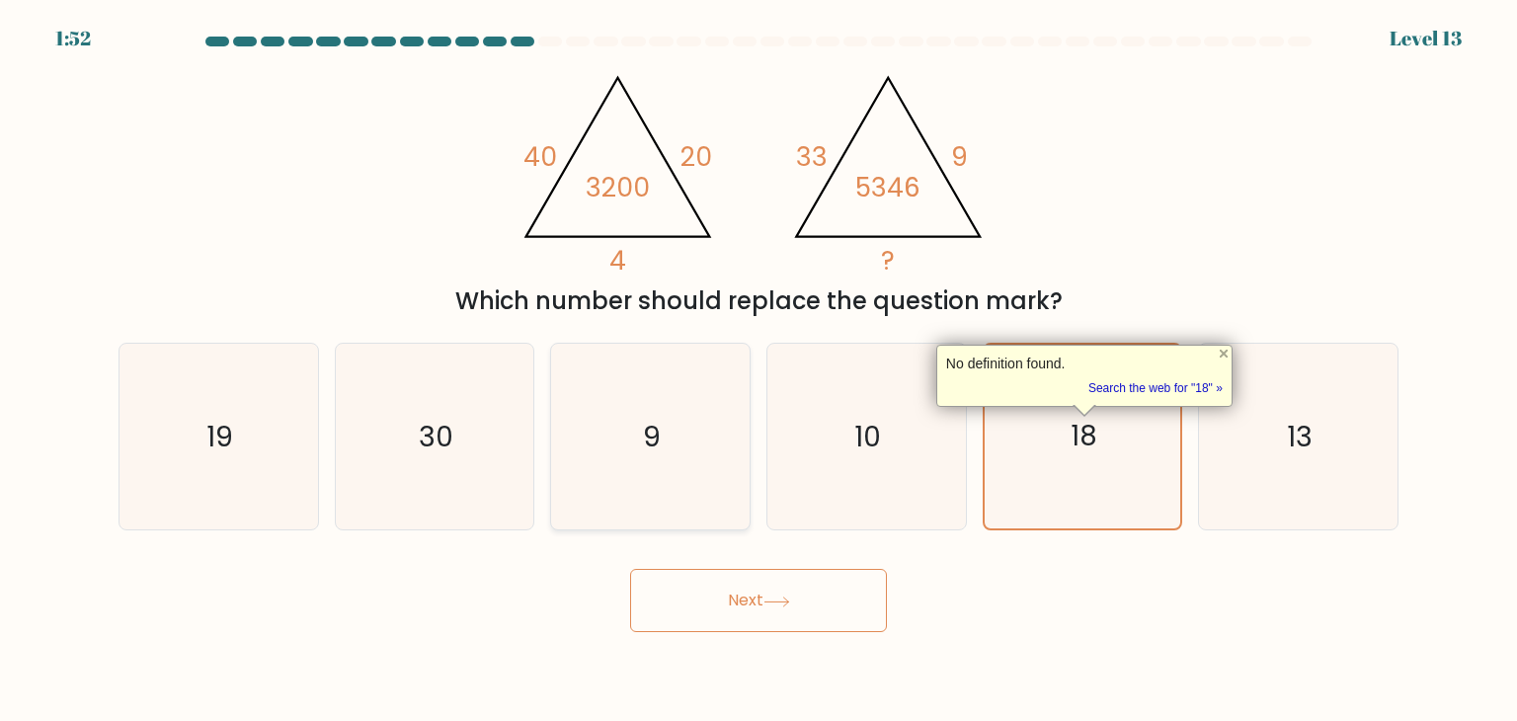
click at [717, 494] on icon "9" at bounding box center [650, 437] width 186 height 186
click at [758, 370] on input "c. 9" at bounding box center [758, 365] width 1 height 10
radio input "true"
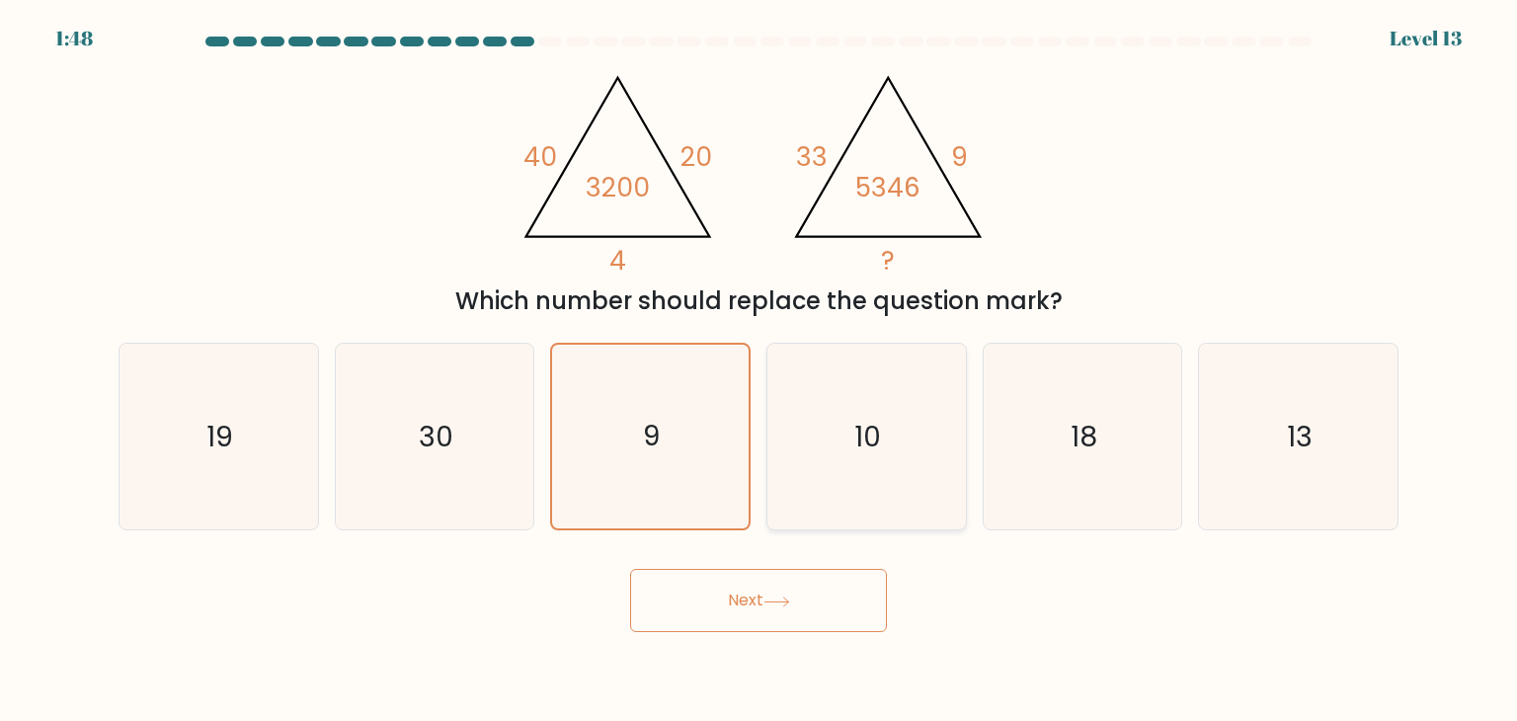
click at [926, 458] on icon "10" at bounding box center [866, 437] width 186 height 186
click at [759, 370] on input "d. 10" at bounding box center [758, 365] width 1 height 10
radio input "true"
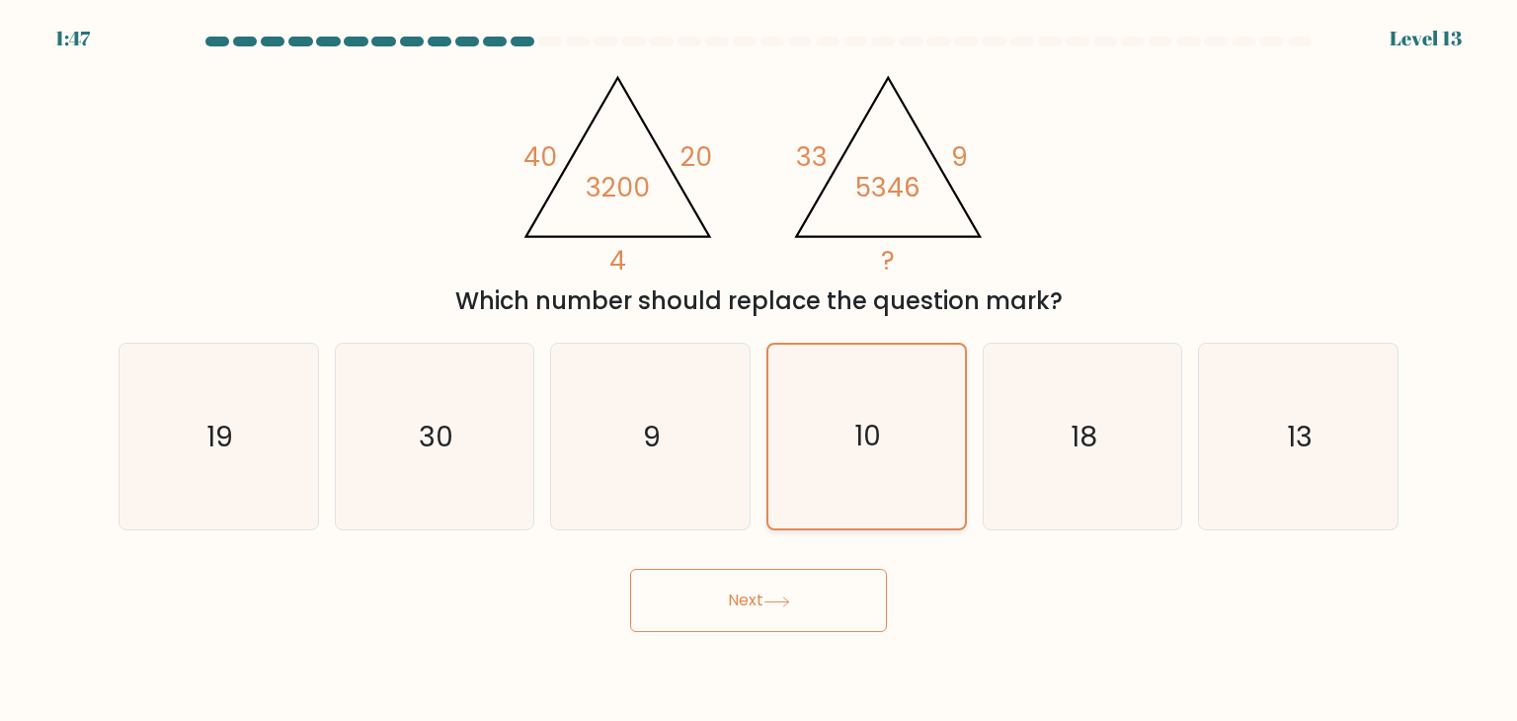
click at [926, 458] on icon "10" at bounding box center [866, 437] width 184 height 184
click at [759, 370] on input "d. 10" at bounding box center [758, 365] width 1 height 10
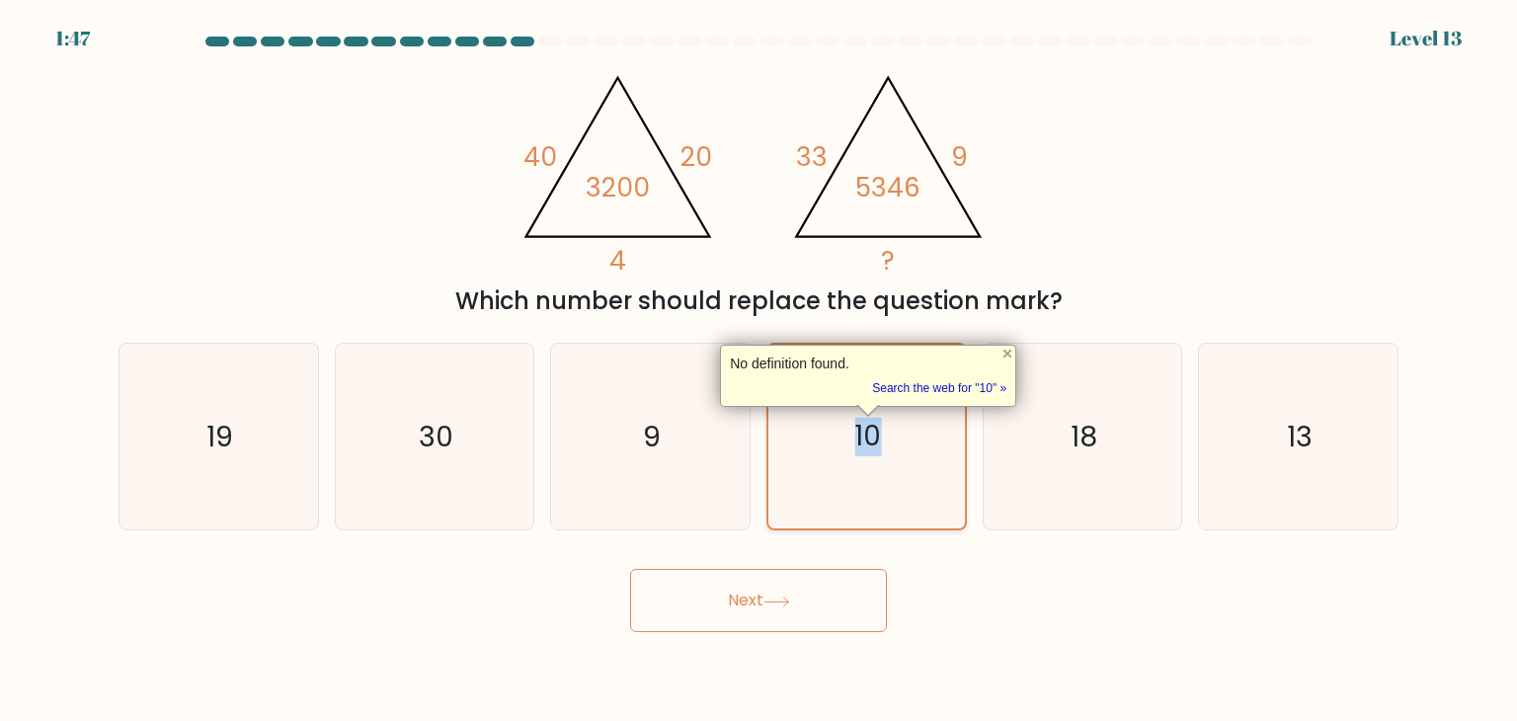
click at [926, 458] on icon "10" at bounding box center [866, 437] width 184 height 184
click at [759, 370] on input "d. 10" at bounding box center [758, 365] width 1 height 10
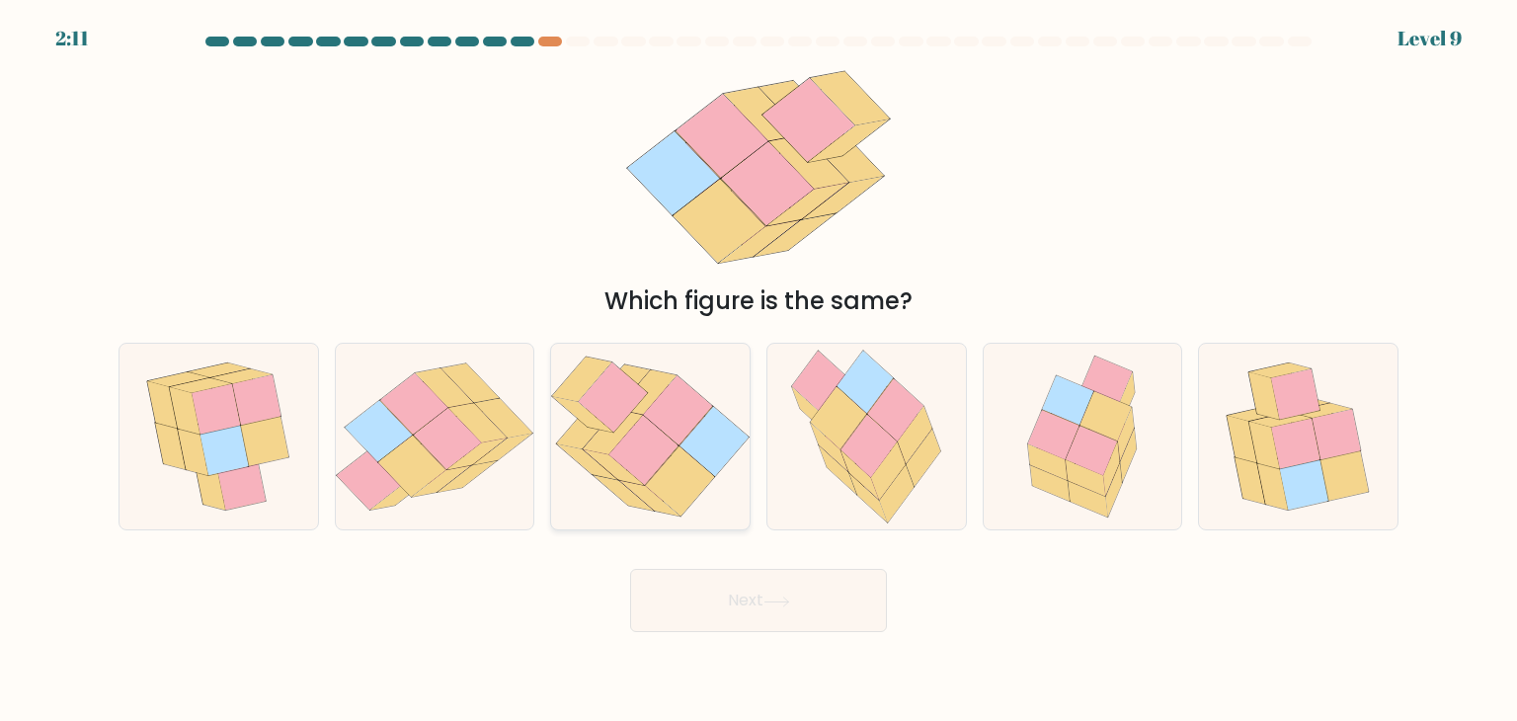
click at [664, 390] on icon at bounding box center [646, 392] width 59 height 44
click at [758, 370] on input "c." at bounding box center [758, 365] width 1 height 10
radio input "true"
click at [750, 591] on button "Next" at bounding box center [758, 600] width 257 height 63
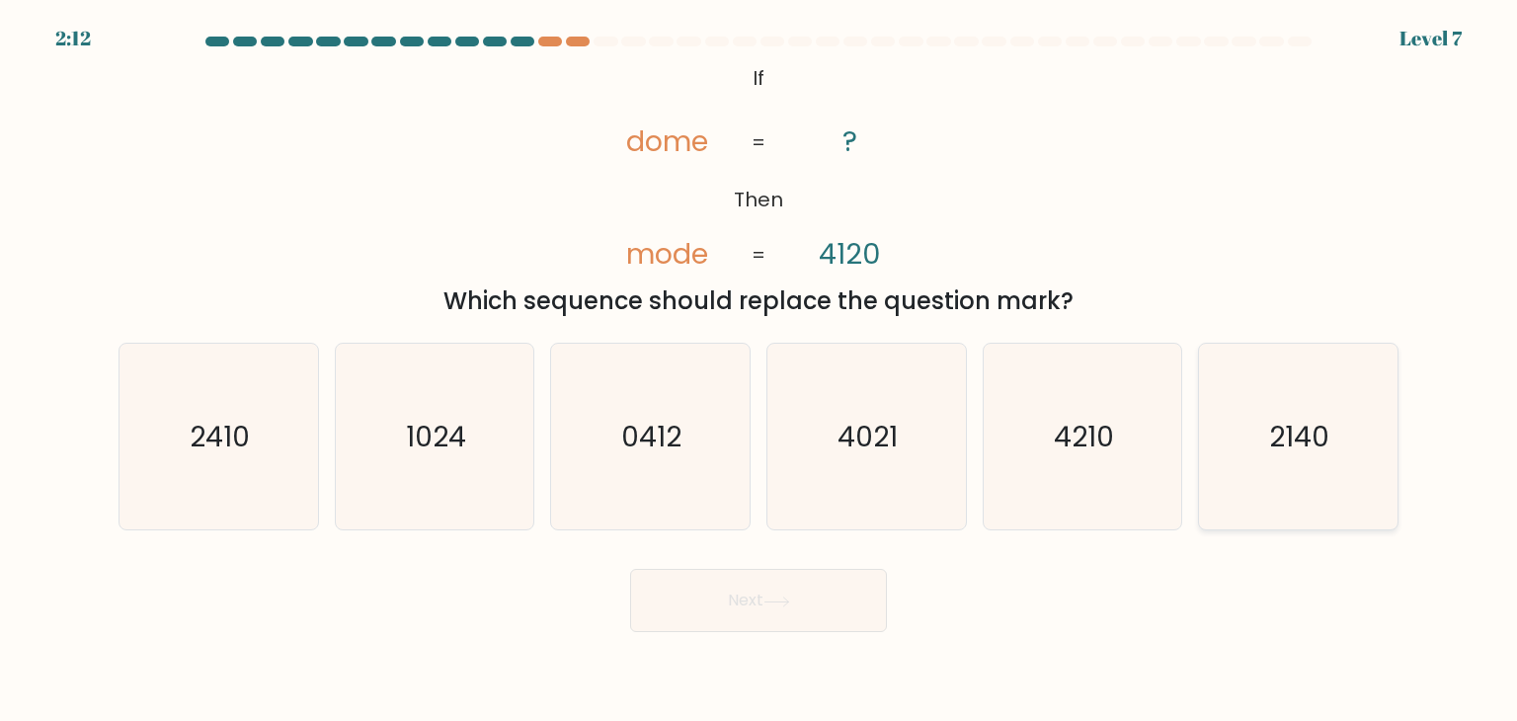
click at [1273, 437] on text "2140" at bounding box center [1300, 436] width 60 height 39
click at [759, 370] on input "f. 2140" at bounding box center [758, 365] width 1 height 10
radio input "true"
click at [775, 625] on button "Next" at bounding box center [758, 600] width 257 height 63
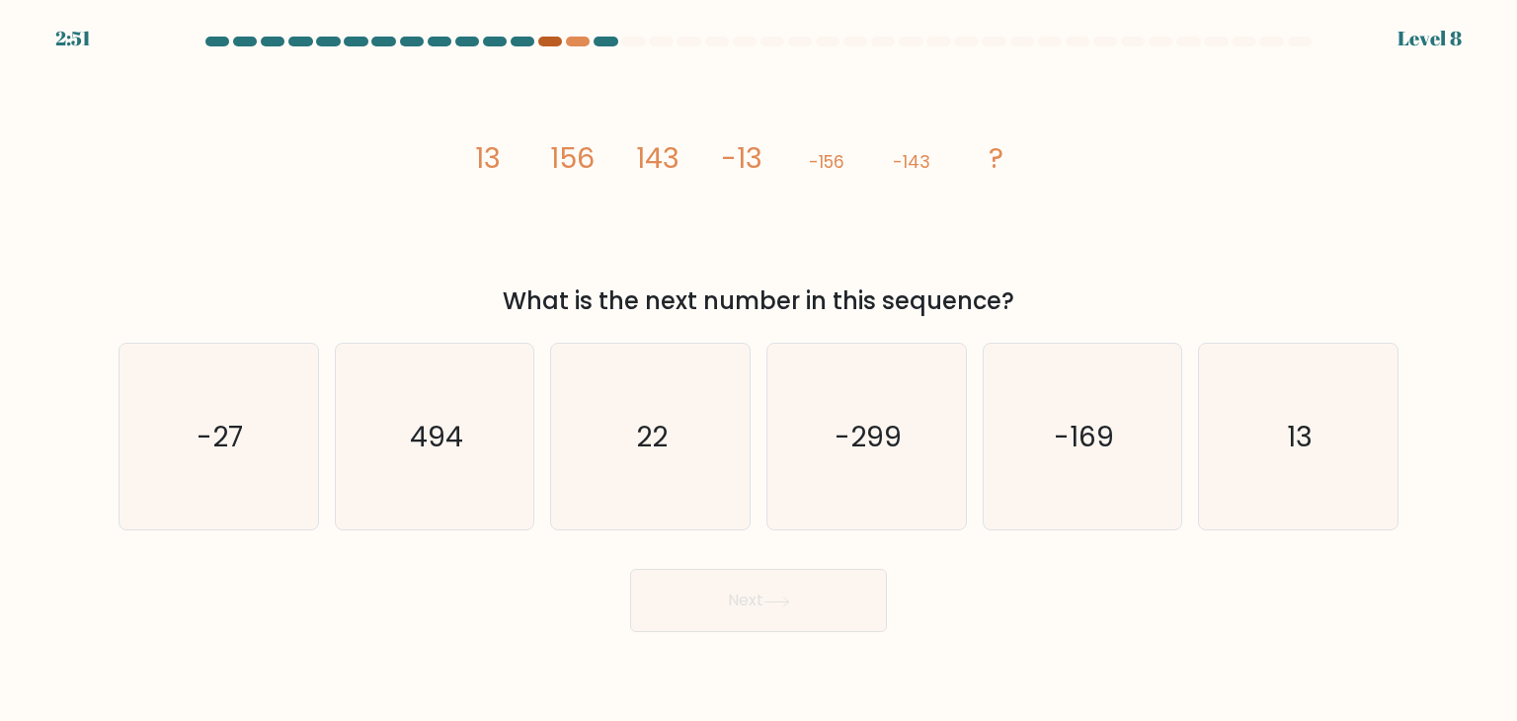
click at [547, 42] on div at bounding box center [550, 42] width 24 height 10
click at [586, 42] on div at bounding box center [578, 42] width 24 height 10
click at [602, 43] on div at bounding box center [605, 42] width 24 height 10
click at [1094, 386] on icon "-169" at bounding box center [1082, 437] width 186 height 186
click at [759, 370] on input "e. -169" at bounding box center [758, 365] width 1 height 10
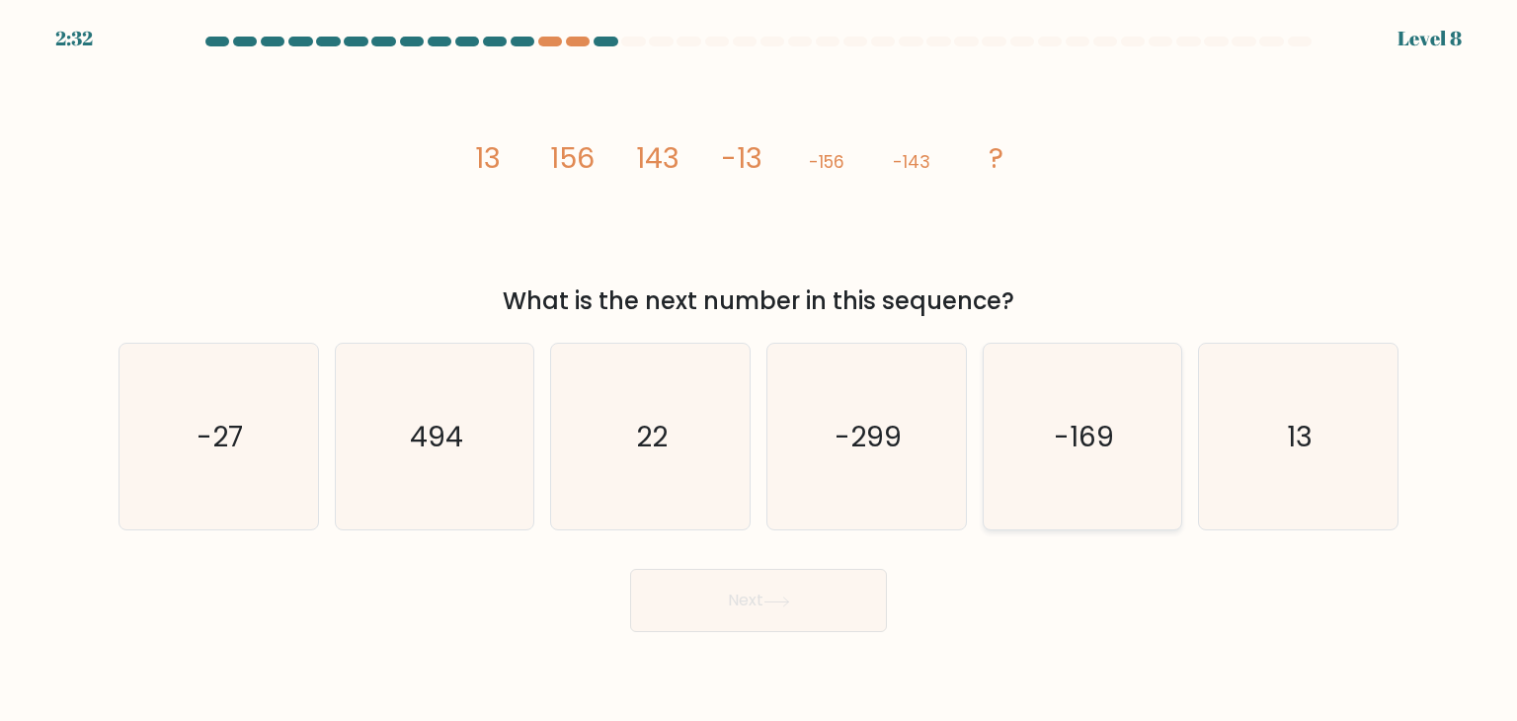
radio input "true"
click at [834, 584] on button "Next" at bounding box center [758, 600] width 257 height 63
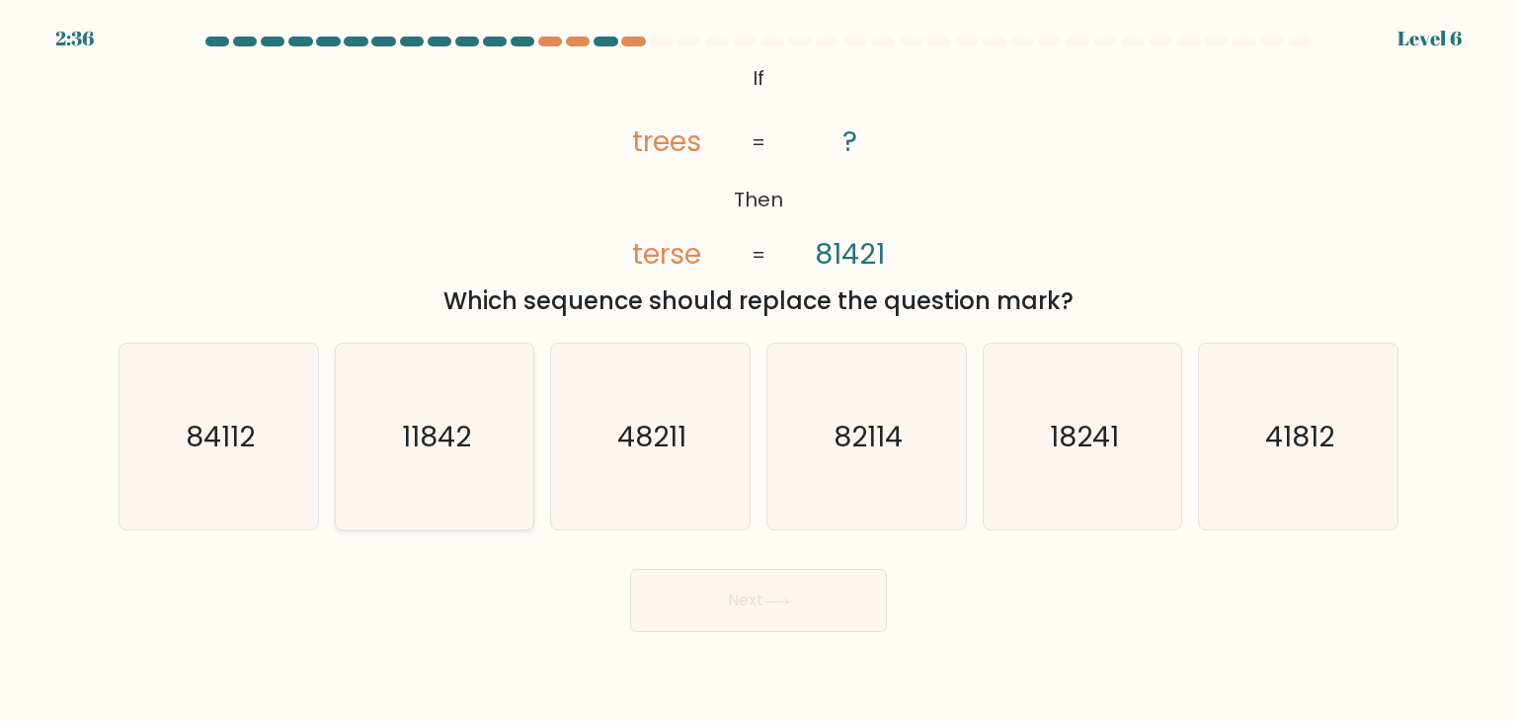
click at [441, 404] on icon "11842" at bounding box center [435, 437] width 186 height 186
click at [758, 370] on input "b. 11842" at bounding box center [758, 365] width 1 height 10
radio input "true"
click at [701, 593] on button "Next" at bounding box center [758, 600] width 257 height 63
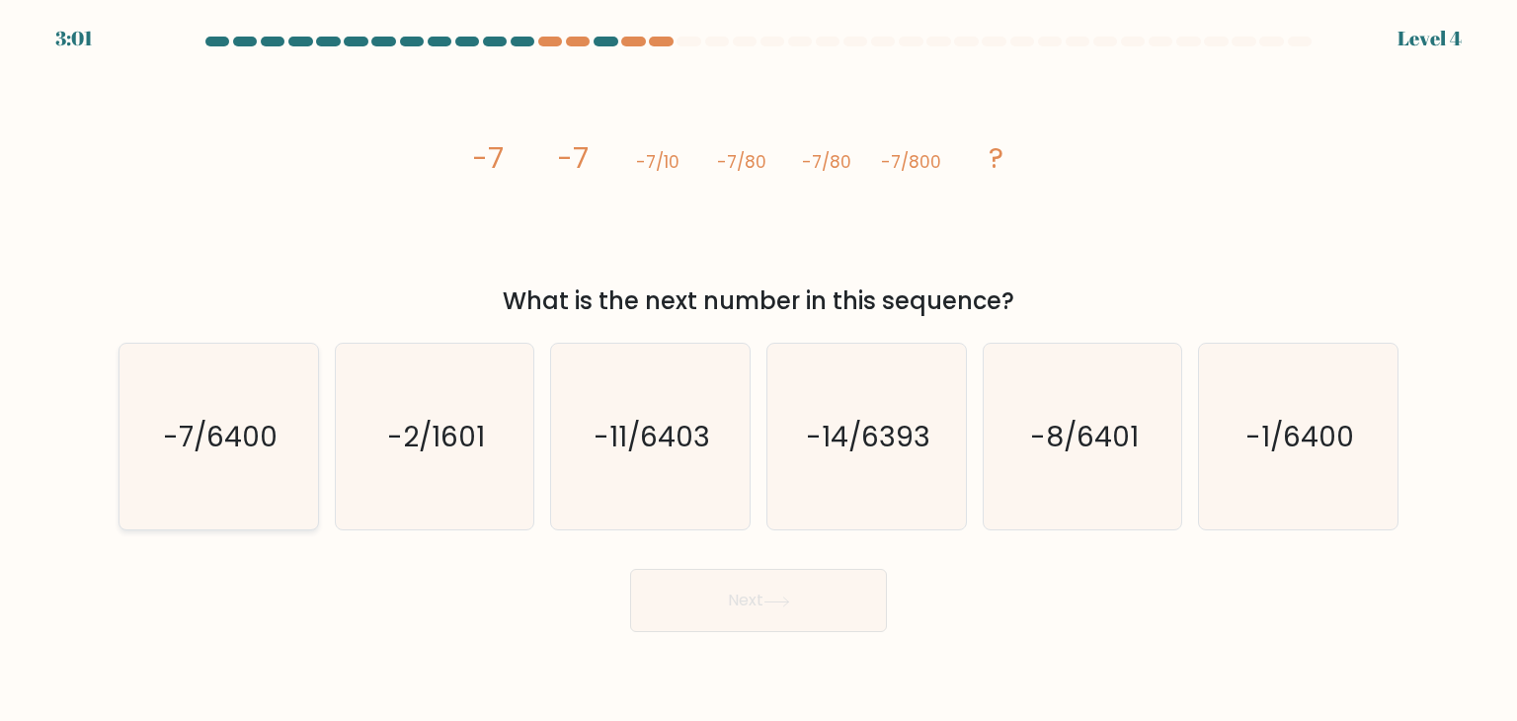
click at [241, 454] on text "-7/6400" at bounding box center [220, 436] width 115 height 39
click at [758, 370] on input "a. -7/6400" at bounding box center [758, 365] width 1 height 10
radio input "true"
click at [746, 603] on button "Next" at bounding box center [758, 600] width 257 height 63
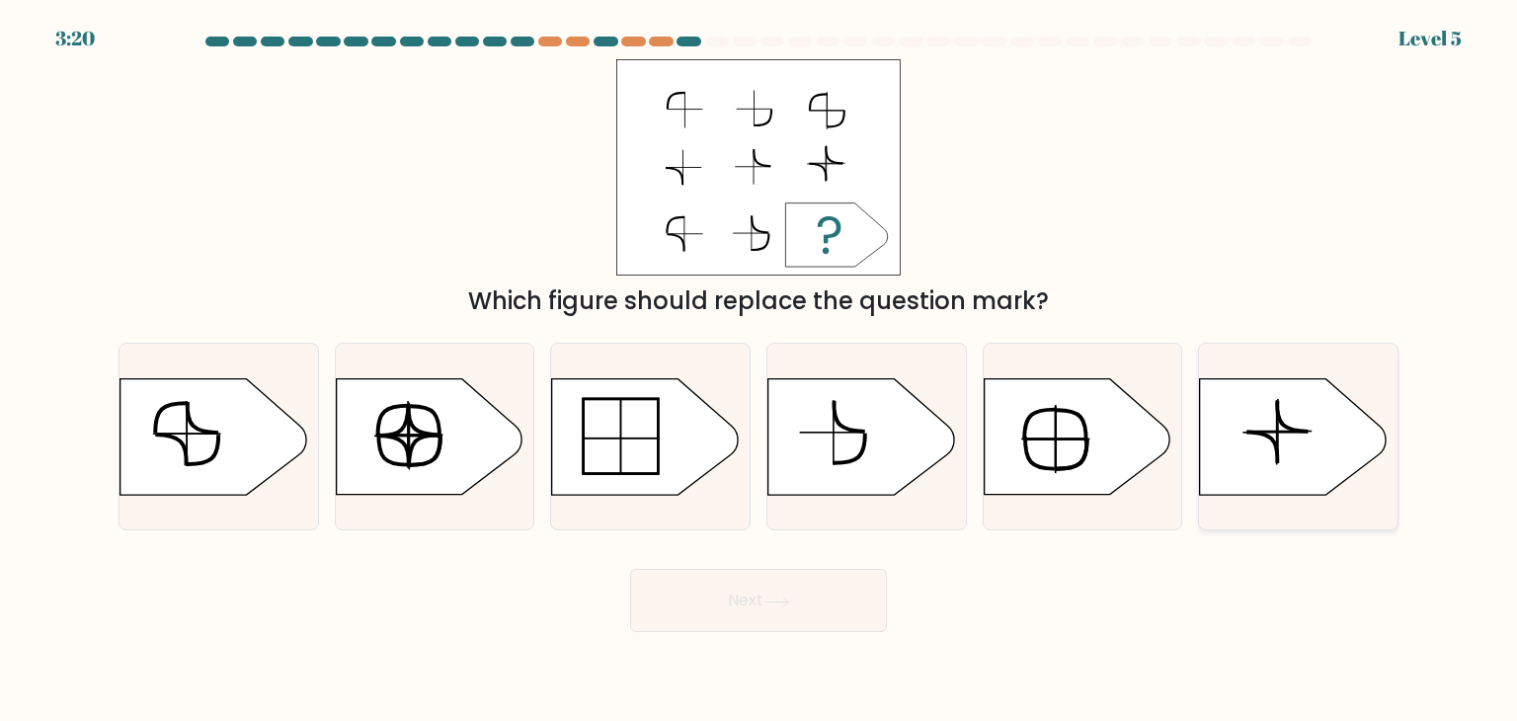
click at [1252, 444] on icon at bounding box center [1293, 437] width 186 height 116
click at [759, 370] on input "f." at bounding box center [758, 365] width 1 height 10
radio input "true"
click at [841, 603] on button "Next" at bounding box center [758, 600] width 257 height 63
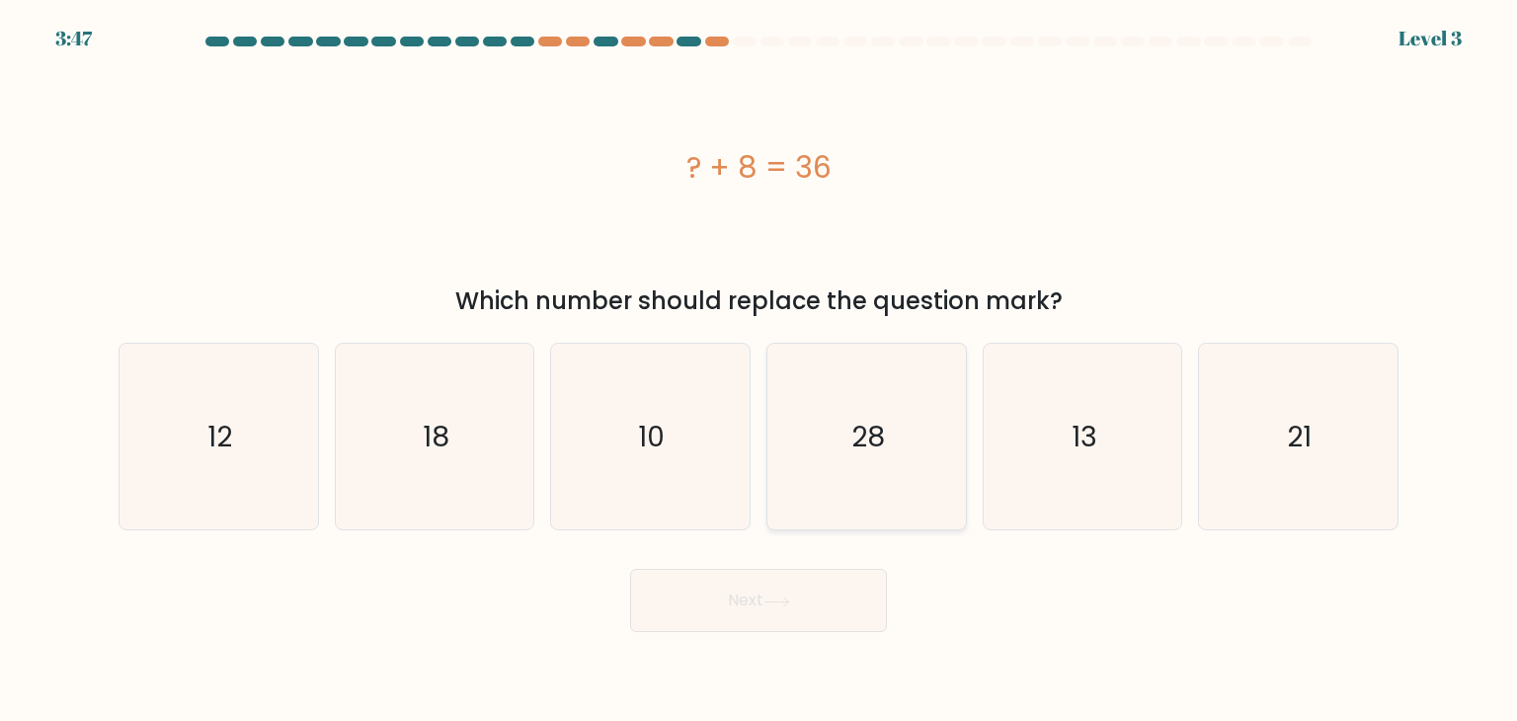
click at [821, 438] on icon "28" at bounding box center [866, 437] width 186 height 186
click at [759, 370] on input "d. 28" at bounding box center [758, 365] width 1 height 10
radio input "true"
click at [798, 614] on button "Next" at bounding box center [758, 600] width 257 height 63
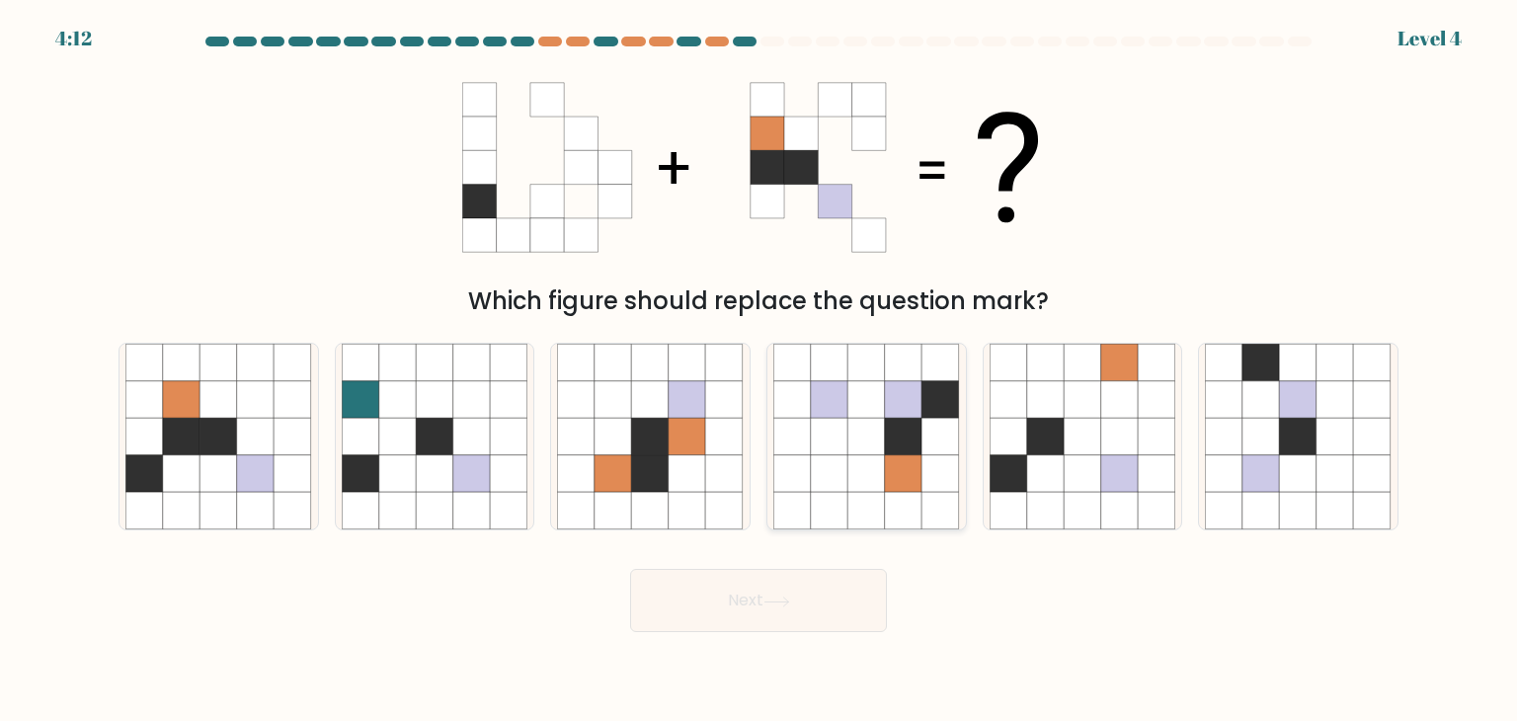
click at [855, 432] on icon at bounding box center [867, 437] width 38 height 38
click at [759, 370] on input "d." at bounding box center [758, 365] width 1 height 10
radio input "true"
click at [252, 473] on icon at bounding box center [256, 474] width 38 height 38
click at [758, 370] on input "a." at bounding box center [758, 365] width 1 height 10
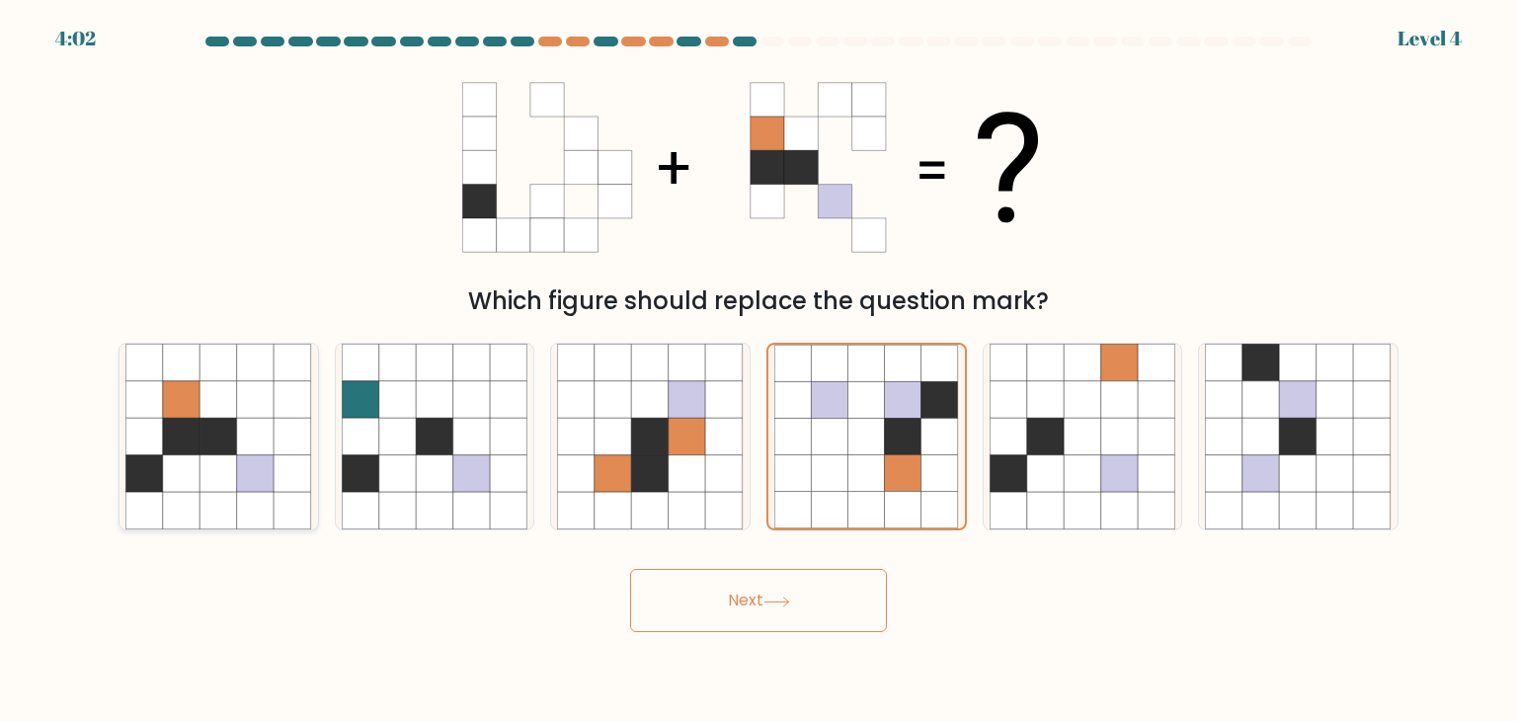
radio input "true"
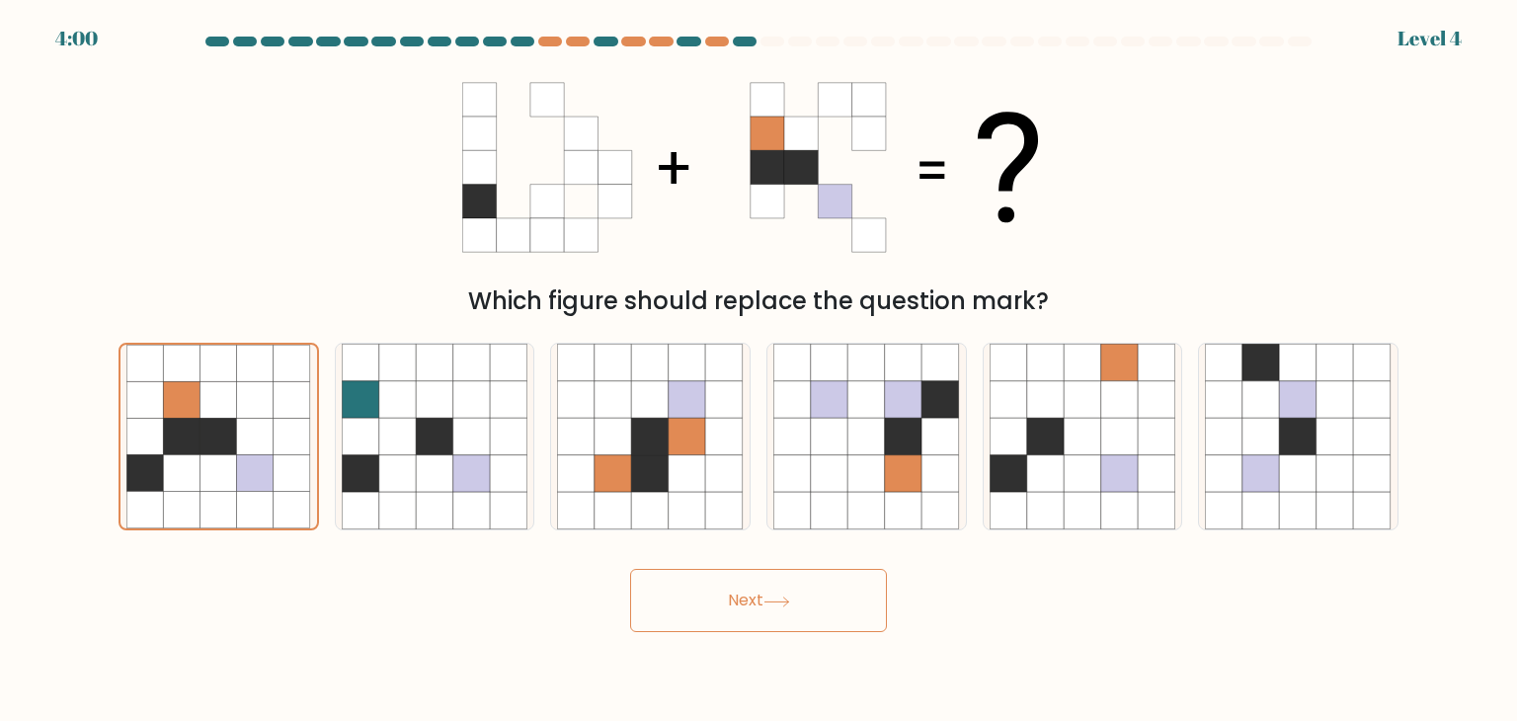
click at [742, 586] on button "Next" at bounding box center [758, 600] width 257 height 63
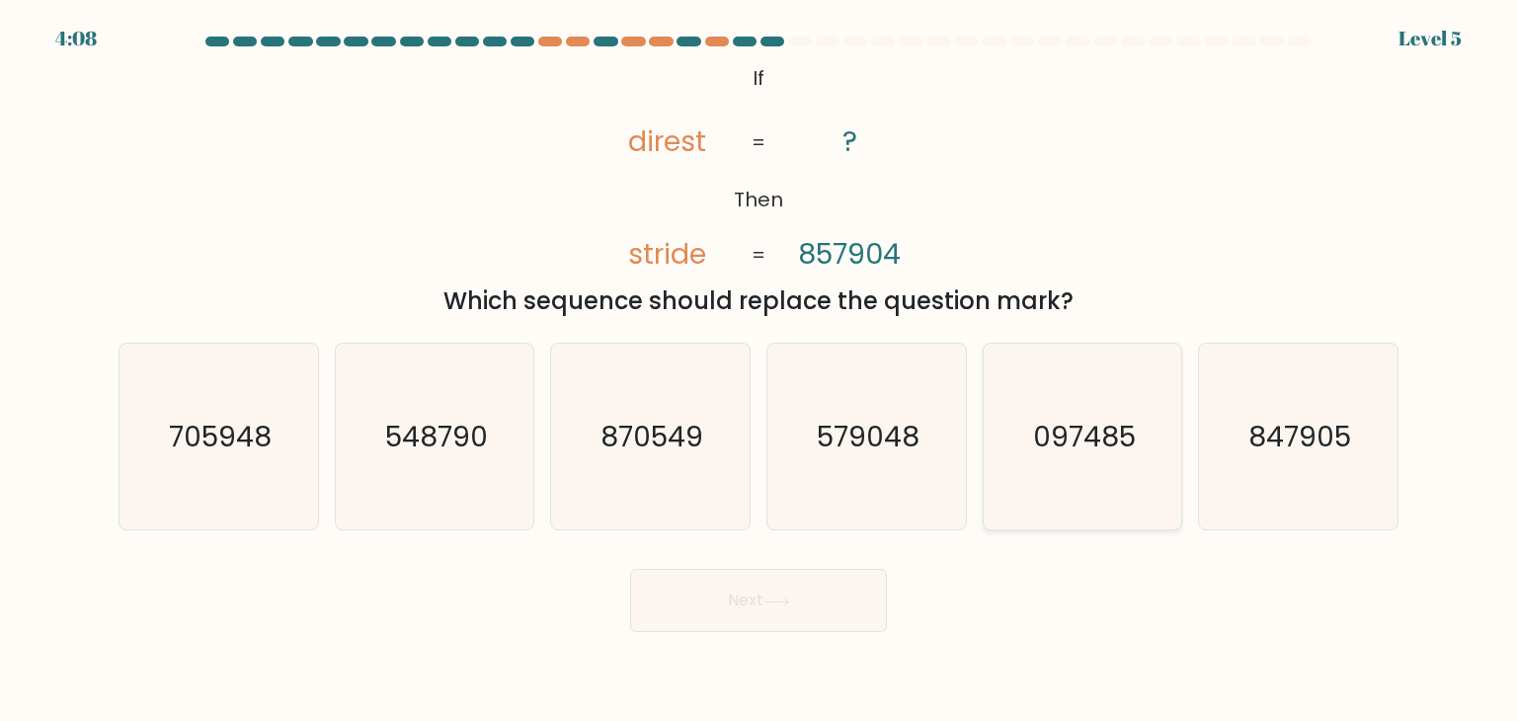
click at [1033, 453] on text "097485" at bounding box center [1084, 436] width 103 height 39
click at [759, 370] on input "e. 097485" at bounding box center [758, 365] width 1 height 10
radio input "true"
click at [852, 583] on button "Next" at bounding box center [758, 600] width 257 height 63
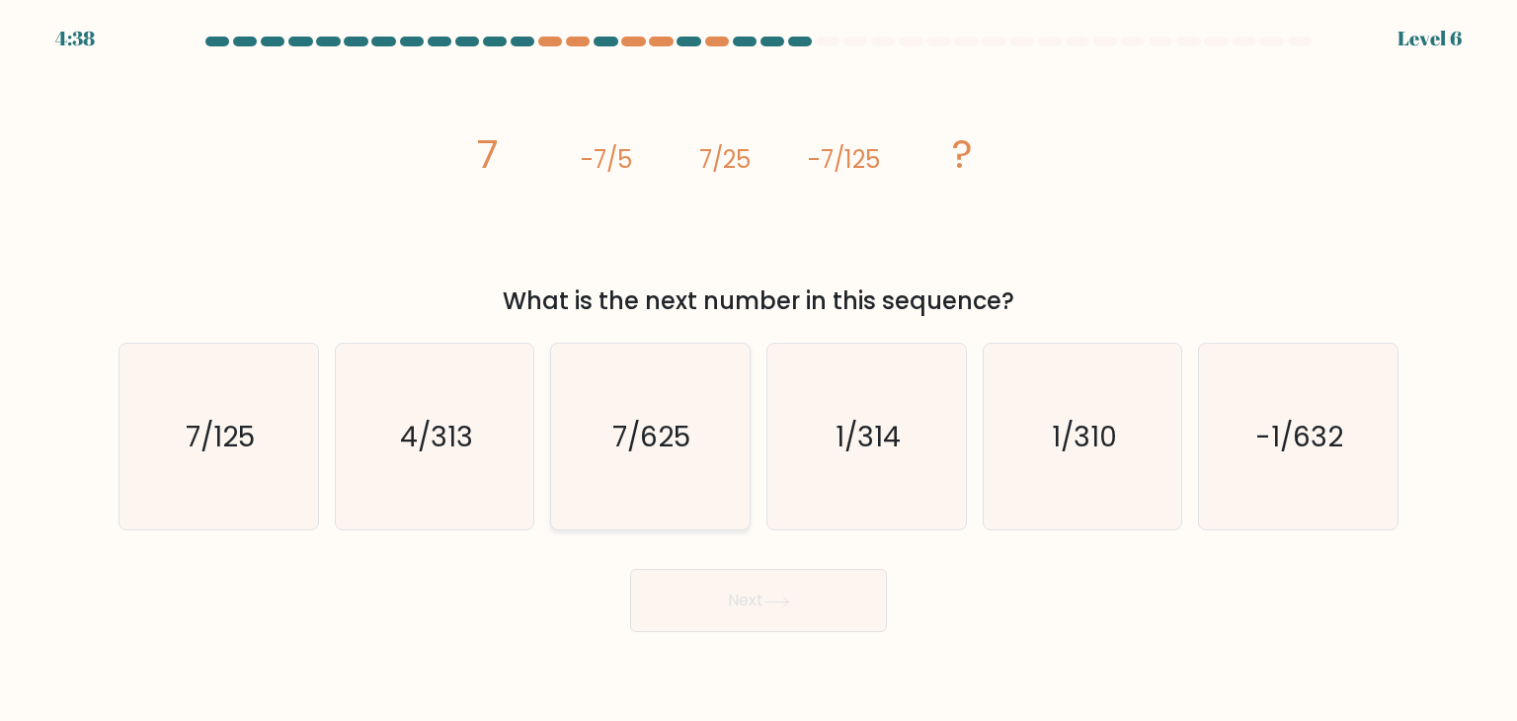
click at [689, 435] on text "7/625" at bounding box center [652, 436] width 78 height 39
click at [758, 370] on input "c. 7/625" at bounding box center [758, 365] width 1 height 10
radio input "true"
click at [796, 608] on button "Next" at bounding box center [758, 600] width 257 height 63
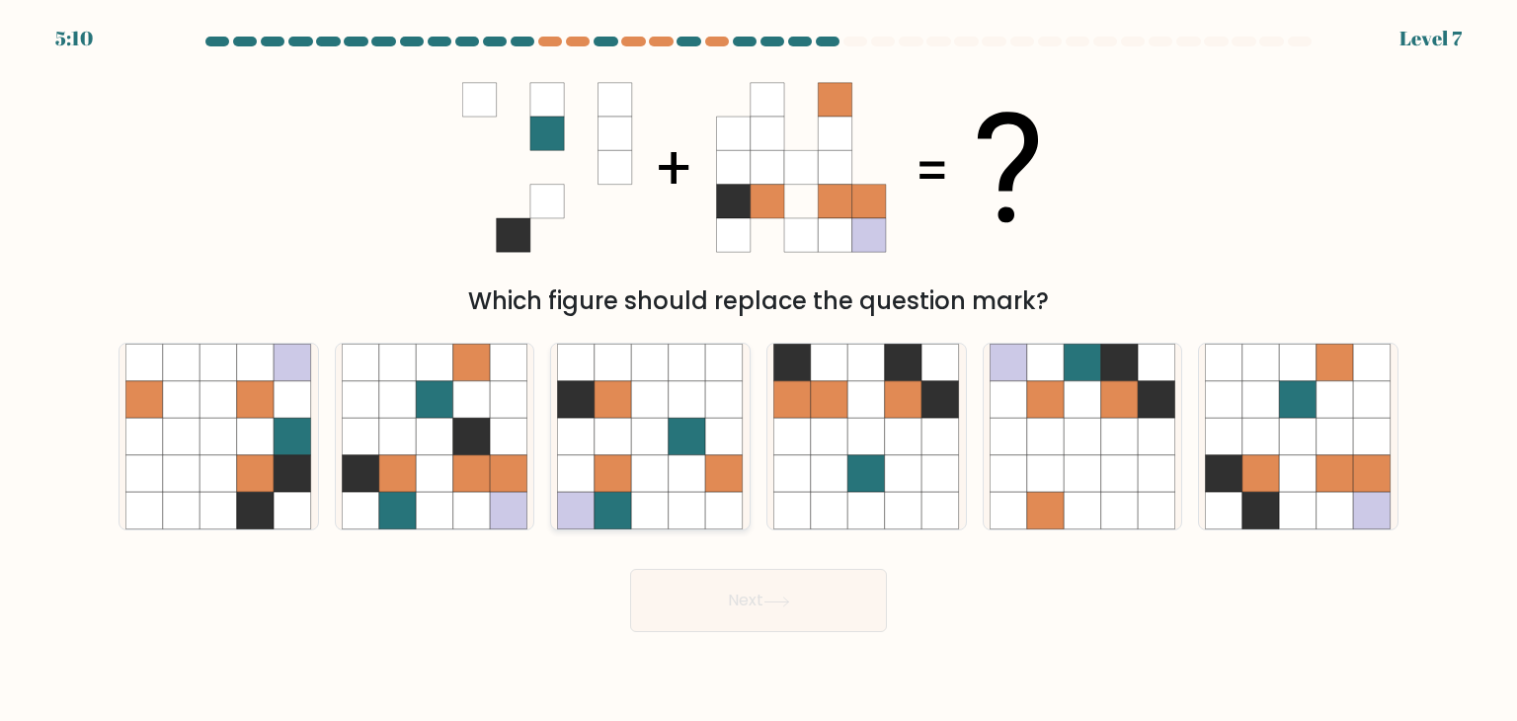
click at [595, 454] on icon at bounding box center [613, 437] width 38 height 38
click at [758, 370] on input "c." at bounding box center [758, 365] width 1 height 10
radio input "true"
click at [818, 597] on button "Next" at bounding box center [758, 600] width 257 height 63
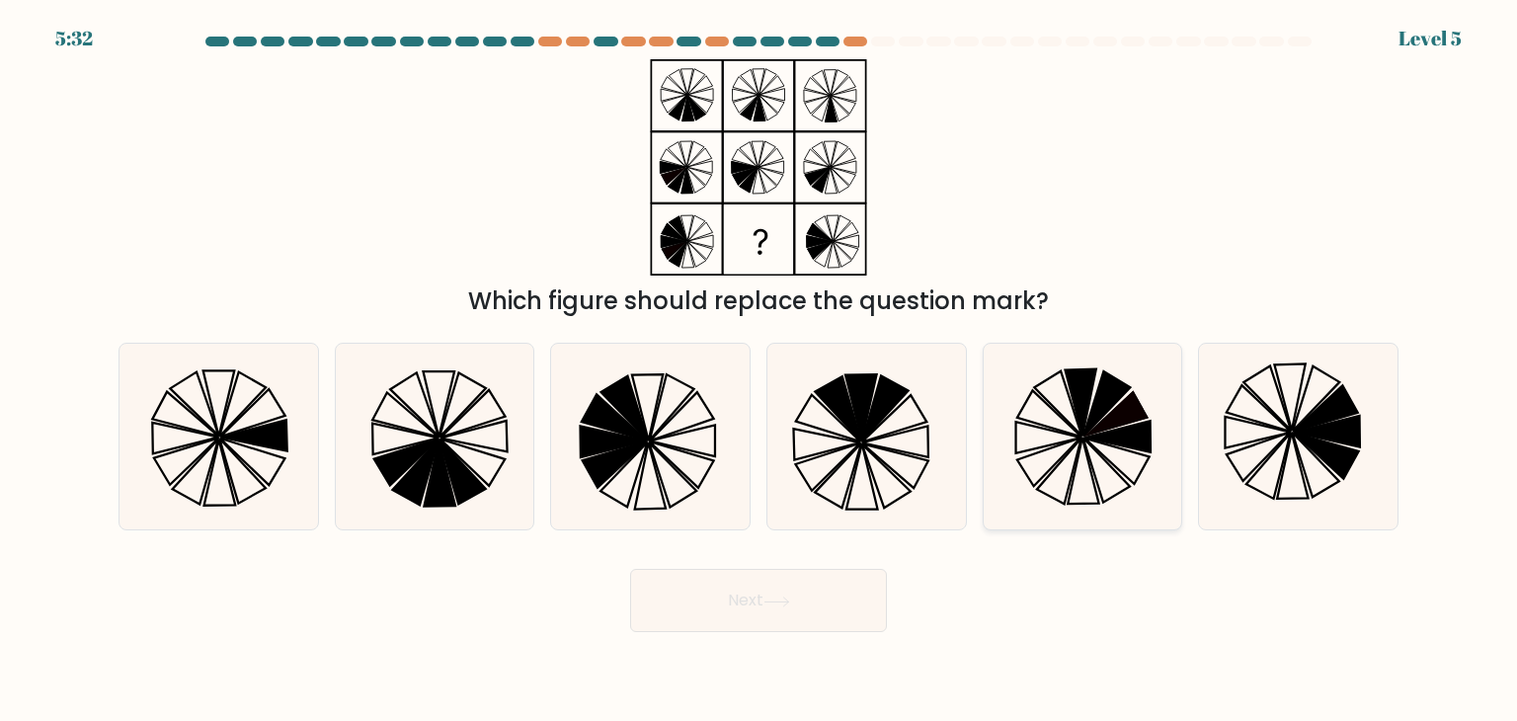
click at [1055, 429] on icon at bounding box center [1049, 414] width 65 height 46
click at [759, 370] on input "e." at bounding box center [758, 365] width 1 height 10
radio input "true"
click at [617, 450] on icon at bounding box center [615, 464] width 65 height 46
click at [758, 370] on input "c." at bounding box center [758, 365] width 1 height 10
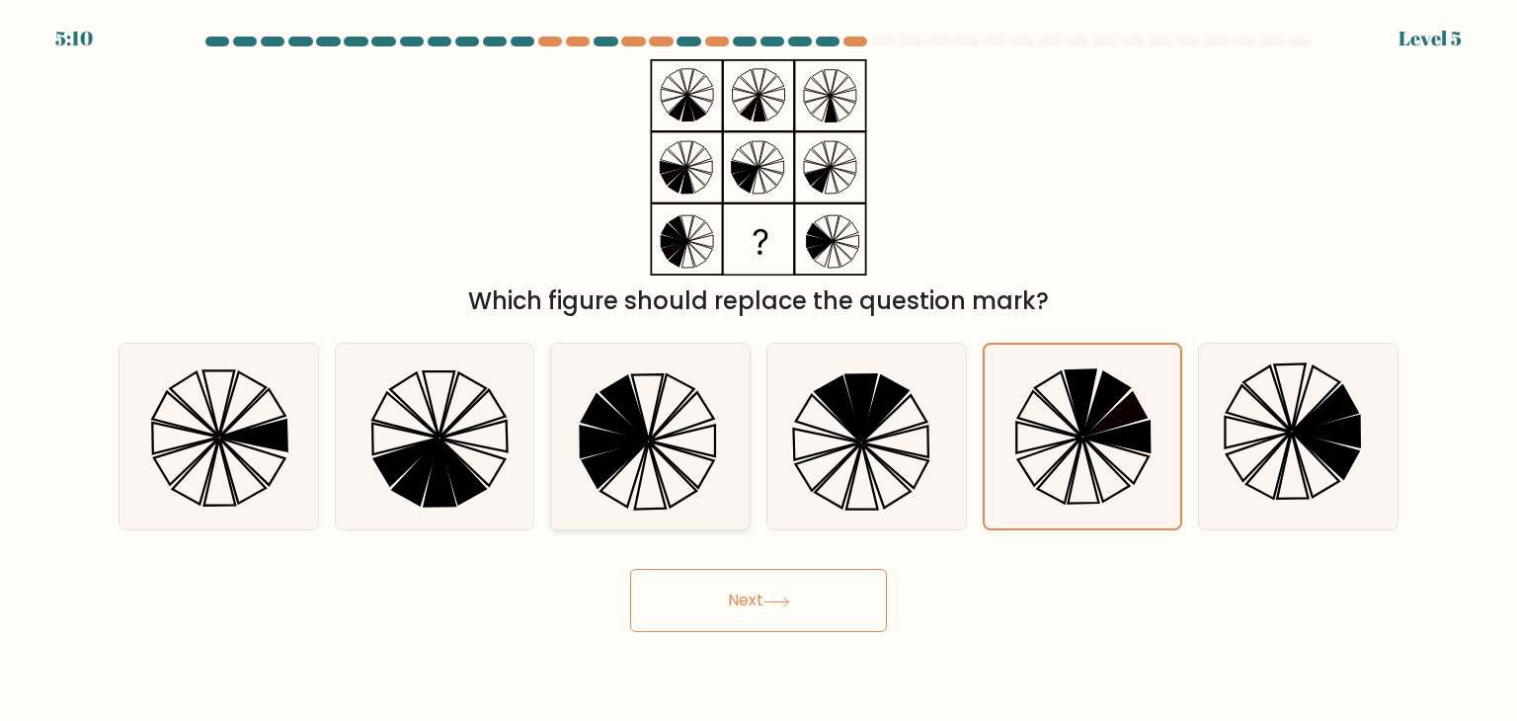
radio input "true"
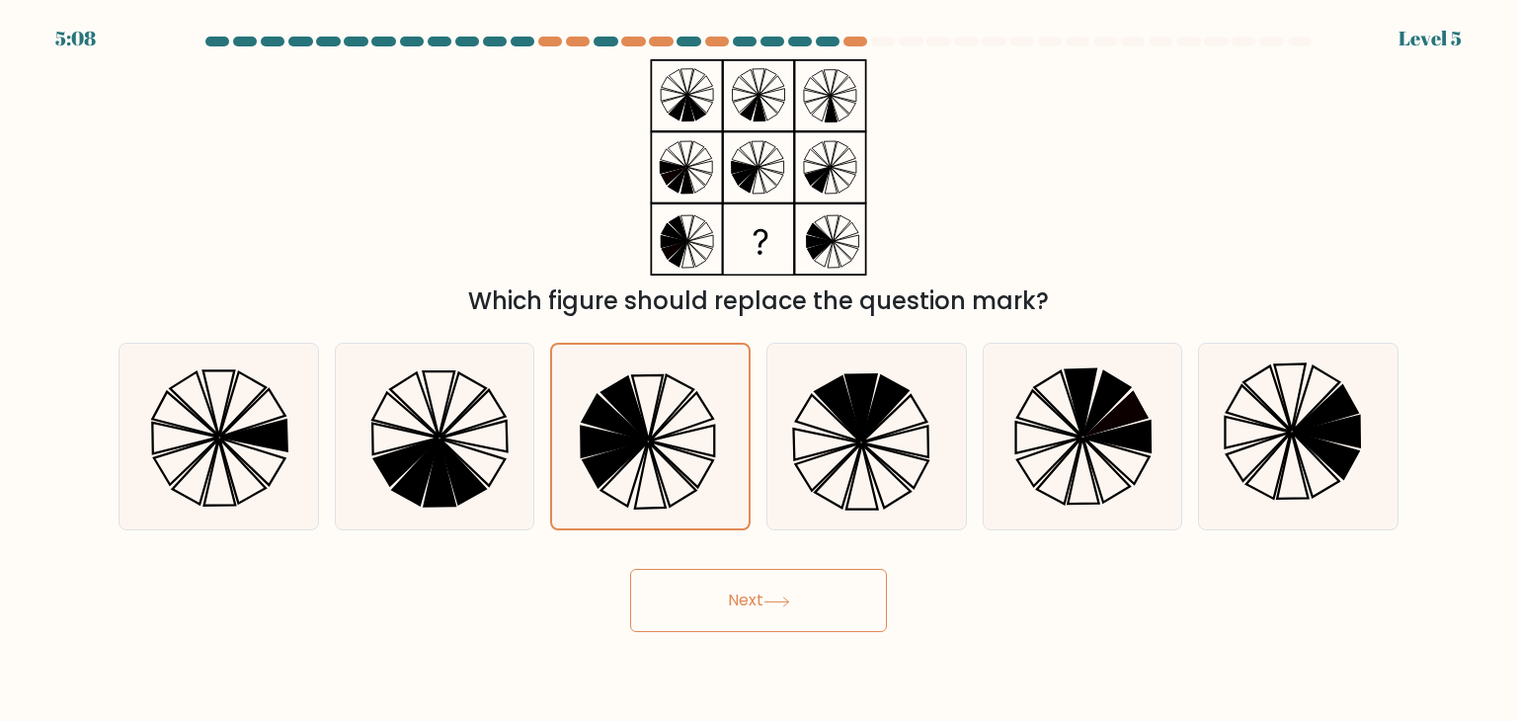
click at [687, 593] on button "Next" at bounding box center [758, 600] width 257 height 63
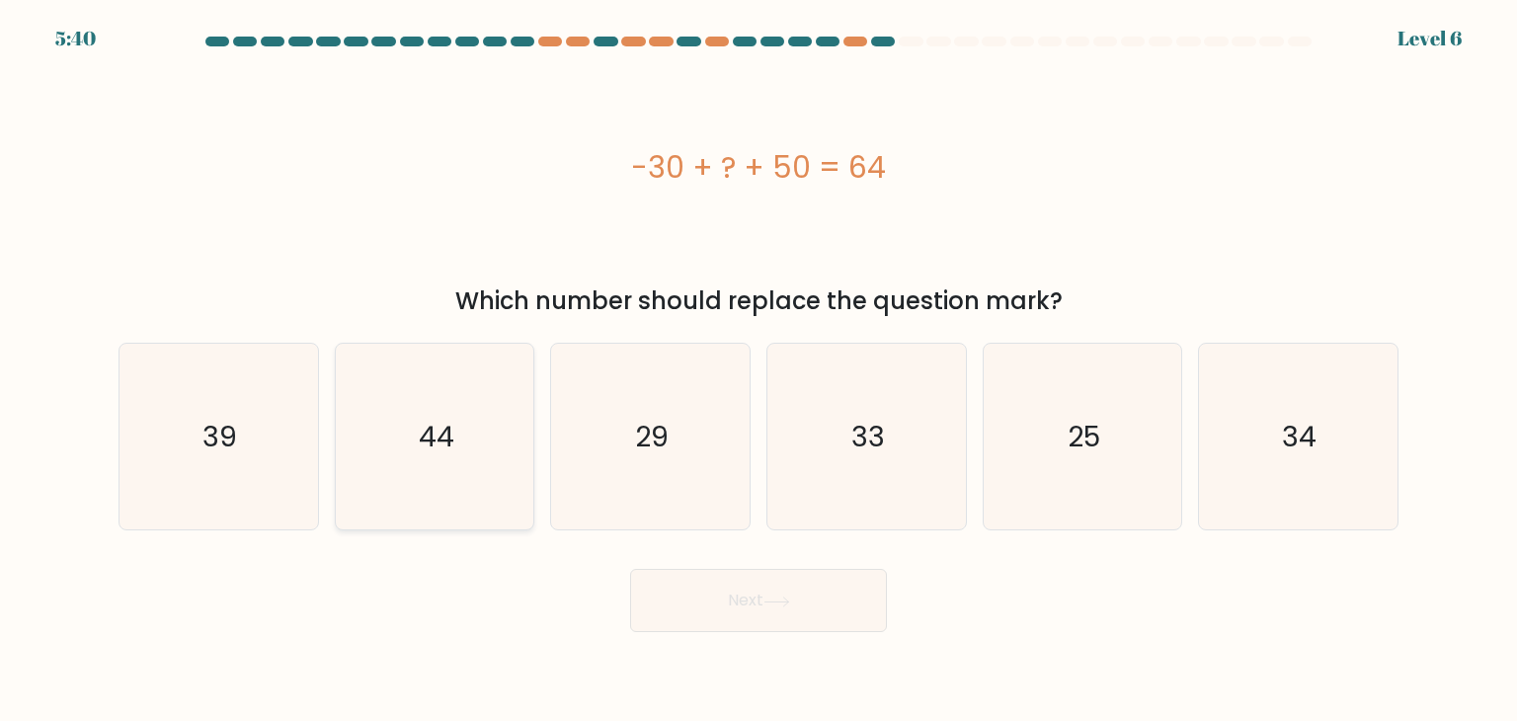
click at [492, 458] on icon "44" at bounding box center [435, 437] width 186 height 186
click at [758, 370] on input "b. 44" at bounding box center [758, 365] width 1 height 10
radio input "true"
click at [787, 609] on button "Next" at bounding box center [758, 600] width 257 height 63
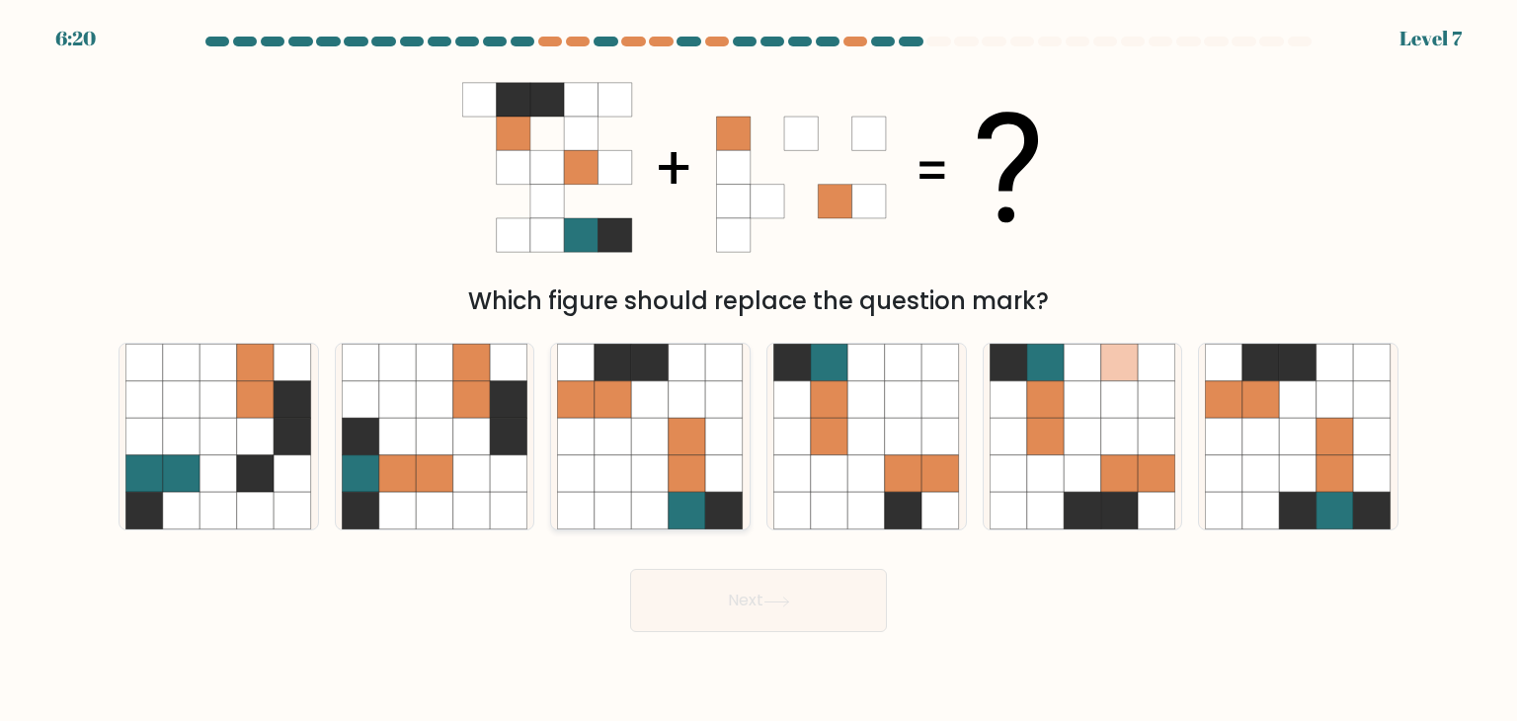
click at [624, 430] on icon at bounding box center [613, 437] width 38 height 38
click at [758, 370] on input "c." at bounding box center [758, 365] width 1 height 10
radio input "true"
click at [817, 588] on button "Next" at bounding box center [758, 600] width 257 height 63
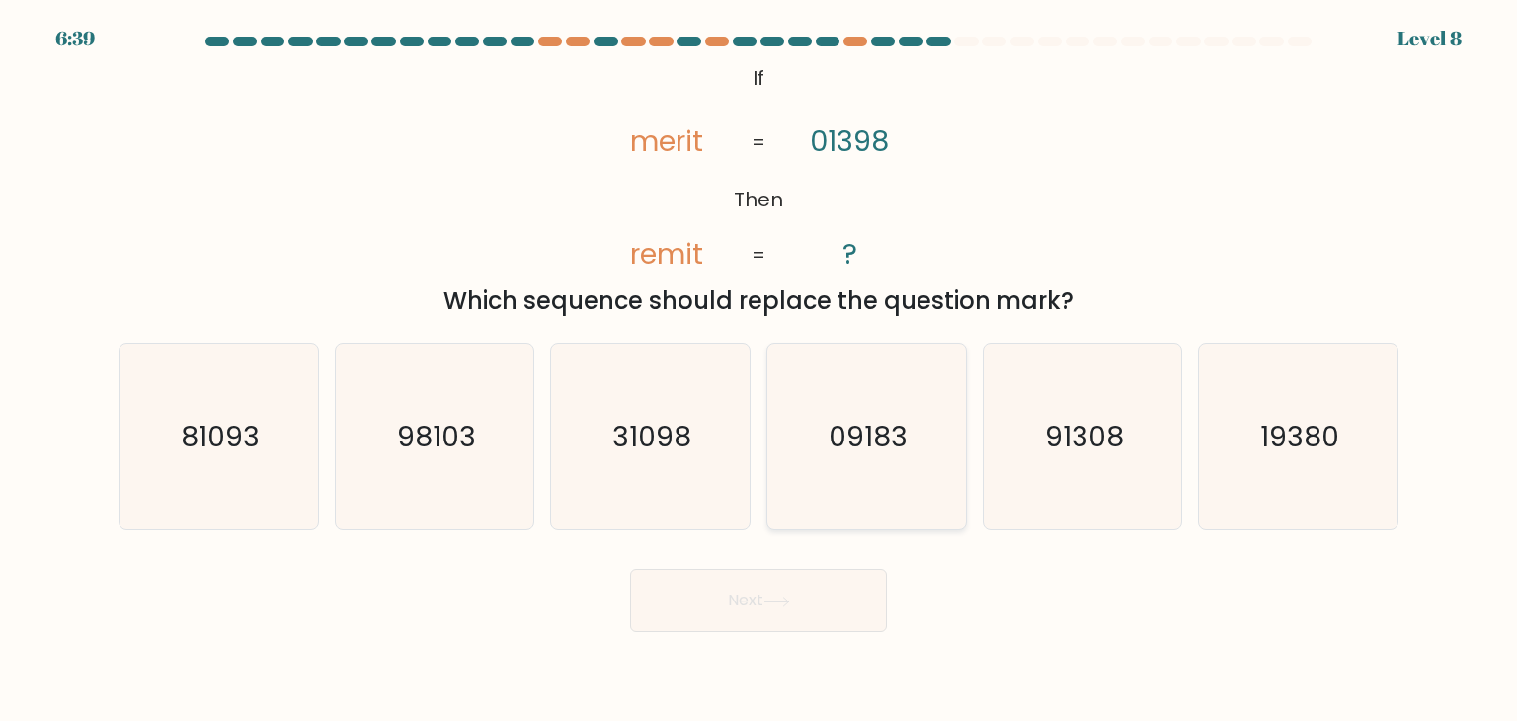
click at [821, 435] on icon "09183" at bounding box center [866, 437] width 186 height 186
click at [759, 370] on input "d. 09183" at bounding box center [758, 365] width 1 height 10
radio input "true"
click at [797, 586] on button "Next" at bounding box center [758, 600] width 257 height 63
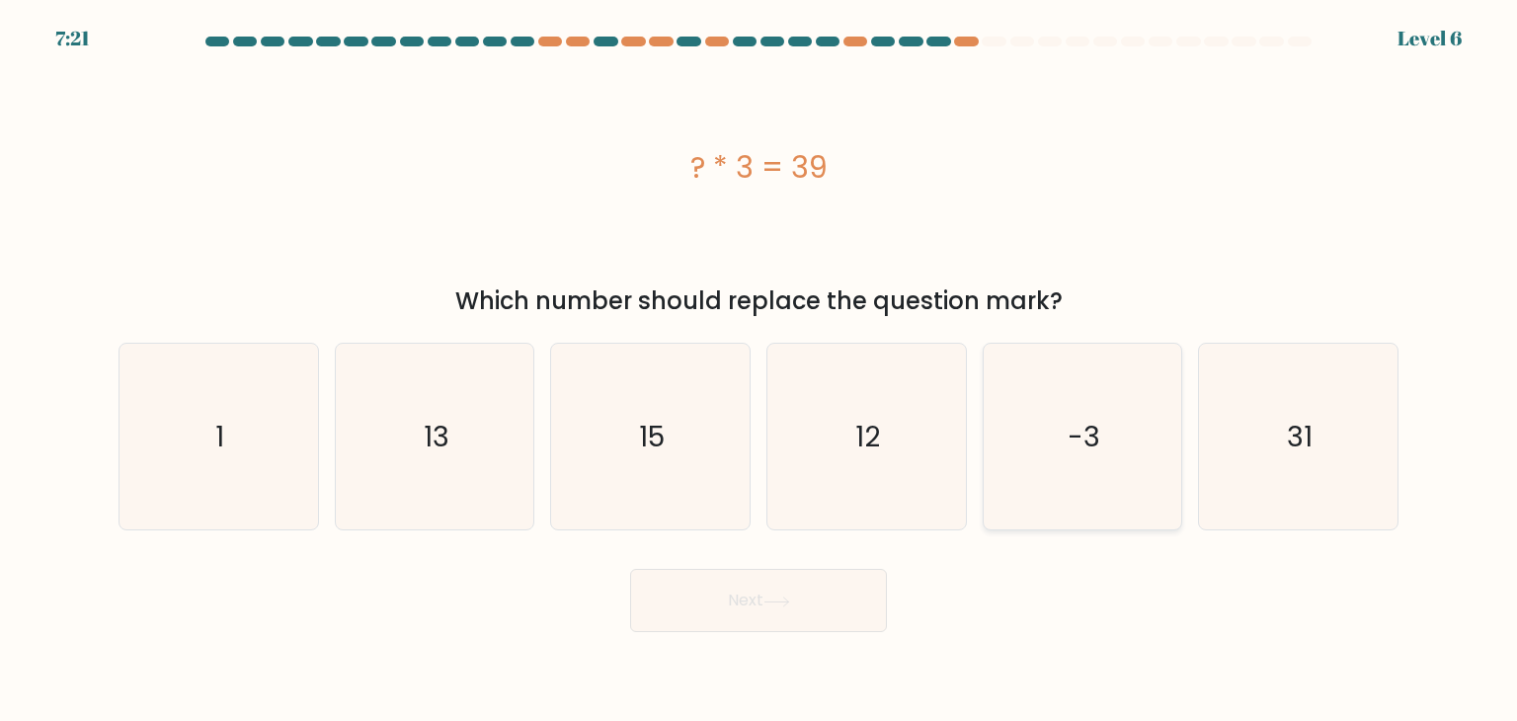
click at [1008, 433] on icon "-3" at bounding box center [1082, 437] width 186 height 186
click at [759, 370] on input "e. -3" at bounding box center [758, 365] width 1 height 10
radio input "true"
click at [851, 578] on button "Next" at bounding box center [758, 600] width 257 height 63
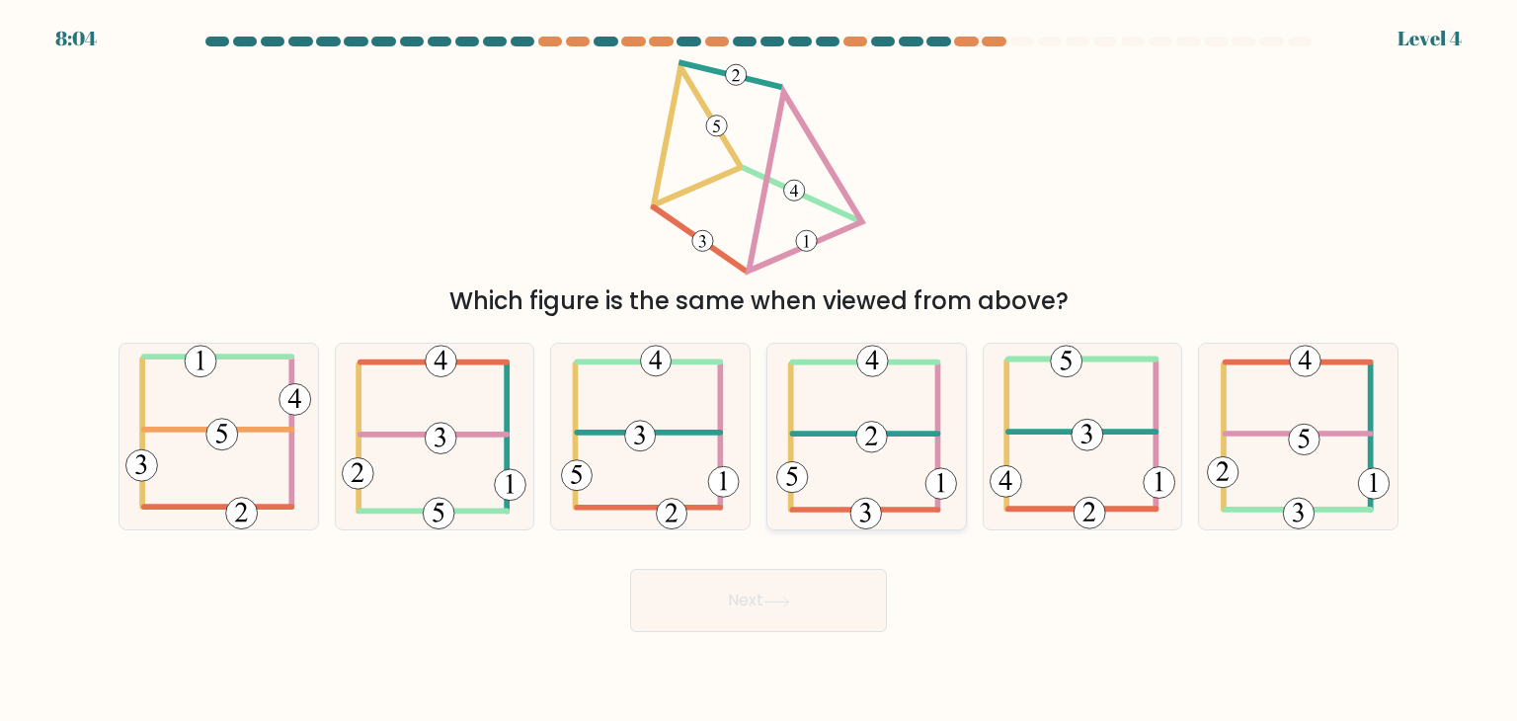
click at [874, 460] on icon at bounding box center [866, 437] width 181 height 186
click at [759, 370] on input "d." at bounding box center [758, 365] width 1 height 10
radio input "true"
click at [810, 597] on button "Next" at bounding box center [758, 600] width 257 height 63
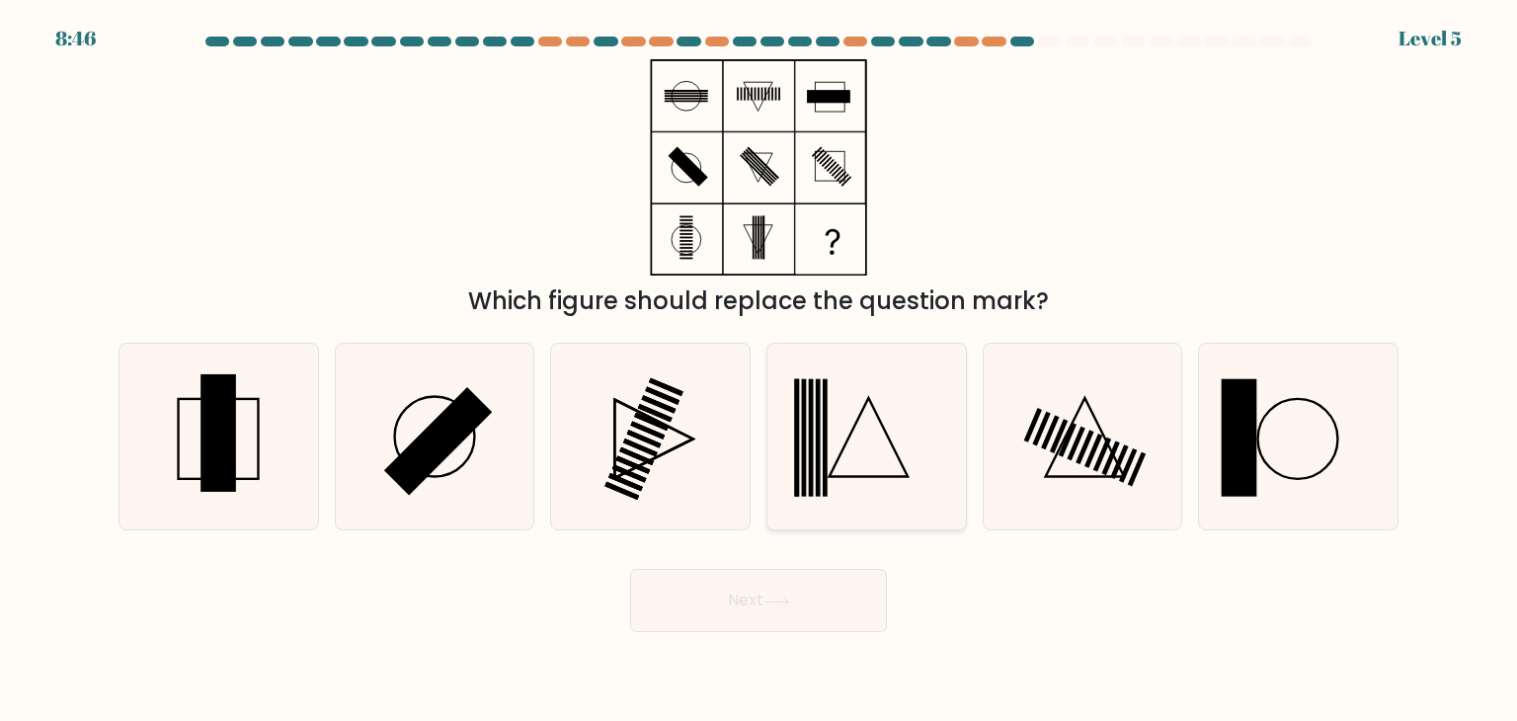
click at [864, 433] on icon at bounding box center [866, 437] width 186 height 186
click at [759, 370] on input "d." at bounding box center [758, 365] width 1 height 10
radio input "true"
click at [798, 586] on button "Next" at bounding box center [758, 600] width 257 height 63
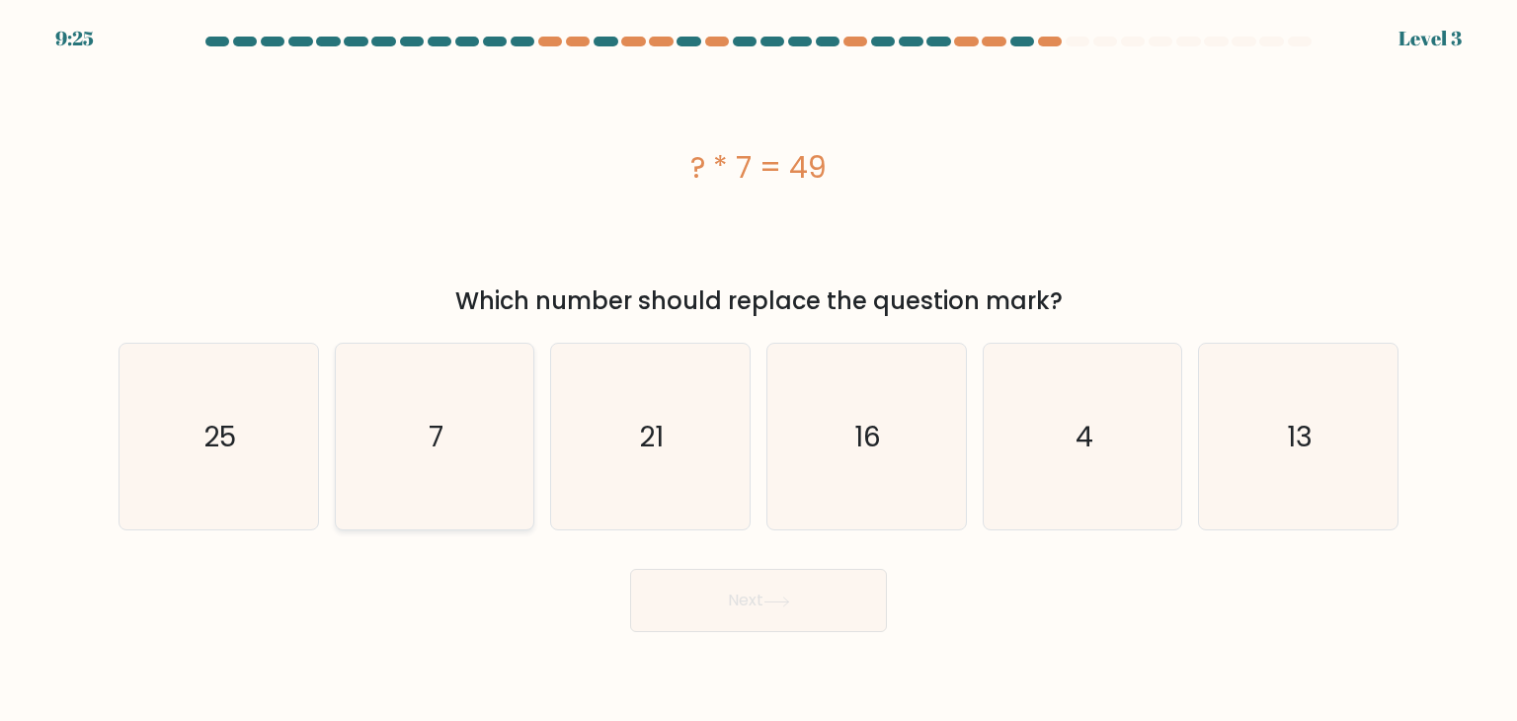
click at [494, 427] on icon "7" at bounding box center [435, 437] width 186 height 186
click at [758, 370] on input "b. 7" at bounding box center [758, 365] width 1 height 10
radio input "true"
click at [757, 593] on button "Next" at bounding box center [758, 600] width 257 height 63
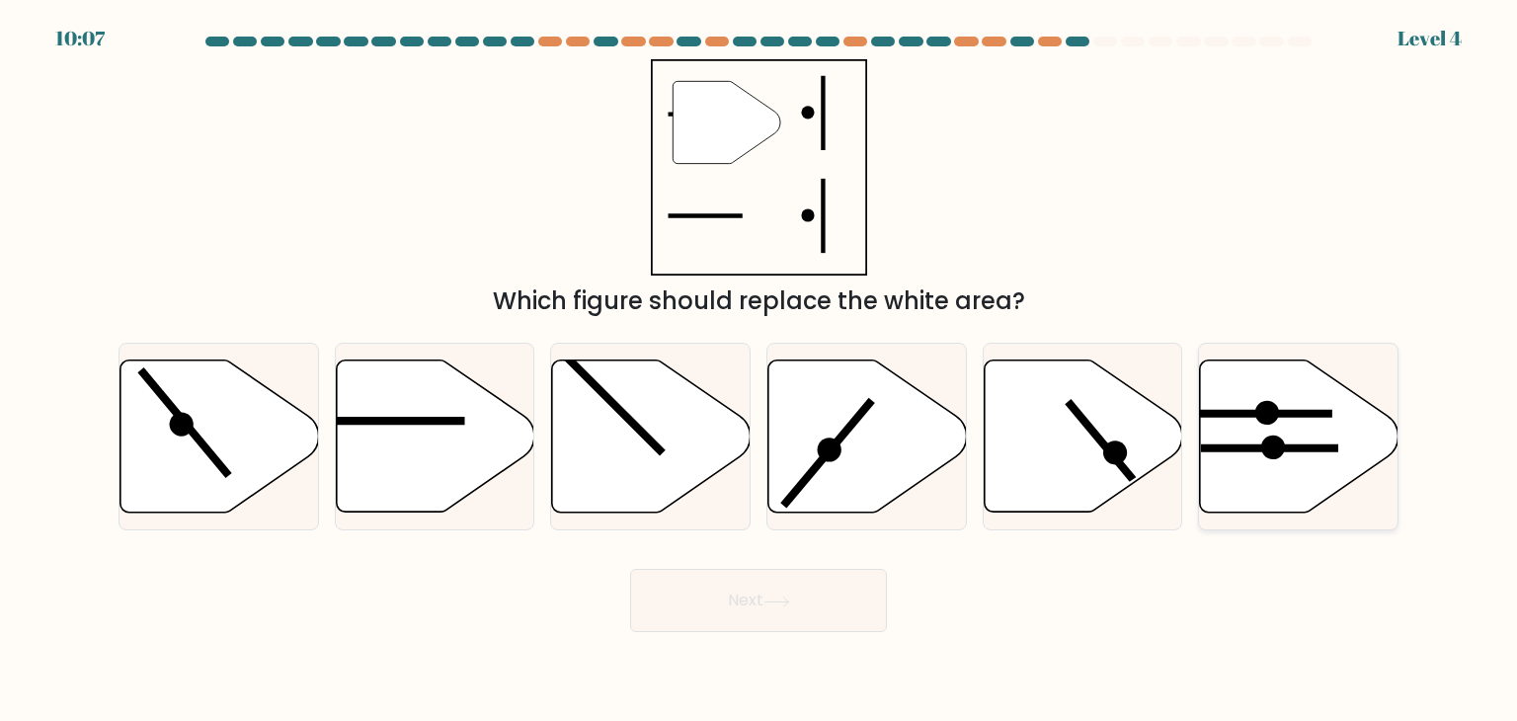
click at [1250, 435] on icon at bounding box center [1299, 436] width 198 height 152
click at [759, 370] on input "f." at bounding box center [758, 365] width 1 height 10
radio input "true"
click at [782, 606] on icon at bounding box center [776, 601] width 27 height 11
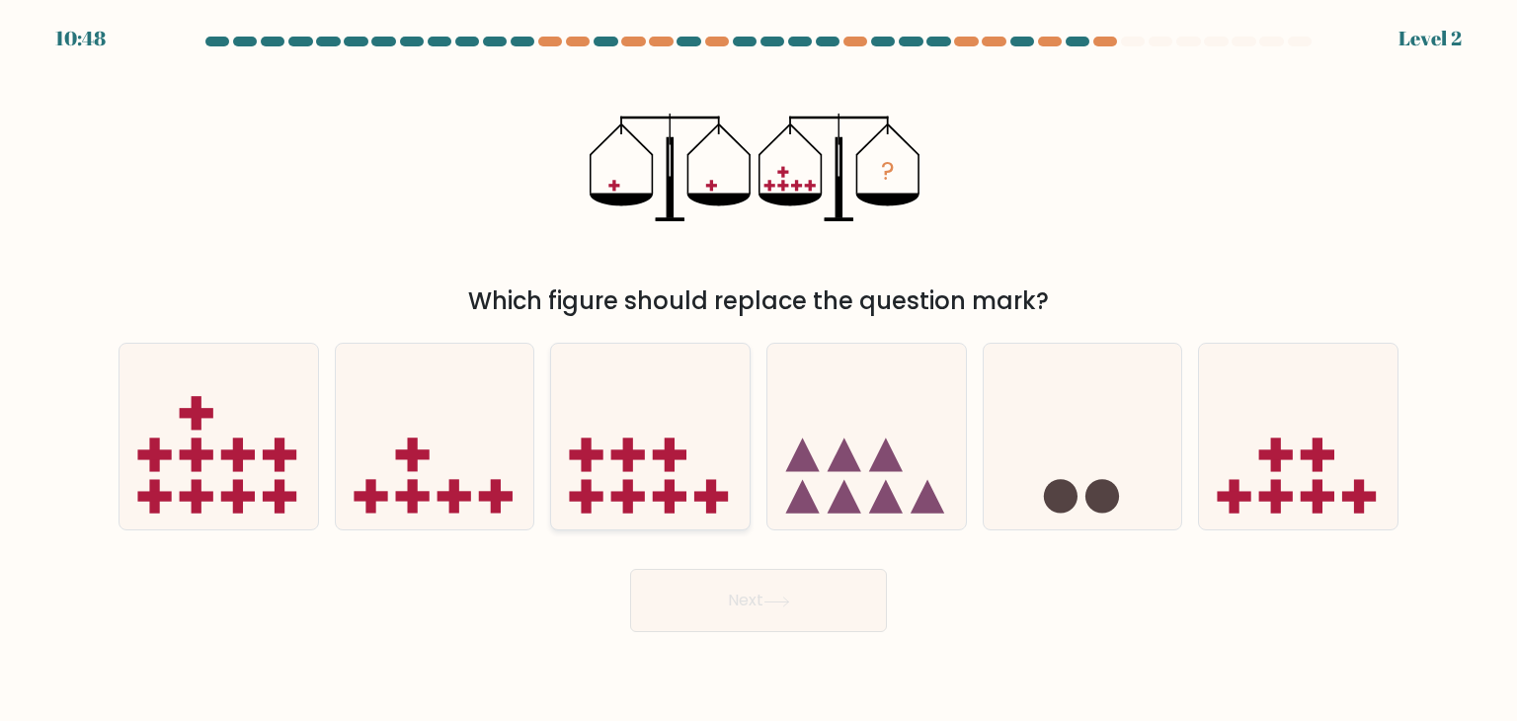
click at [655, 464] on icon at bounding box center [650, 436] width 198 height 164
click at [758, 370] on input "c." at bounding box center [758, 365] width 1 height 10
radio input "true"
click at [746, 615] on button "Next" at bounding box center [758, 600] width 257 height 63
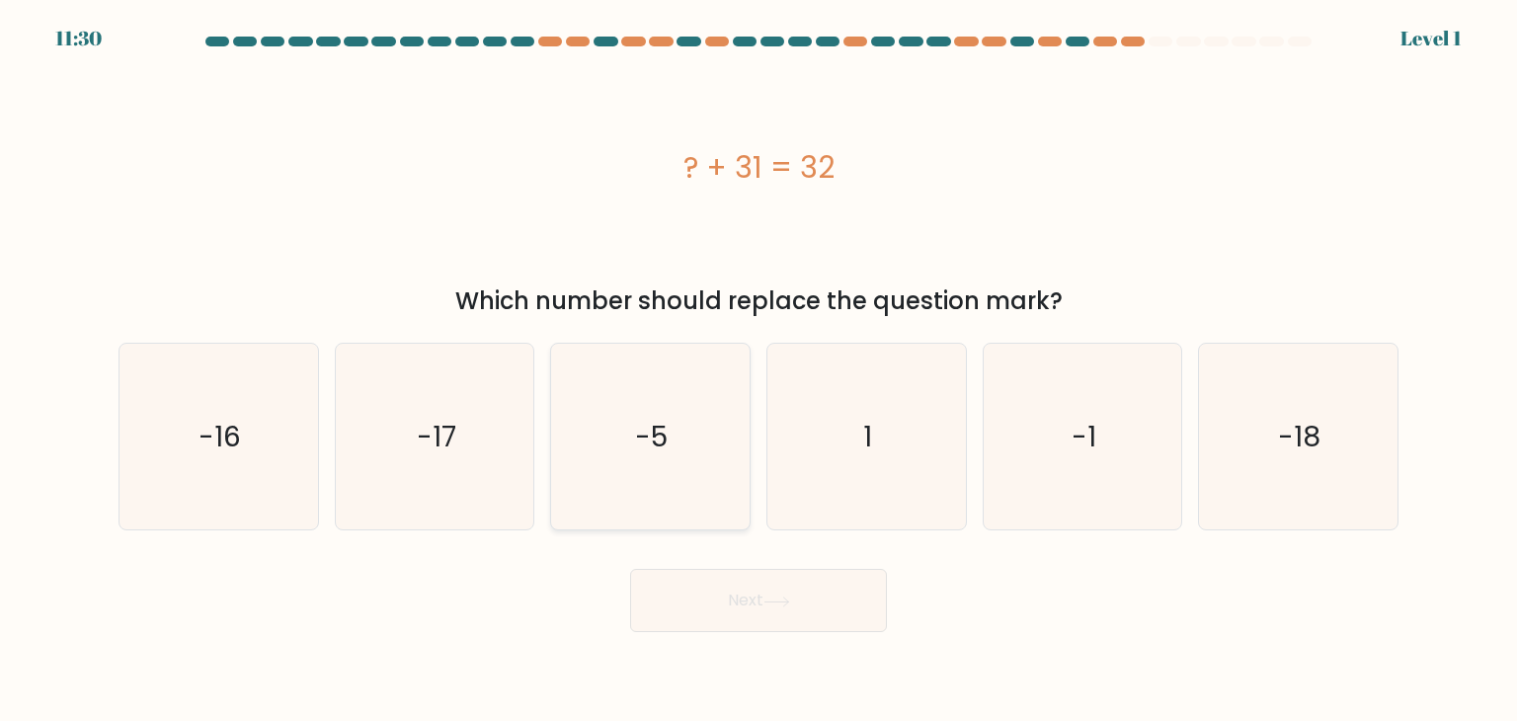
click at [722, 380] on icon "-5" at bounding box center [650, 437] width 186 height 186
click at [758, 370] on input "c. -5" at bounding box center [758, 365] width 1 height 10
radio input "true"
click at [790, 605] on icon at bounding box center [776, 601] width 27 height 11
click at [762, 605] on button "Next" at bounding box center [758, 600] width 257 height 63
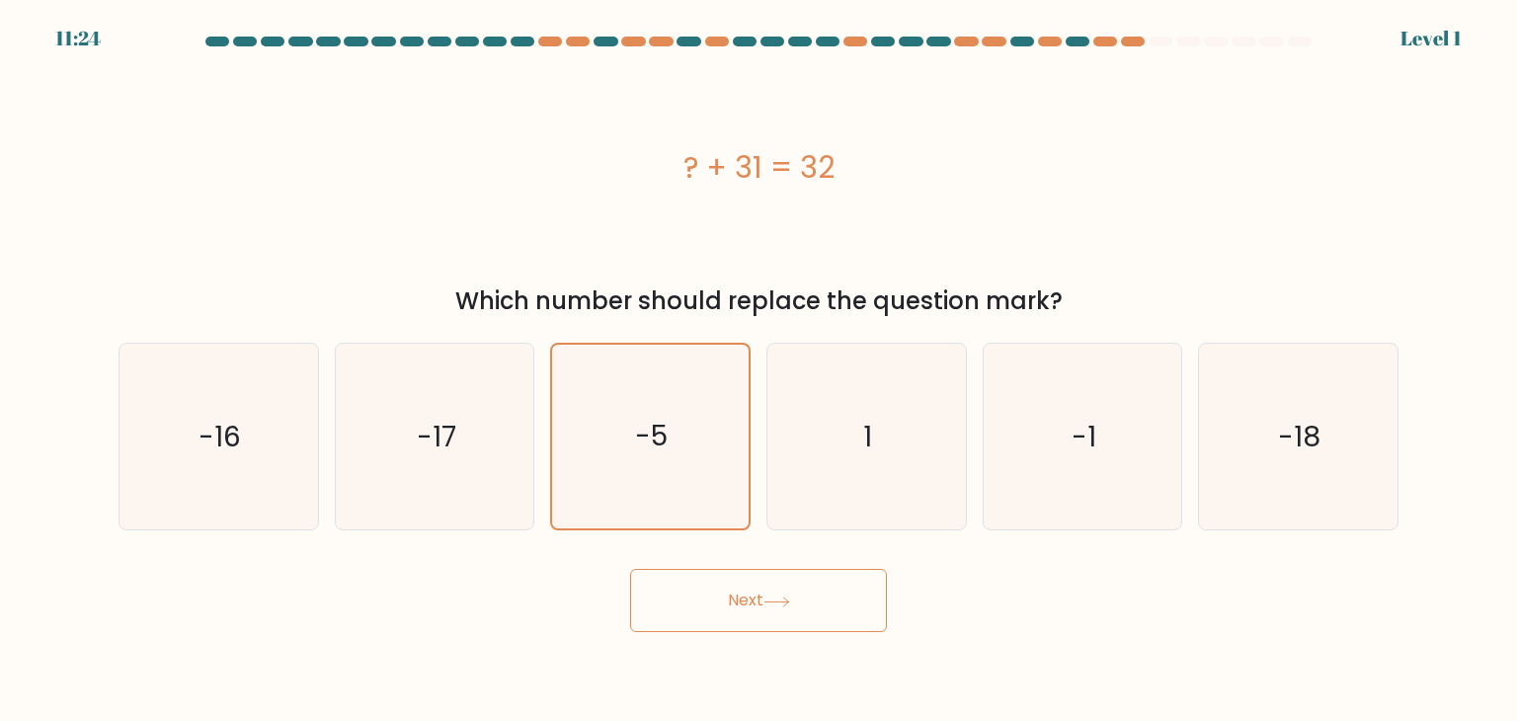
click at [762, 605] on button "Next" at bounding box center [758, 600] width 257 height 63
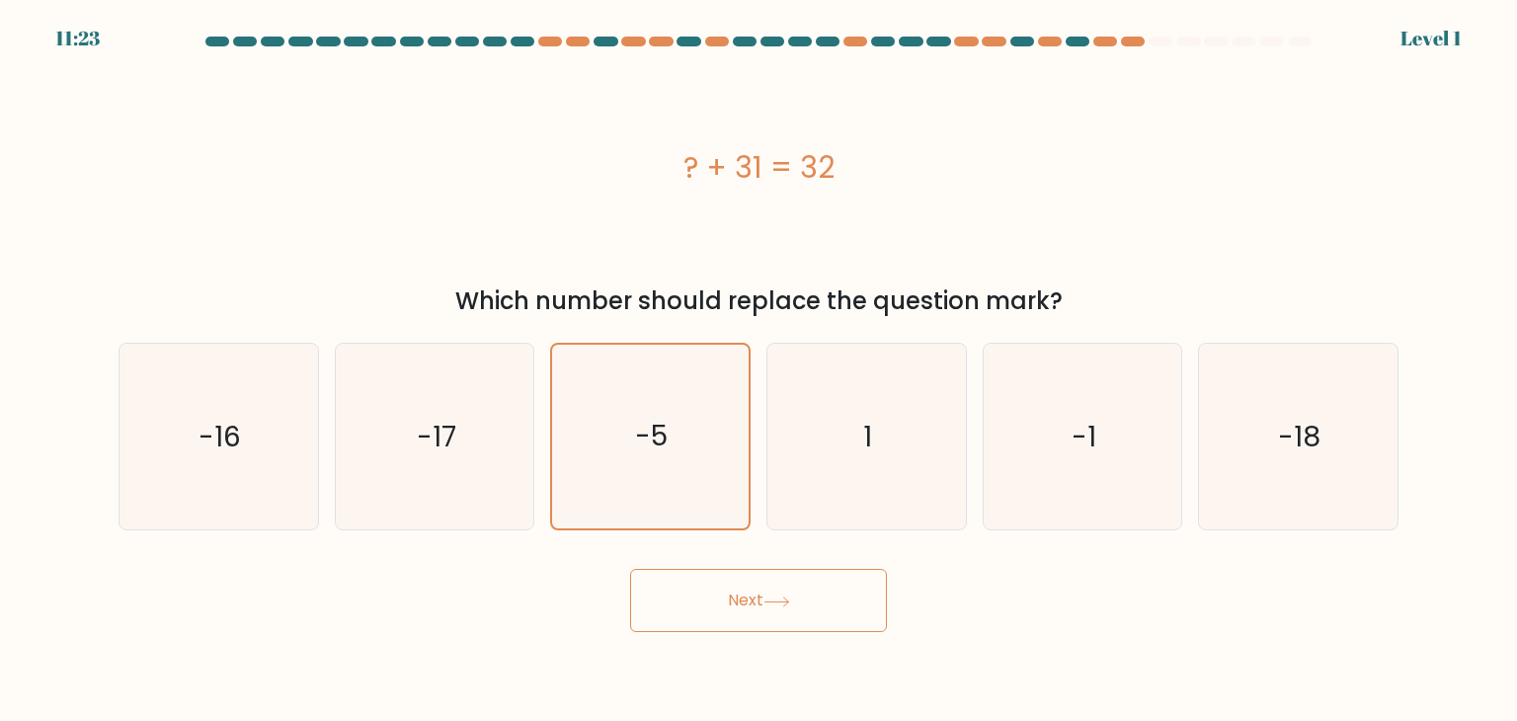
click at [762, 605] on button "Next" at bounding box center [758, 600] width 257 height 63
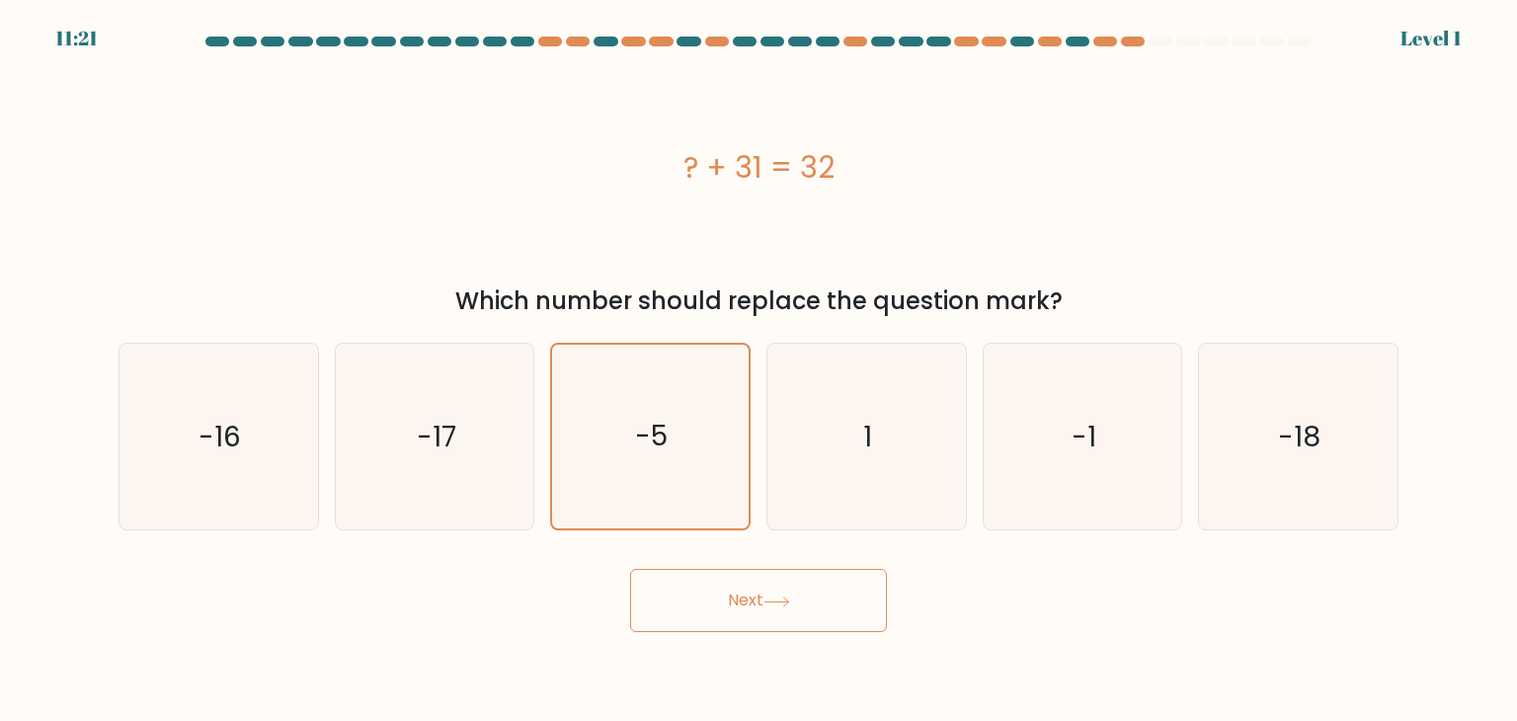
click at [762, 605] on button "Next" at bounding box center [758, 600] width 257 height 63
